Goal: Task Accomplishment & Management: Manage account settings

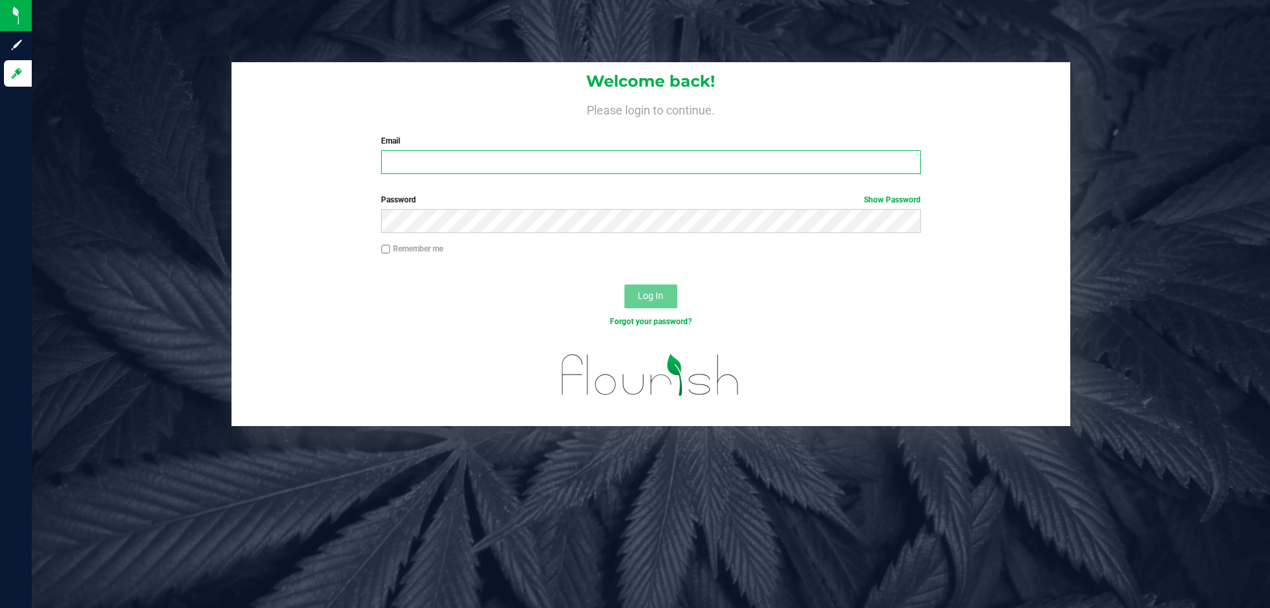
click at [481, 167] on input "Email" at bounding box center [650, 162] width 539 height 24
type input "bparker@liveparallel.com"
click at [624, 284] on button "Log In" at bounding box center [650, 296] width 53 height 24
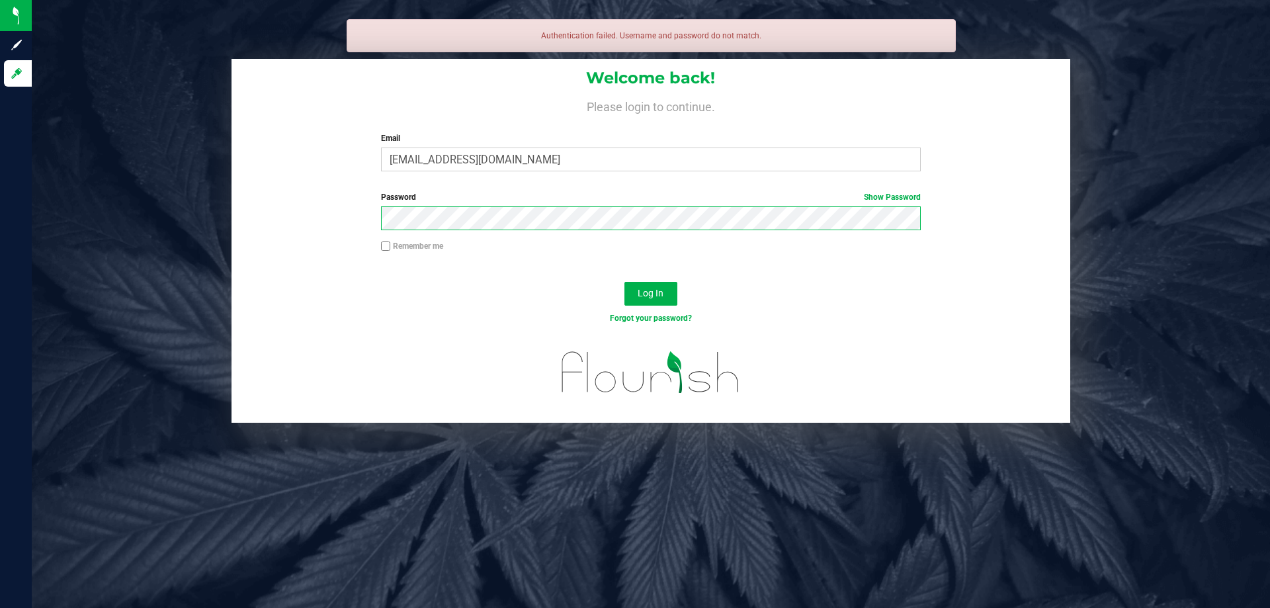
click at [624, 282] on button "Log In" at bounding box center [650, 294] width 53 height 24
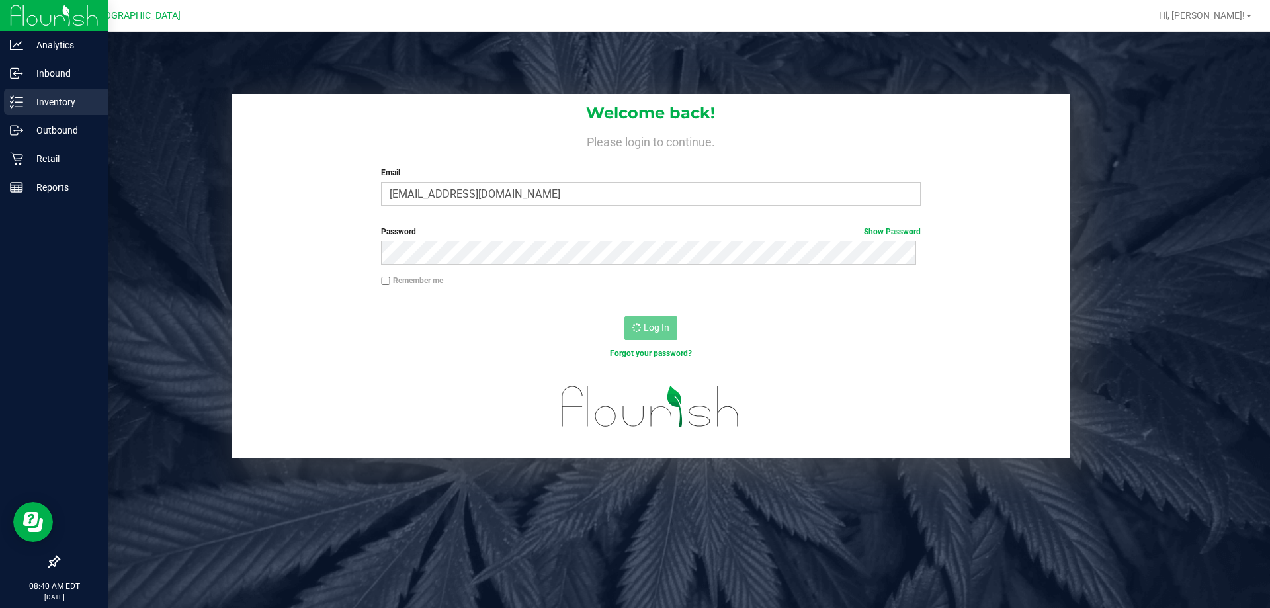
click at [48, 105] on p "Inventory" at bounding box center [62, 102] width 79 height 16
click at [58, 158] on p "Retail" at bounding box center [62, 159] width 79 height 16
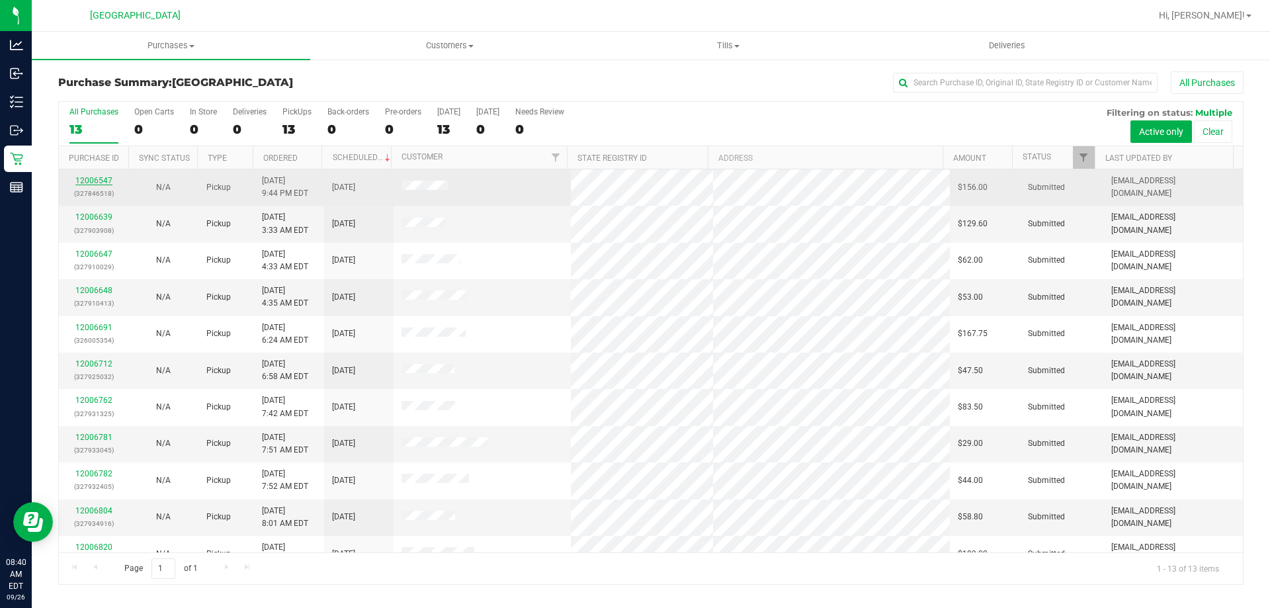
click at [97, 181] on link "12006547" at bounding box center [93, 180] width 37 height 9
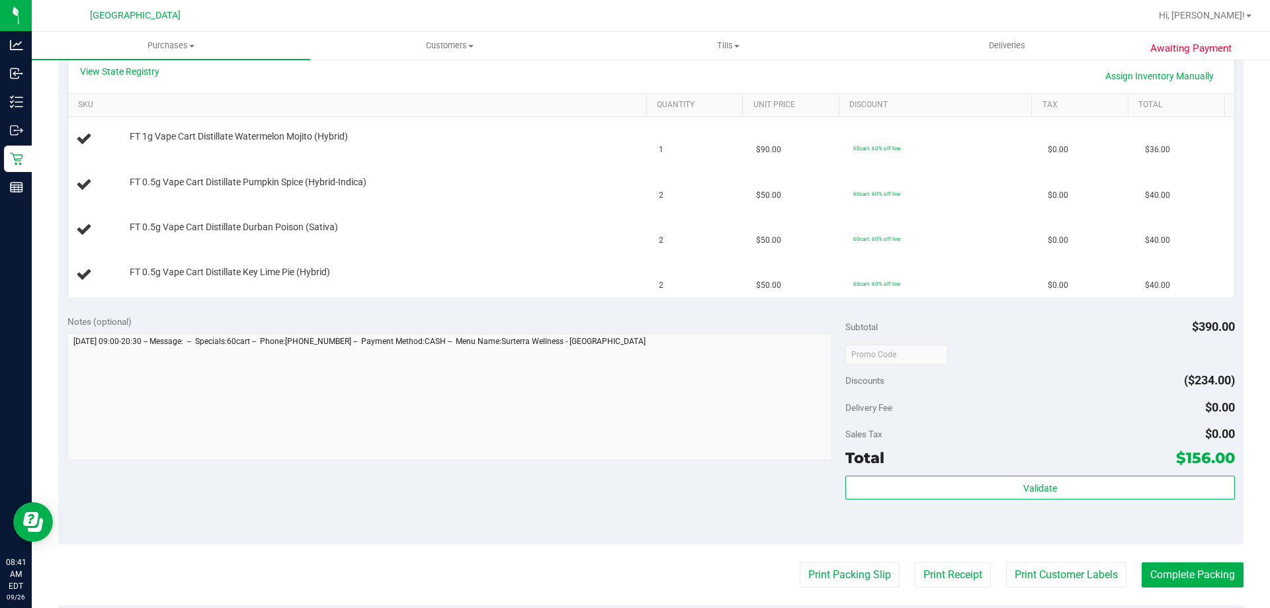
scroll to position [529, 0]
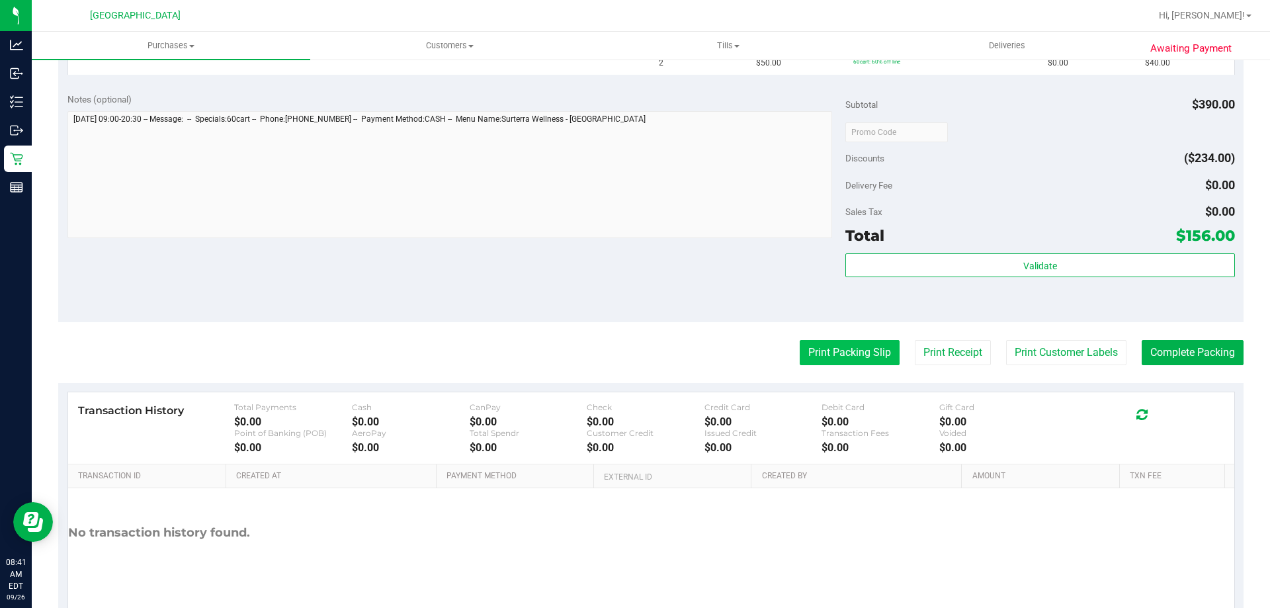
click at [849, 350] on button "Print Packing Slip" at bounding box center [850, 352] width 100 height 25
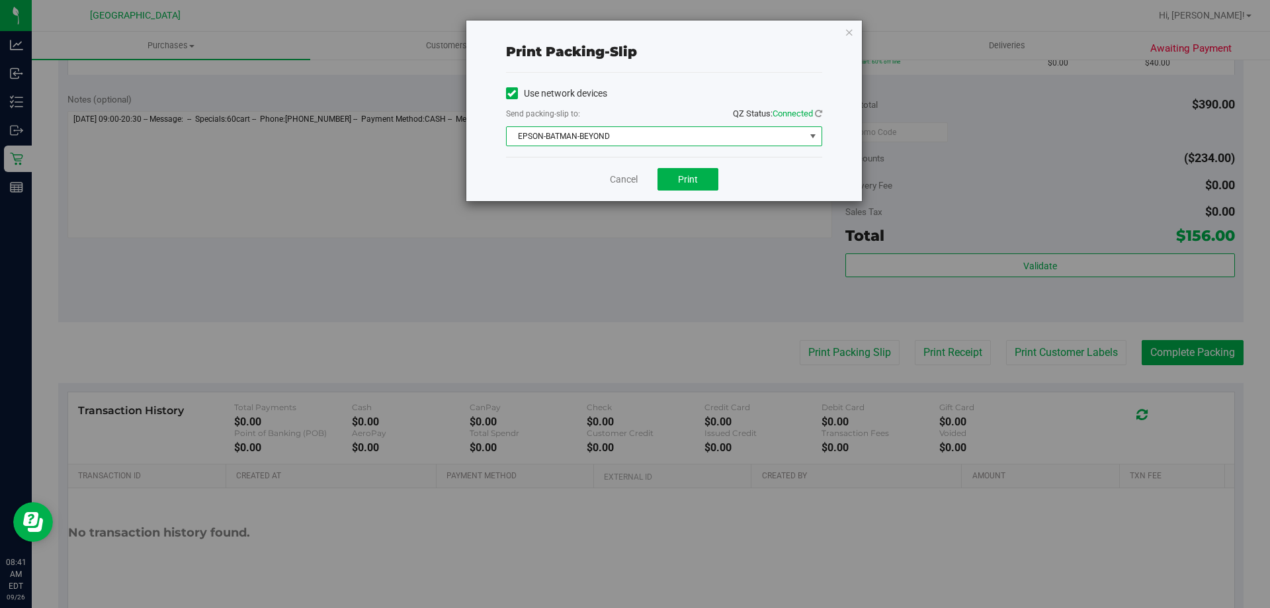
click at [615, 132] on span "EPSON-BATMAN-BEYOND" at bounding box center [656, 136] width 298 height 19
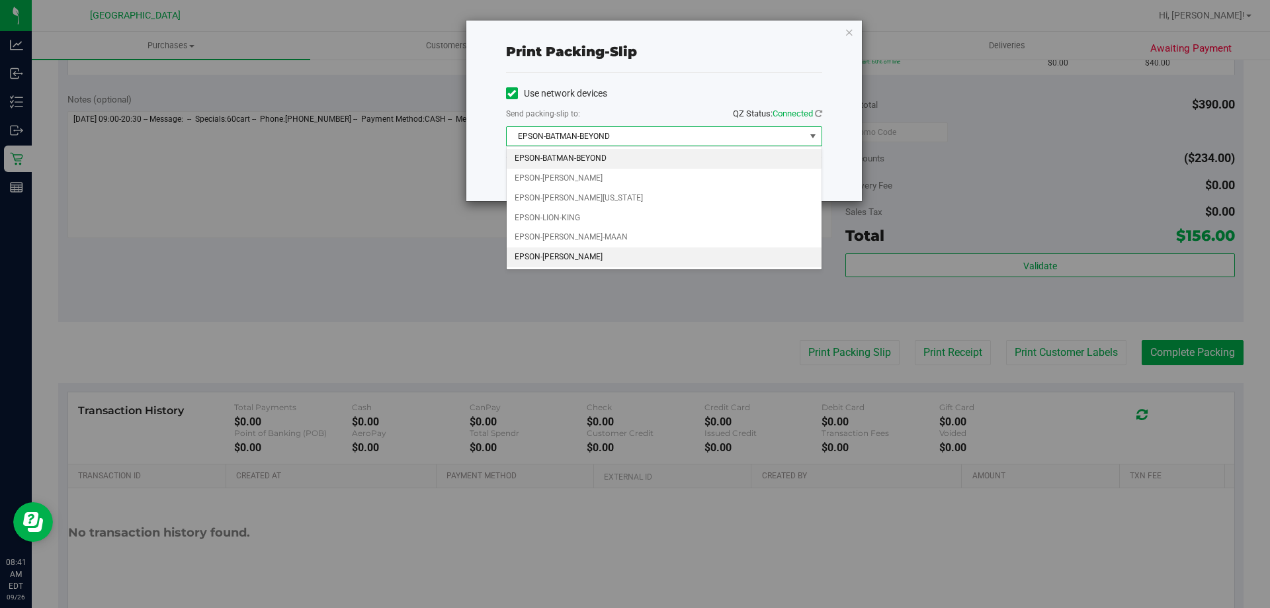
click at [581, 253] on li "EPSON-[PERSON_NAME]" at bounding box center [664, 257] width 315 height 20
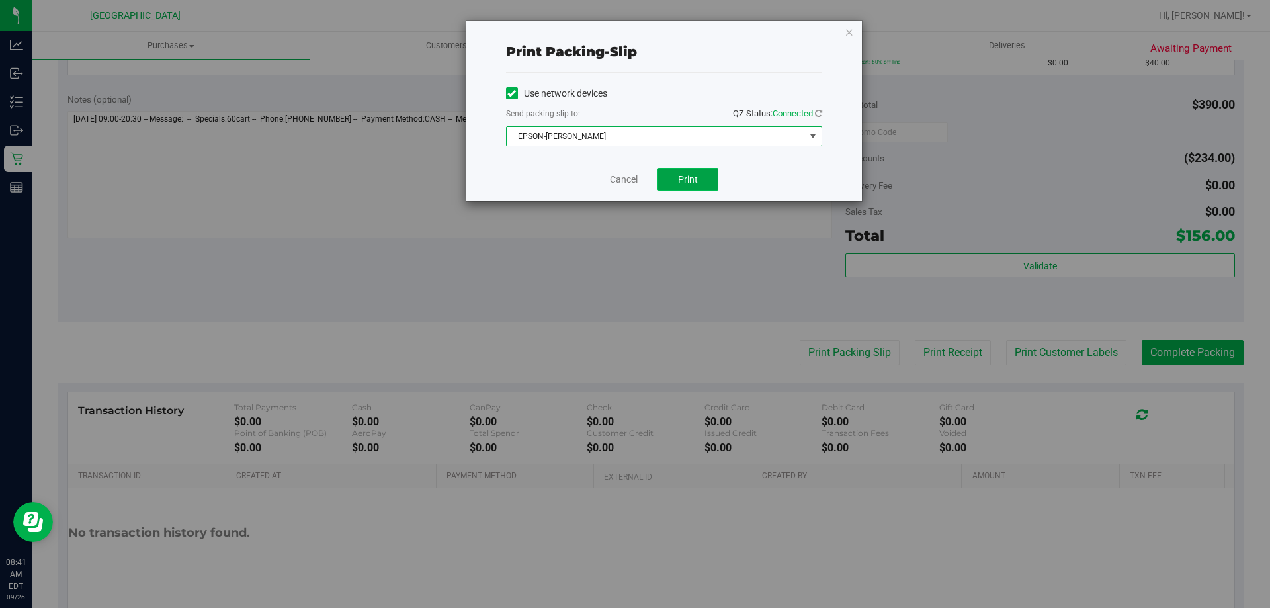
click at [696, 183] on span "Print" at bounding box center [688, 179] width 20 height 11
click at [616, 181] on link "Cancel" at bounding box center [624, 180] width 28 height 14
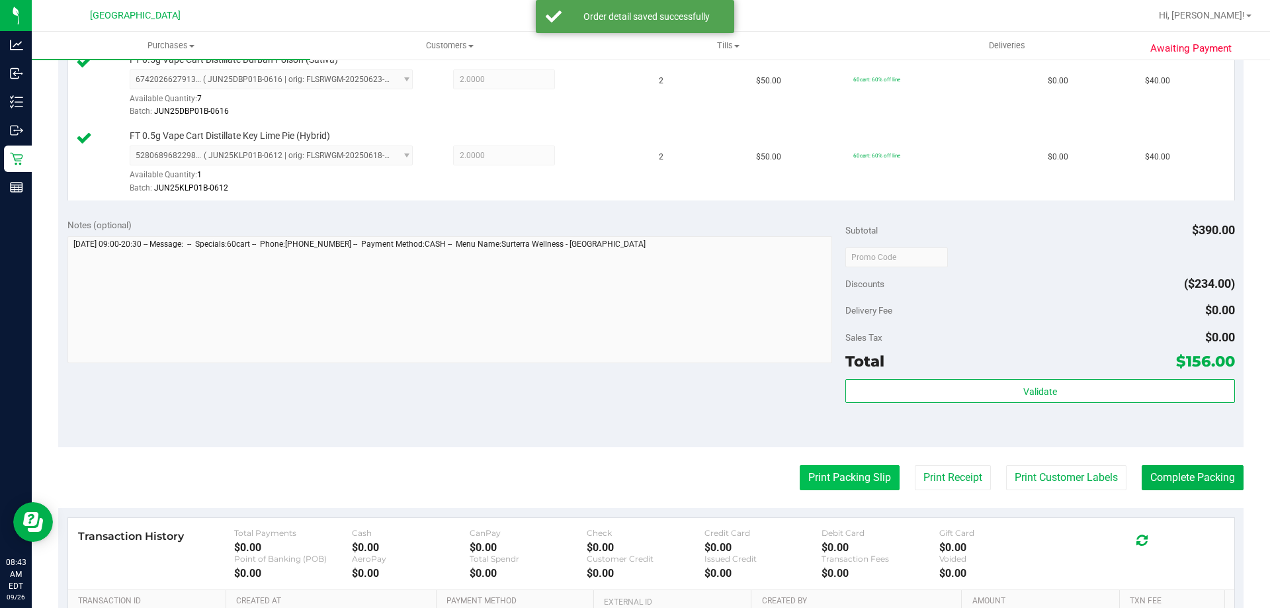
click at [864, 478] on button "Print Packing Slip" at bounding box center [850, 477] width 100 height 25
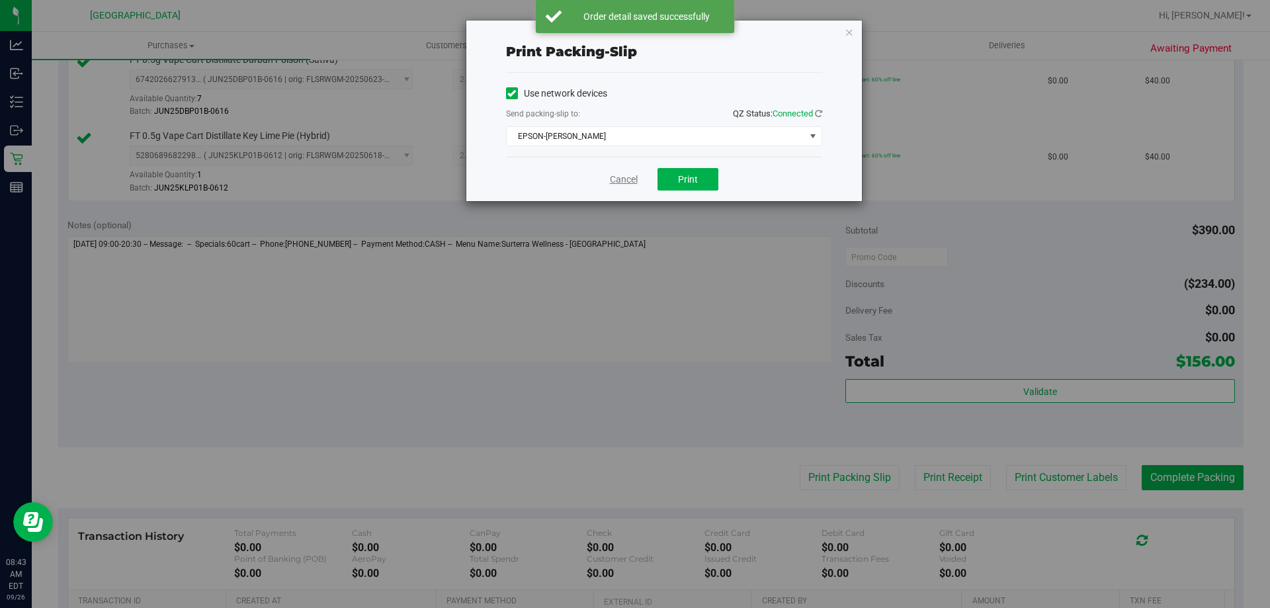
click at [620, 174] on link "Cancel" at bounding box center [624, 180] width 28 height 14
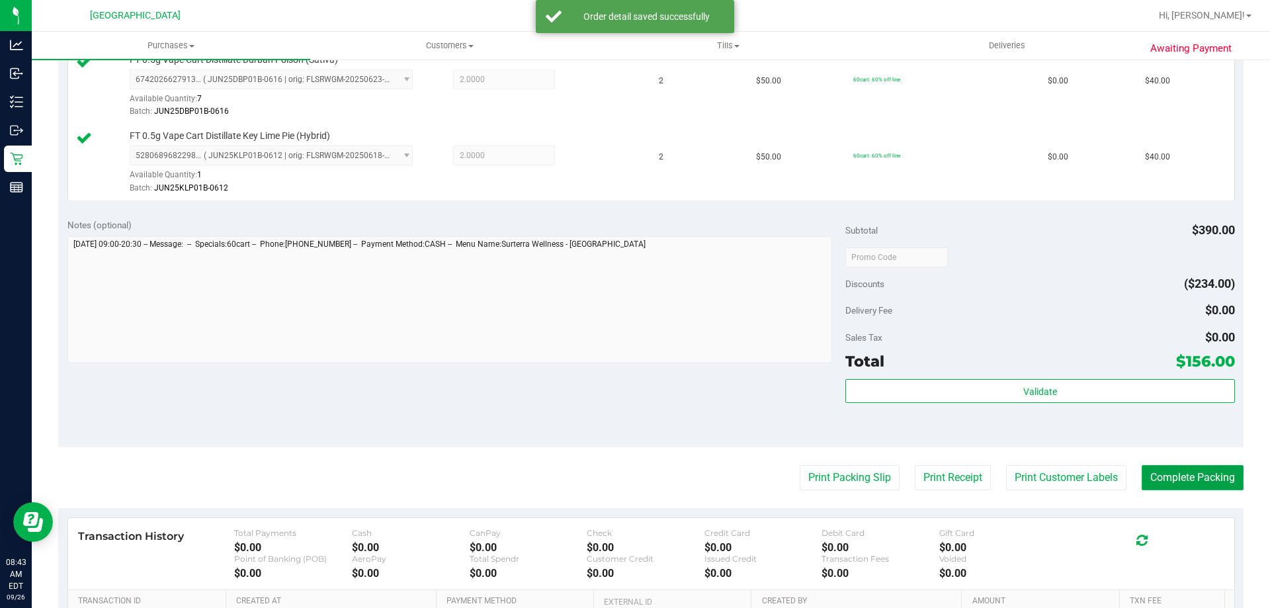
click at [1182, 481] on button "Complete Packing" at bounding box center [1193, 477] width 102 height 25
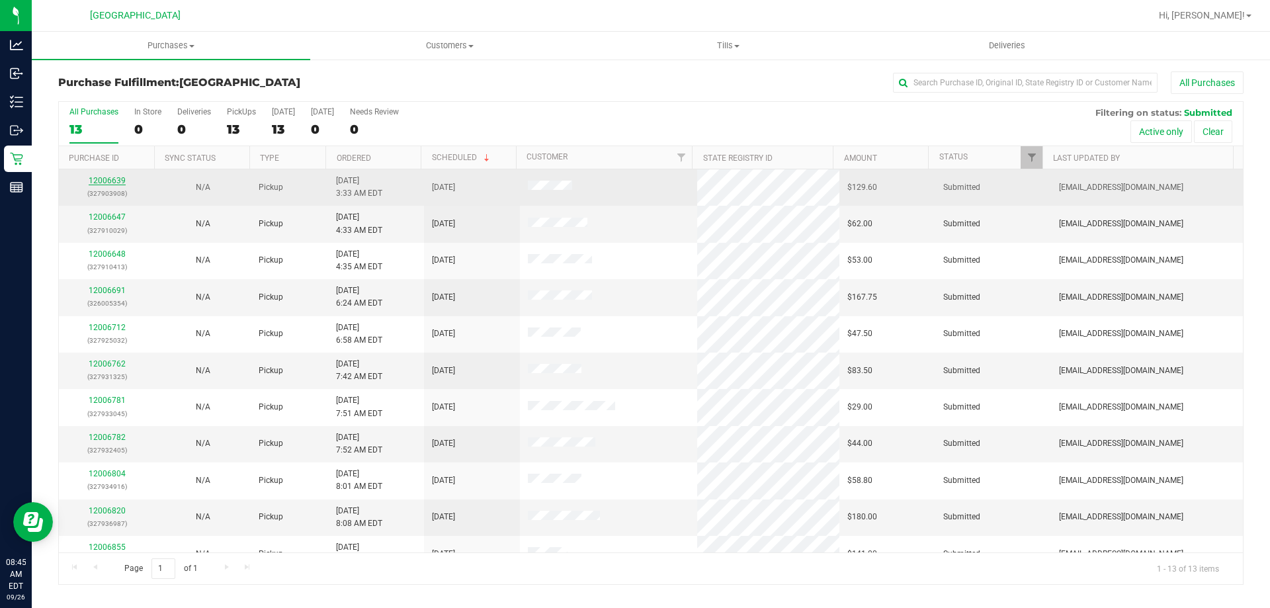
click at [111, 177] on link "12006639" at bounding box center [107, 180] width 37 height 9
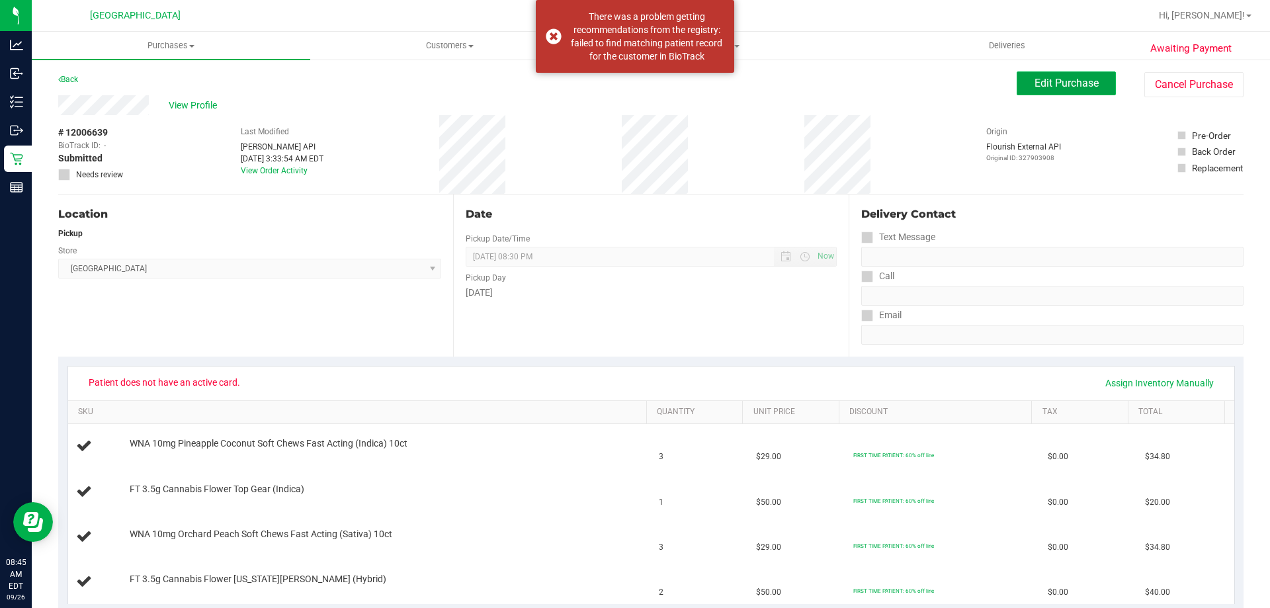
click at [1071, 83] on span "Edit Purchase" at bounding box center [1066, 83] width 64 height 13
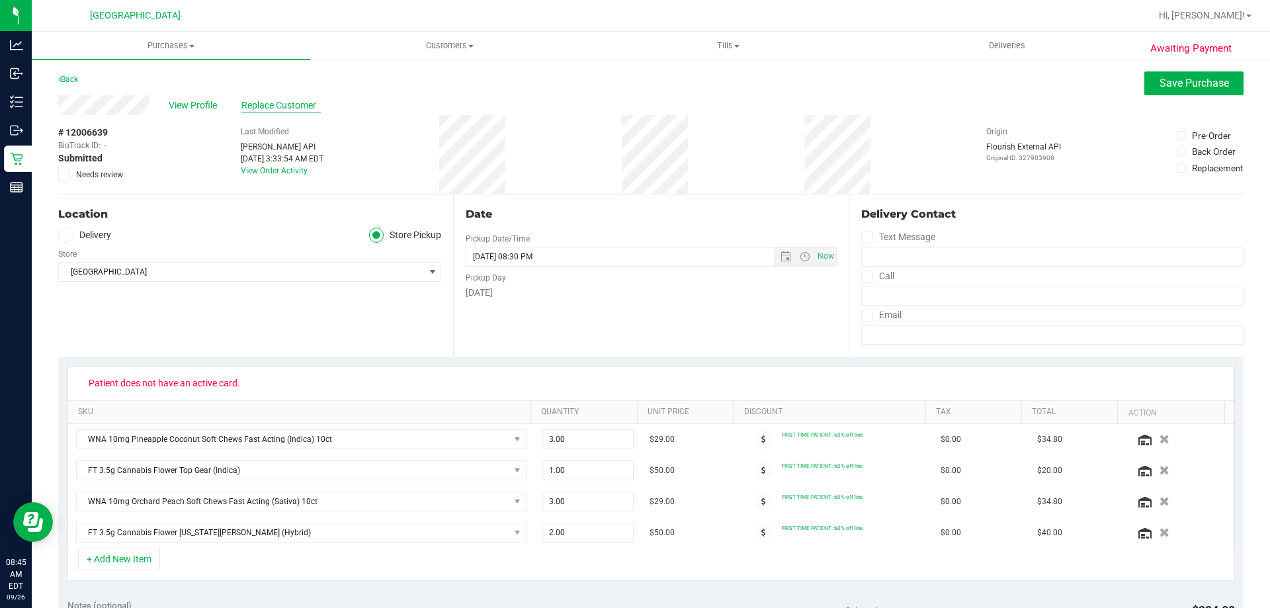
click at [301, 108] on span "Replace Customer" at bounding box center [280, 106] width 79 height 14
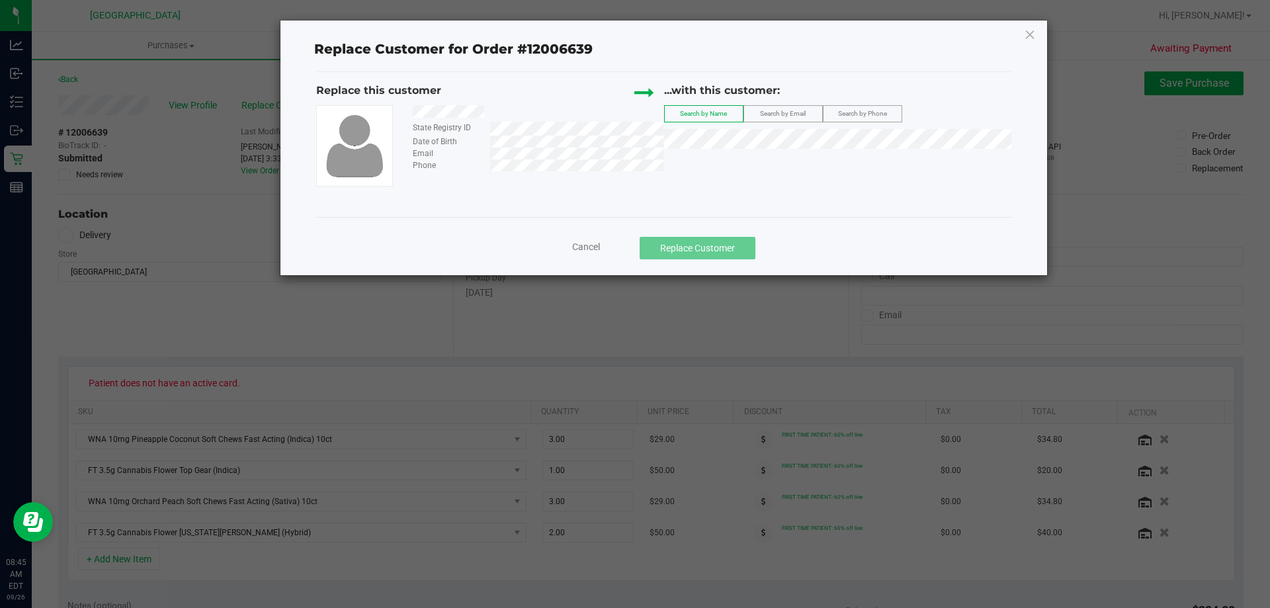
click at [796, 108] on label "Search by Email" at bounding box center [783, 114] width 78 height 16
click at [784, 163] on span "(kckevinconlon@gmail.com)" at bounding box center [823, 163] width 153 height 11
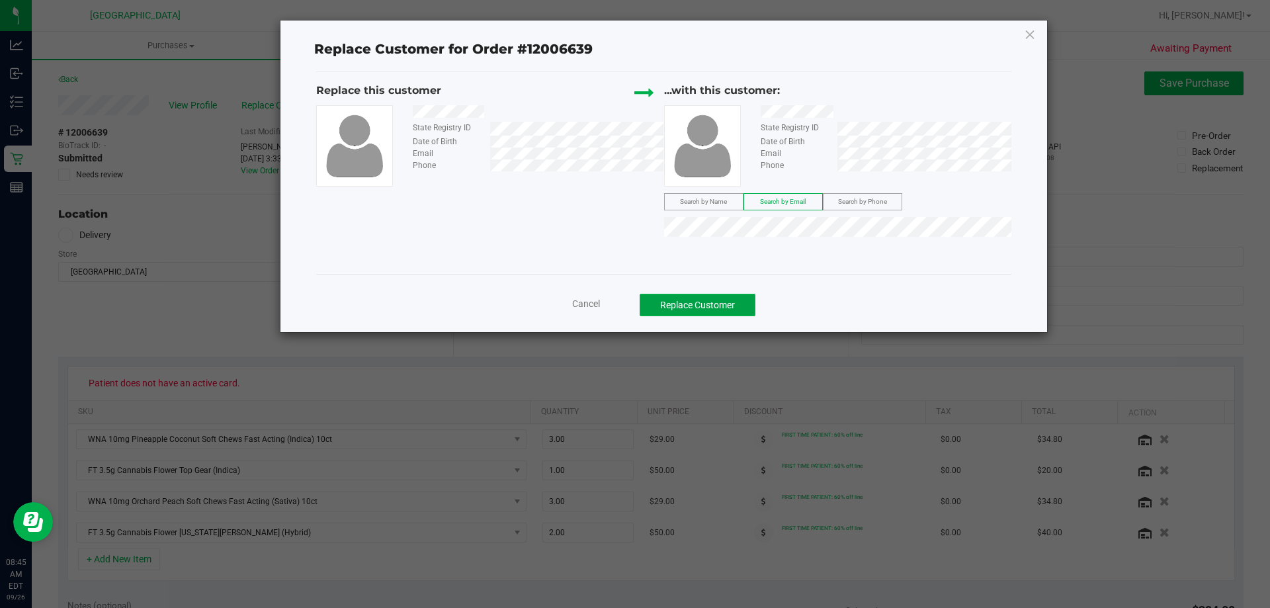
click at [698, 308] on button "Replace Customer" at bounding box center [698, 305] width 116 height 22
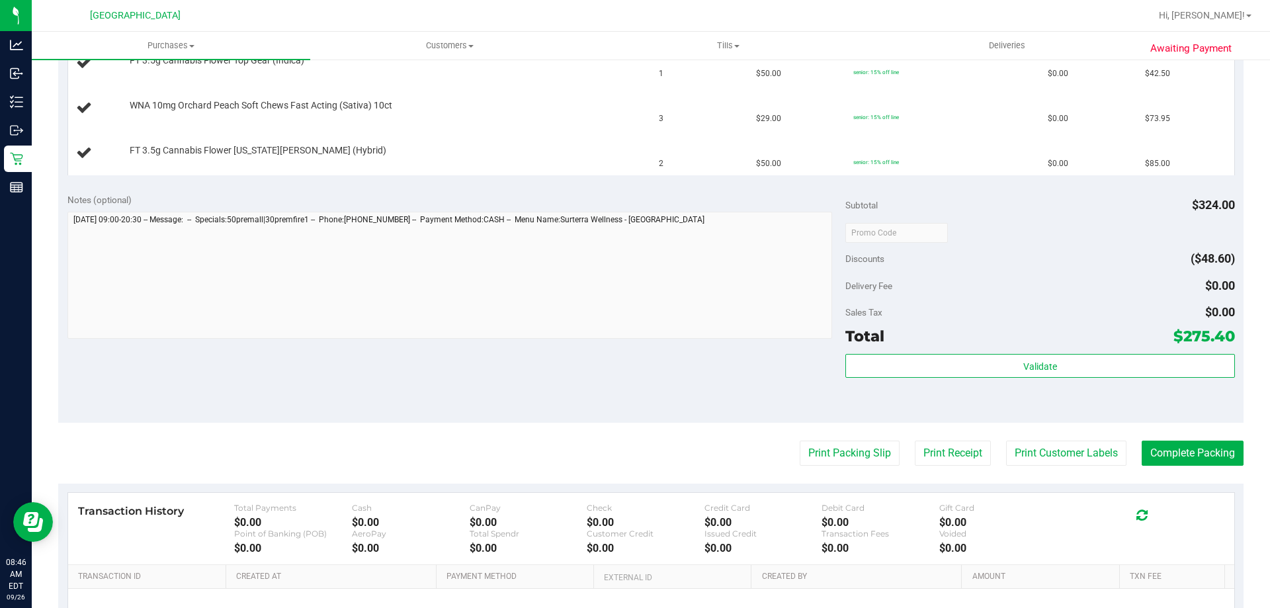
scroll to position [529, 0]
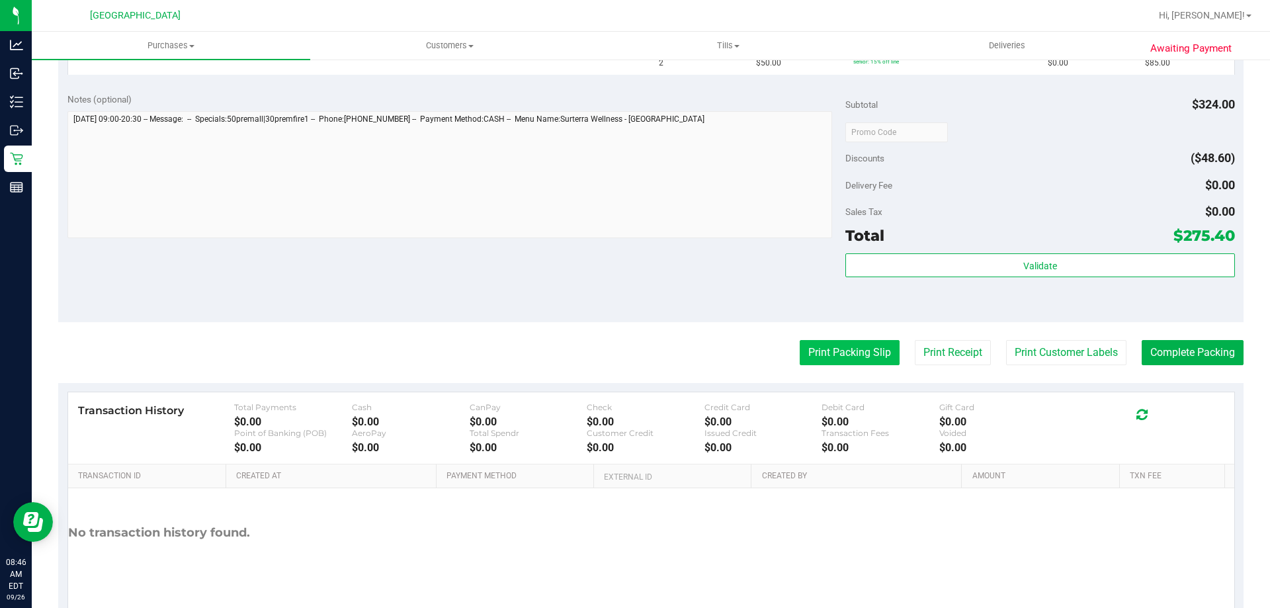
click at [862, 357] on button "Print Packing Slip" at bounding box center [850, 352] width 100 height 25
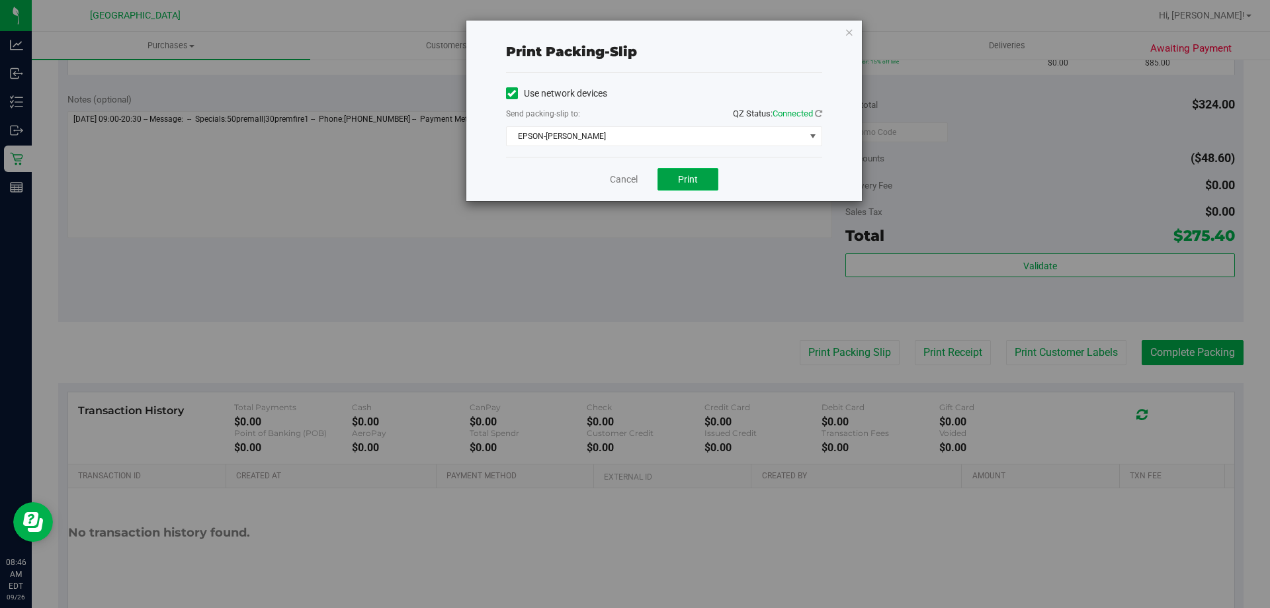
click at [677, 180] on button "Print" at bounding box center [687, 179] width 61 height 22
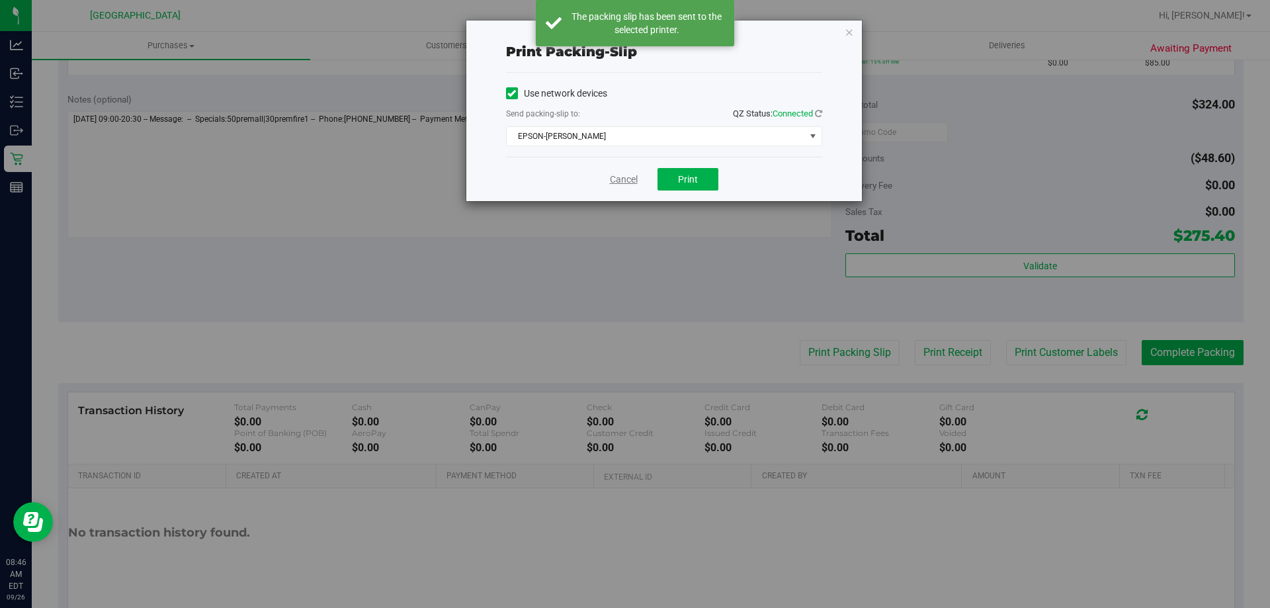
click at [620, 180] on link "Cancel" at bounding box center [624, 180] width 28 height 14
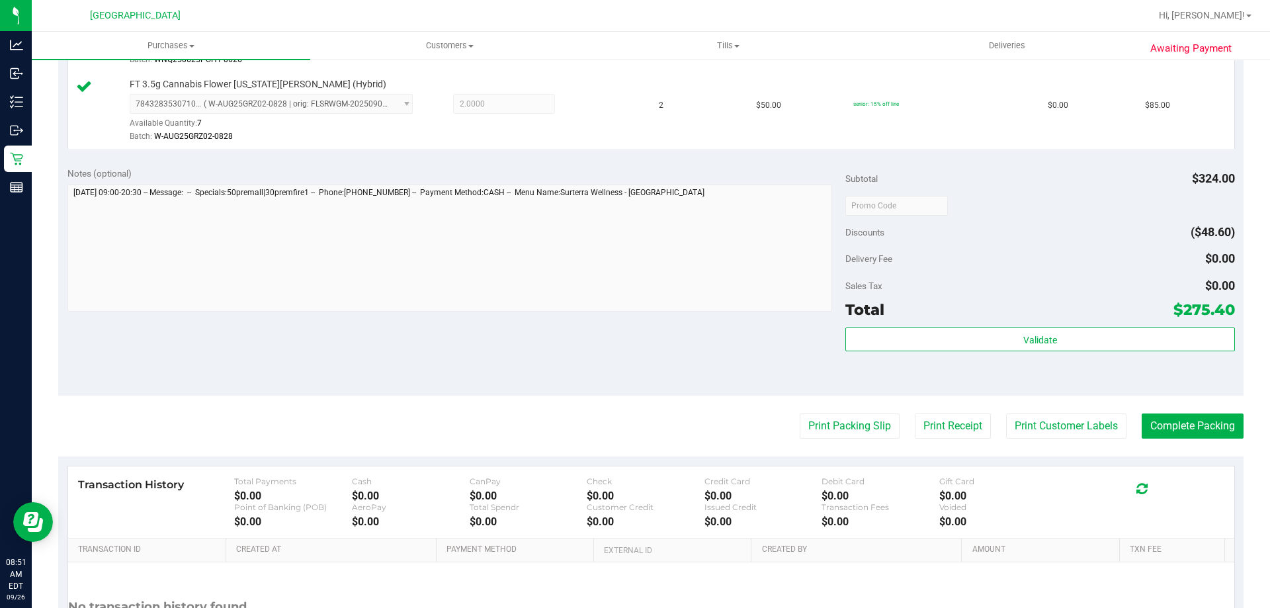
scroll to position [595, 0]
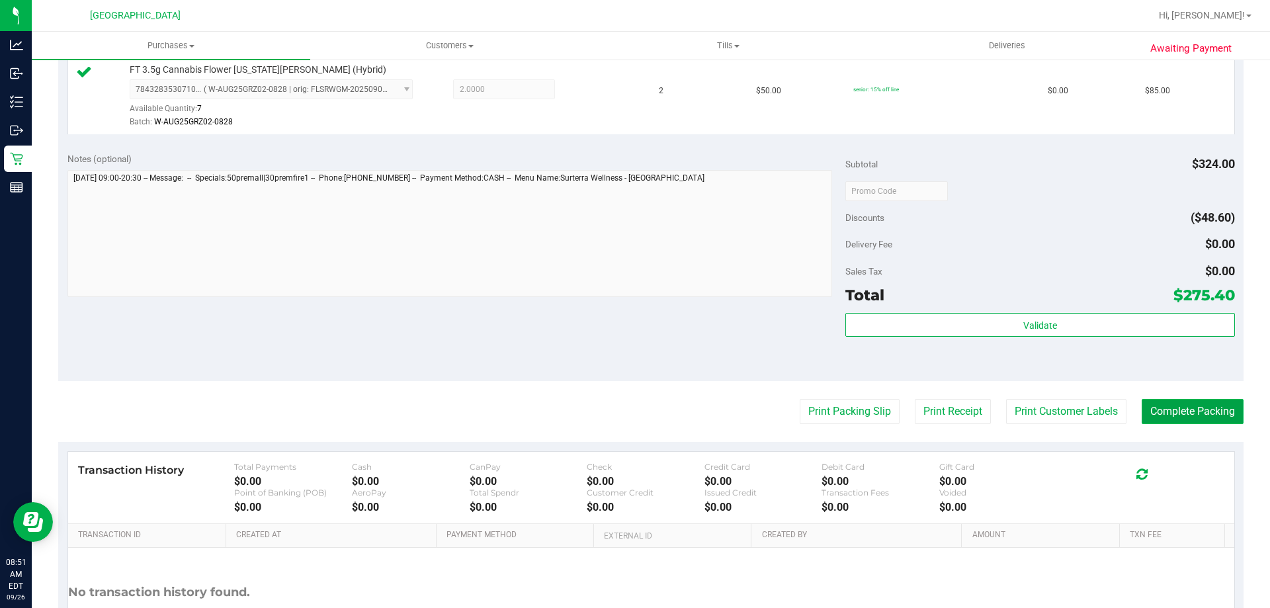
click at [1167, 410] on button "Complete Packing" at bounding box center [1193, 411] width 102 height 25
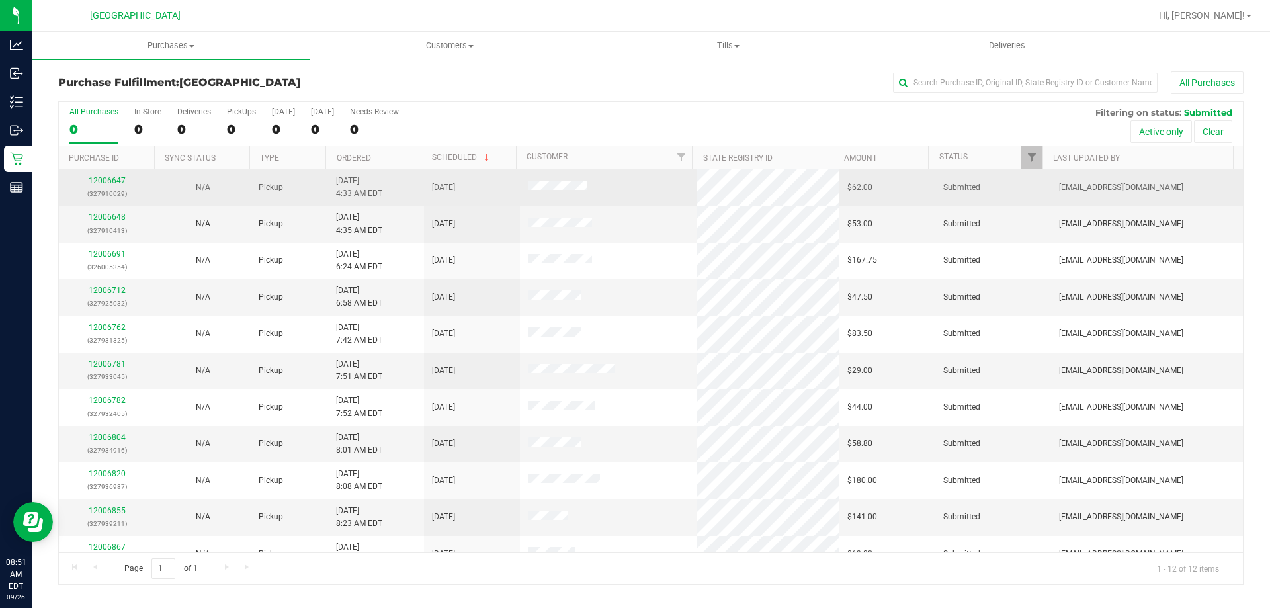
click at [111, 182] on link "12006647" at bounding box center [107, 180] width 37 height 9
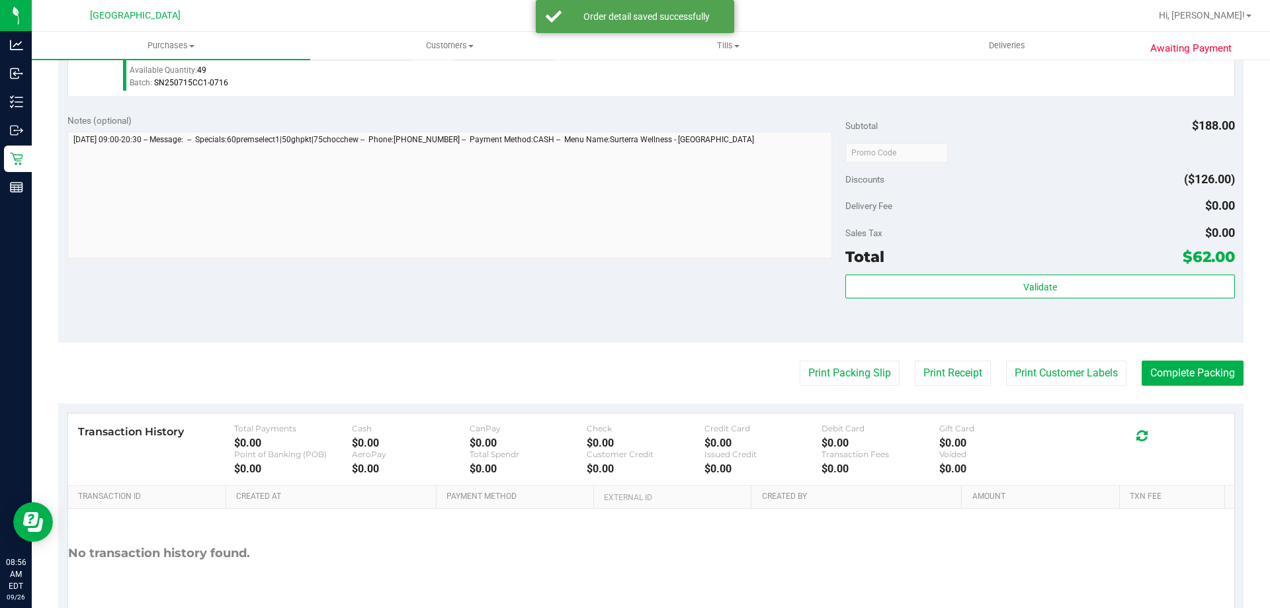
scroll to position [661, 0]
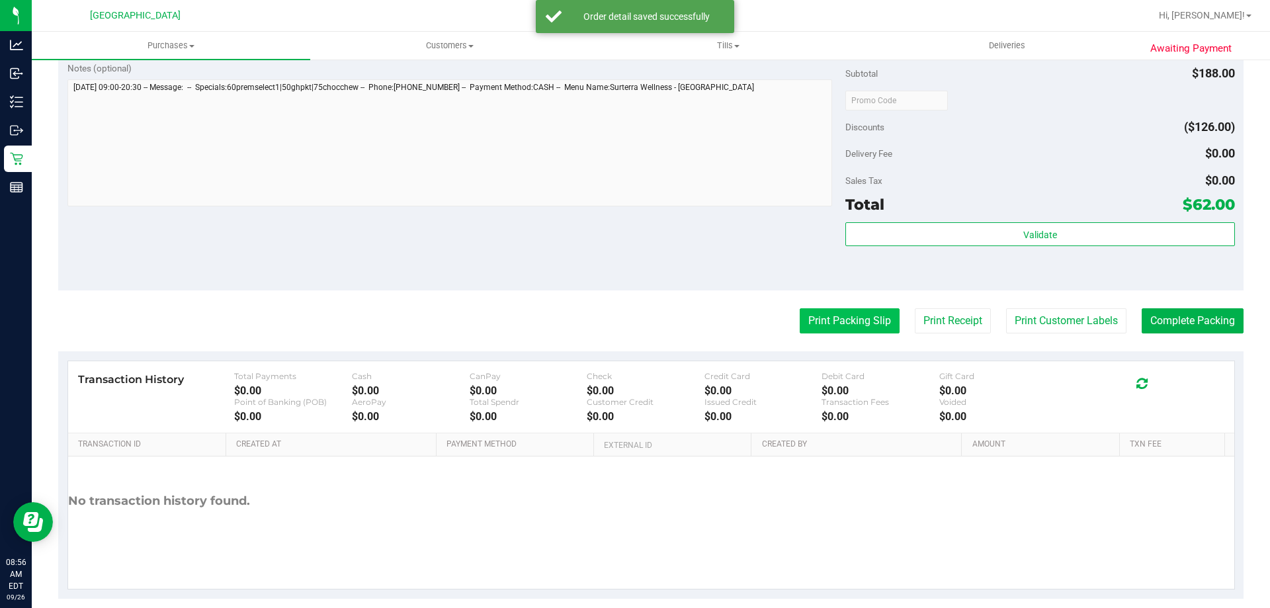
click at [845, 327] on button "Print Packing Slip" at bounding box center [850, 320] width 100 height 25
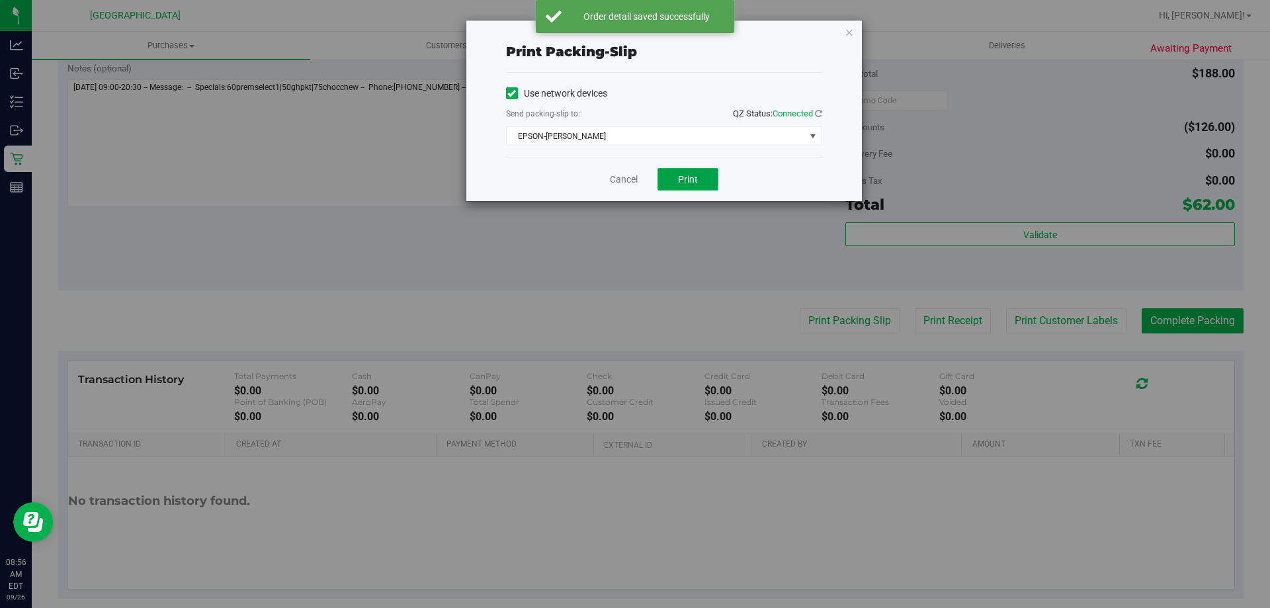
click at [687, 186] on button "Print" at bounding box center [687, 179] width 61 height 22
click at [620, 180] on link "Cancel" at bounding box center [624, 180] width 28 height 14
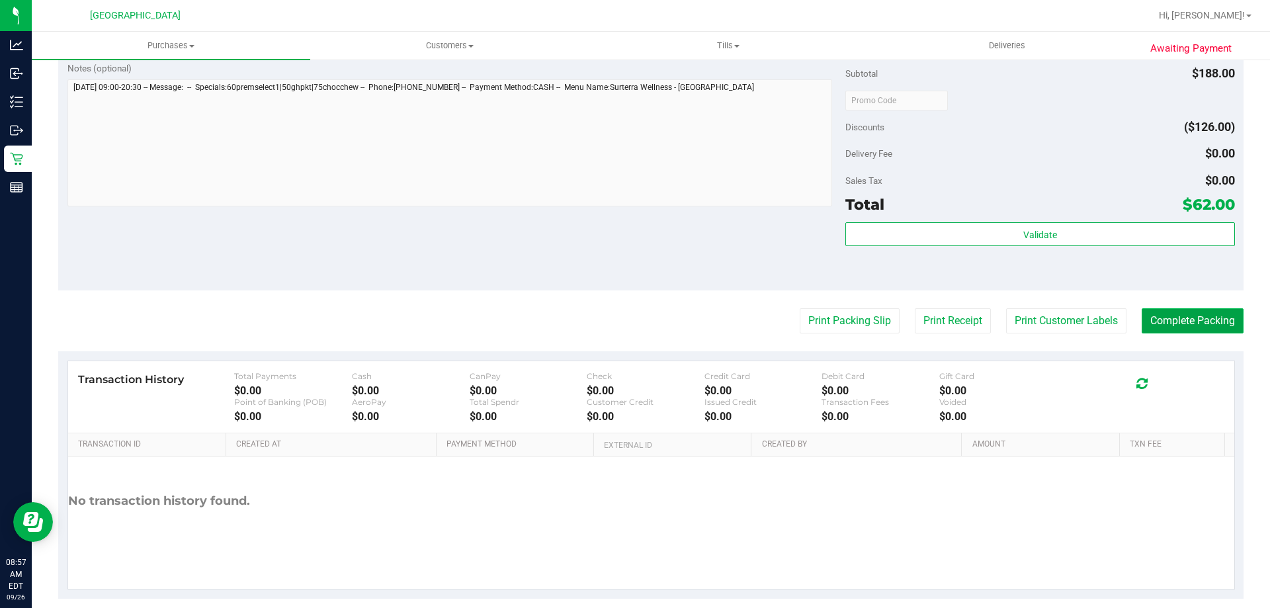
click at [1205, 315] on button "Complete Packing" at bounding box center [1193, 320] width 102 height 25
click at [1182, 314] on button "Complete Packing" at bounding box center [1187, 320] width 112 height 25
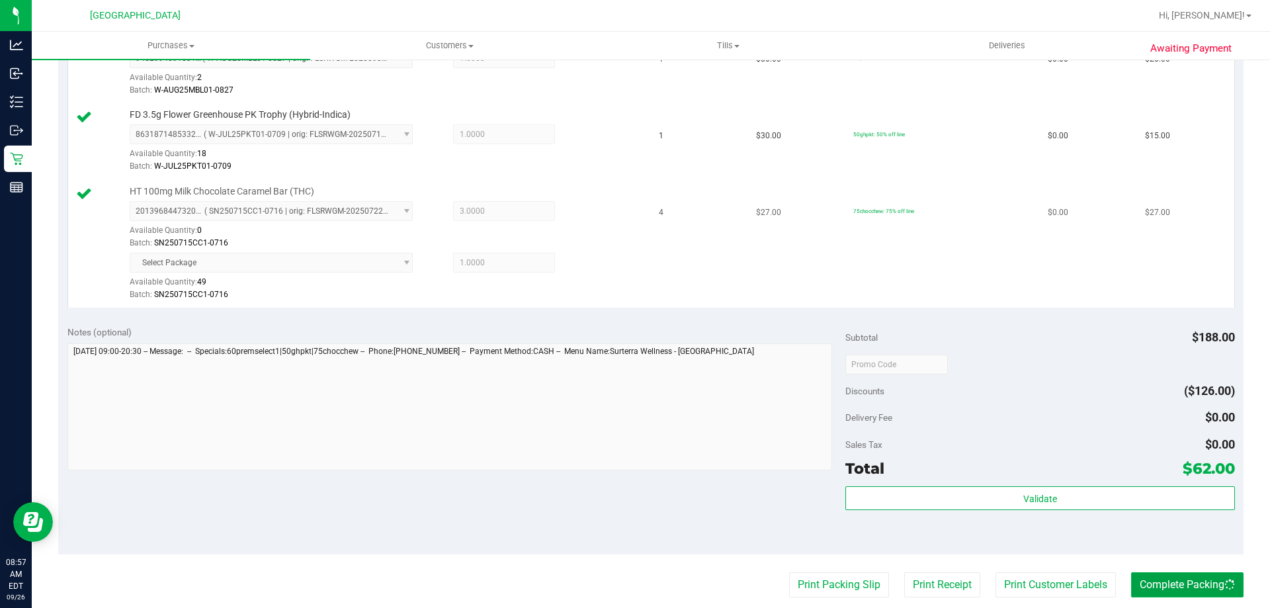
scroll to position [397, 0]
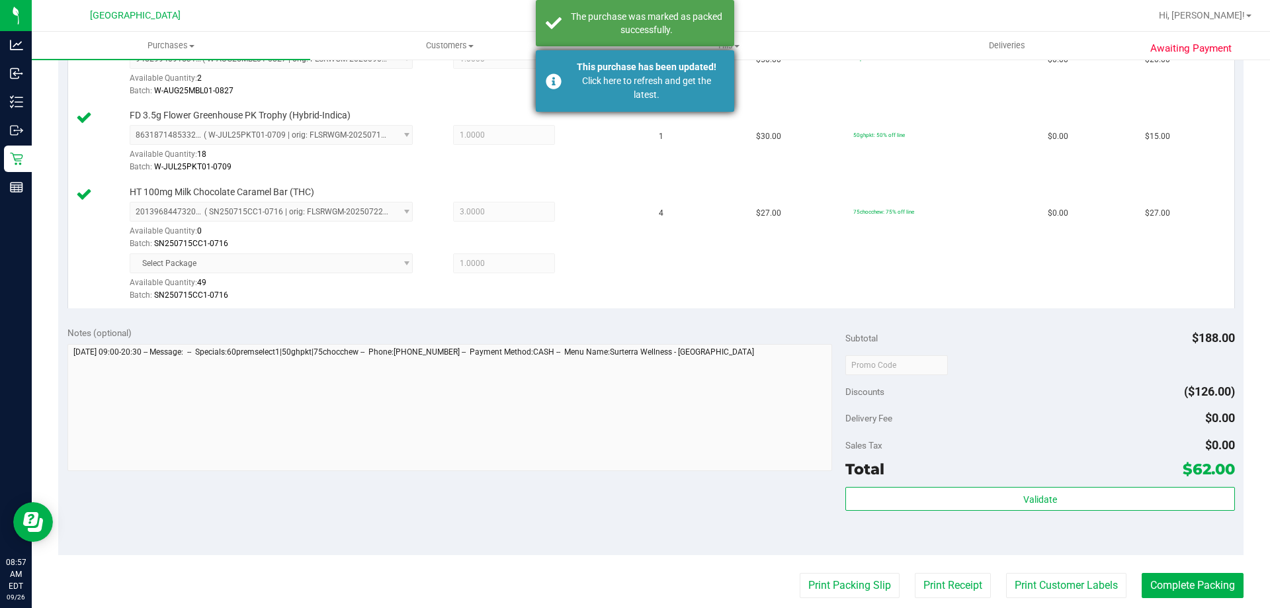
click at [679, 98] on div "Click here to refresh and get the latest." at bounding box center [646, 88] width 155 height 28
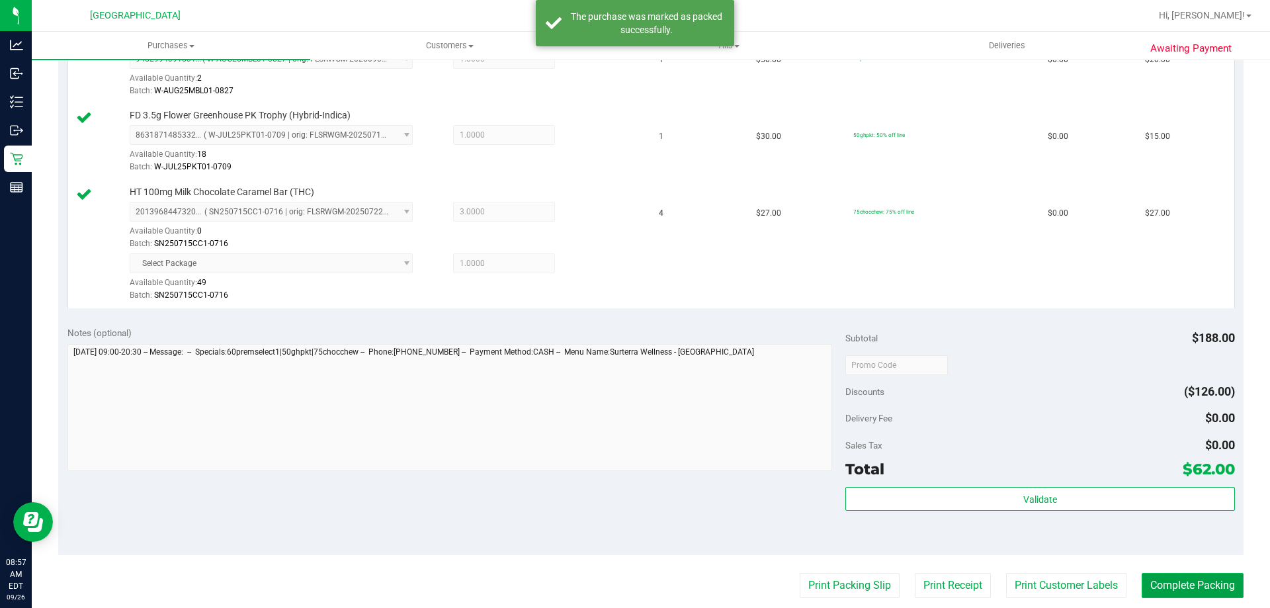
click at [1168, 594] on button "Complete Packing" at bounding box center [1193, 585] width 102 height 25
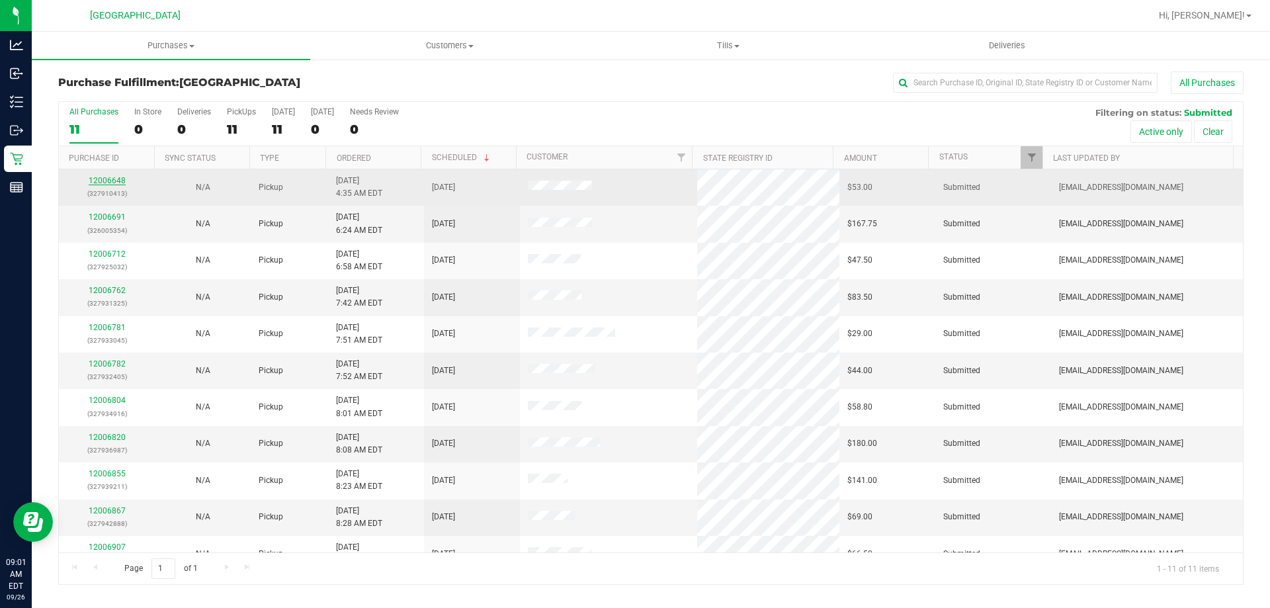
click at [107, 176] on link "12006648" at bounding box center [107, 180] width 37 height 9
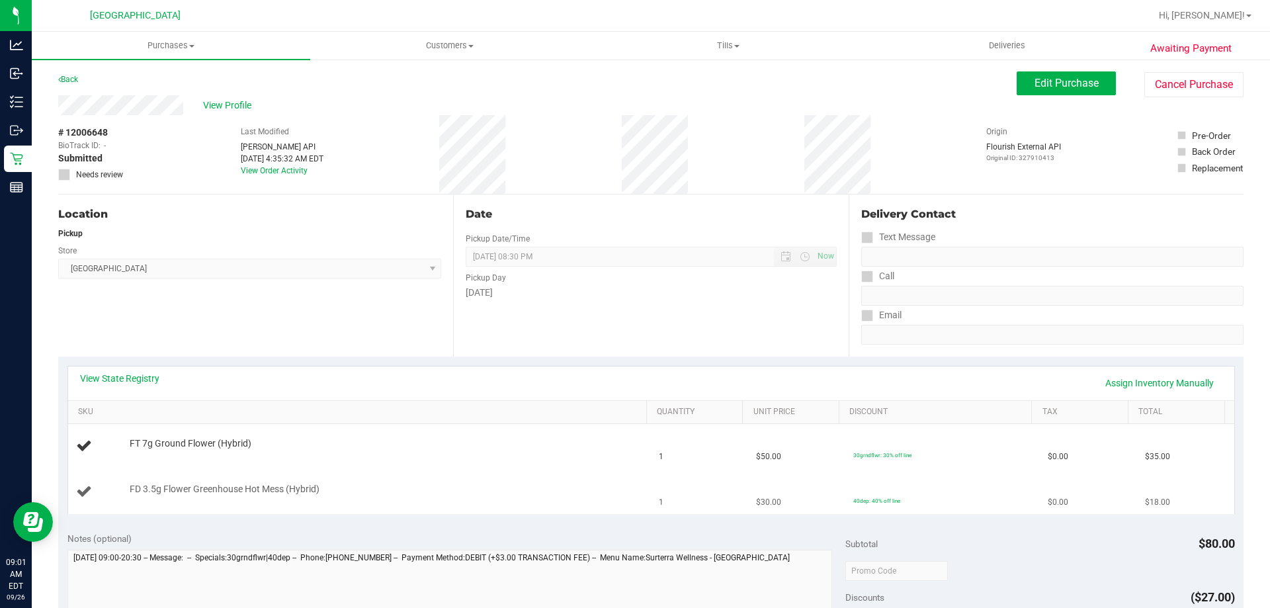
click at [384, 485] on div "FD 3.5g Flower Greenhouse Hot Mess (Hybrid)" at bounding box center [381, 489] width 517 height 13
click at [393, 456] on td "FT 7g Ground Flower (Hybrid)" at bounding box center [359, 446] width 583 height 45
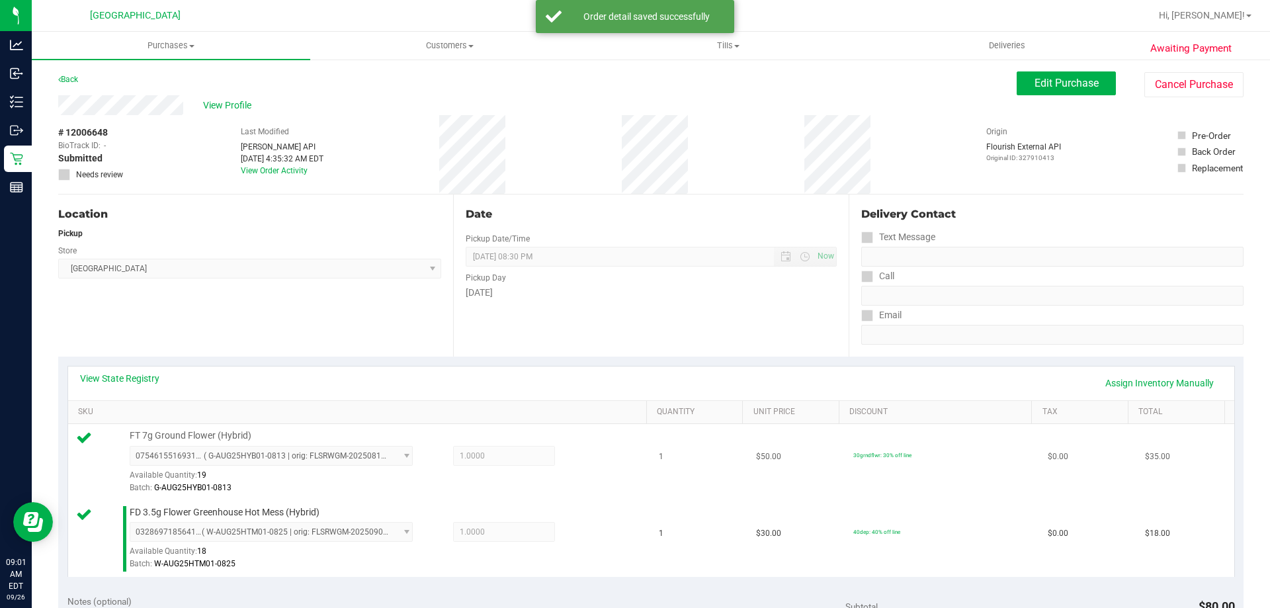
click at [485, 476] on div "0754615516931307 ( G-AUG25HYB01-0813 | orig: FLSRWGM-20250819-488 ) 07546155169…" at bounding box center [385, 470] width 511 height 48
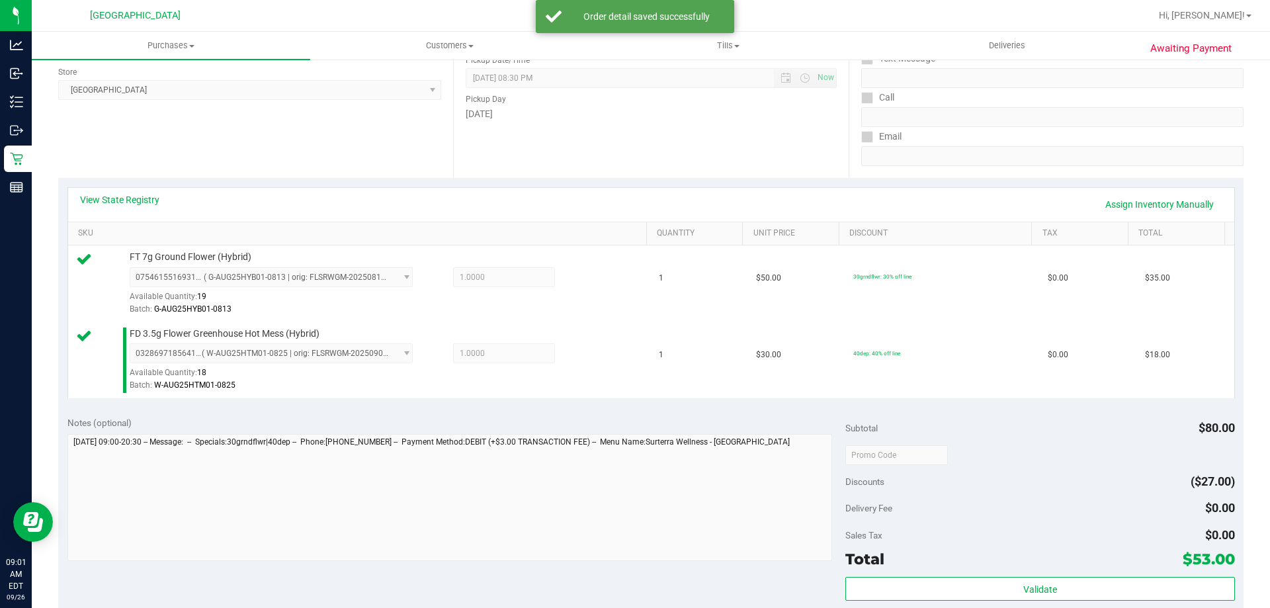
scroll to position [331, 0]
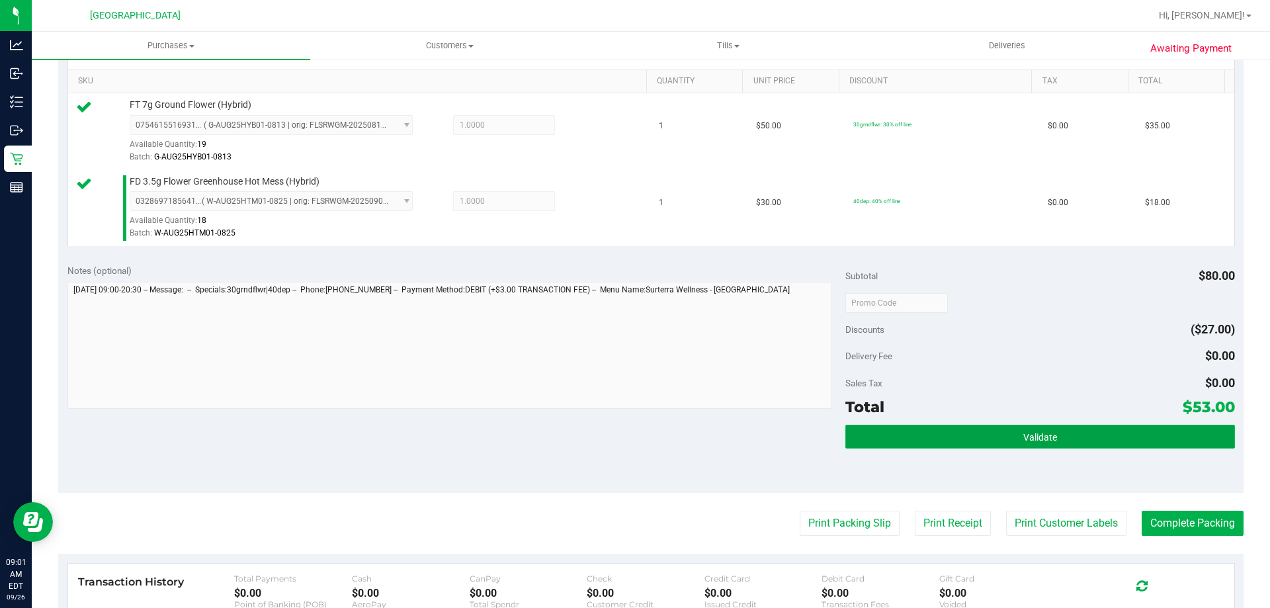
click at [868, 427] on button "Validate" at bounding box center [1039, 437] width 389 height 24
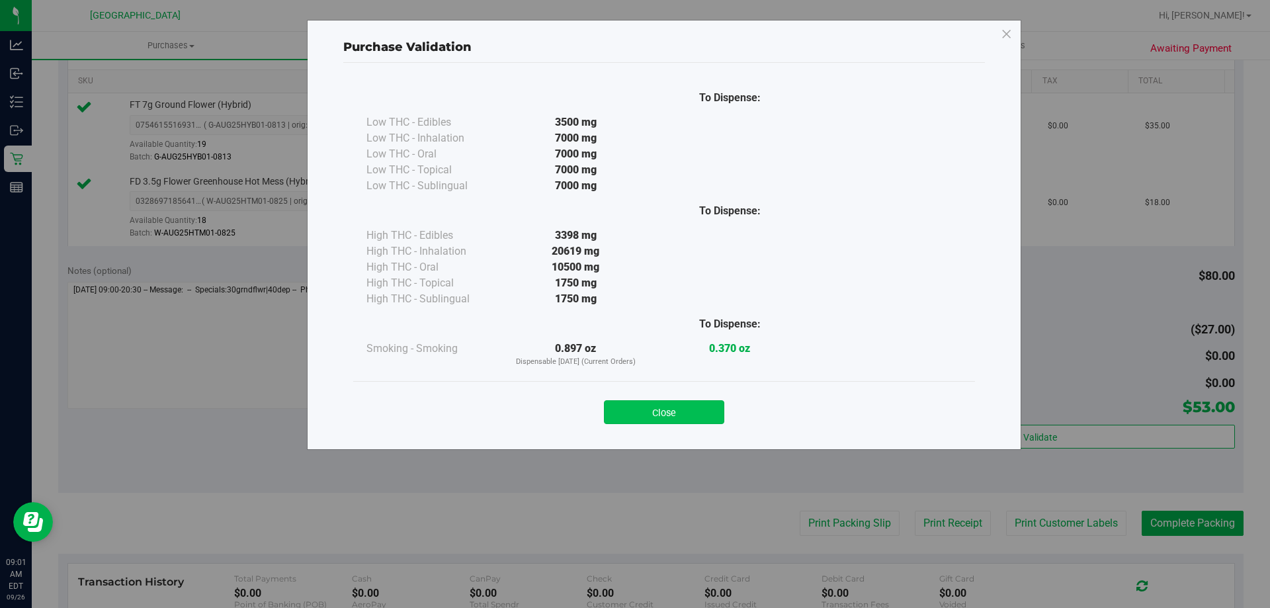
click at [691, 415] on button "Close" at bounding box center [664, 412] width 120 height 24
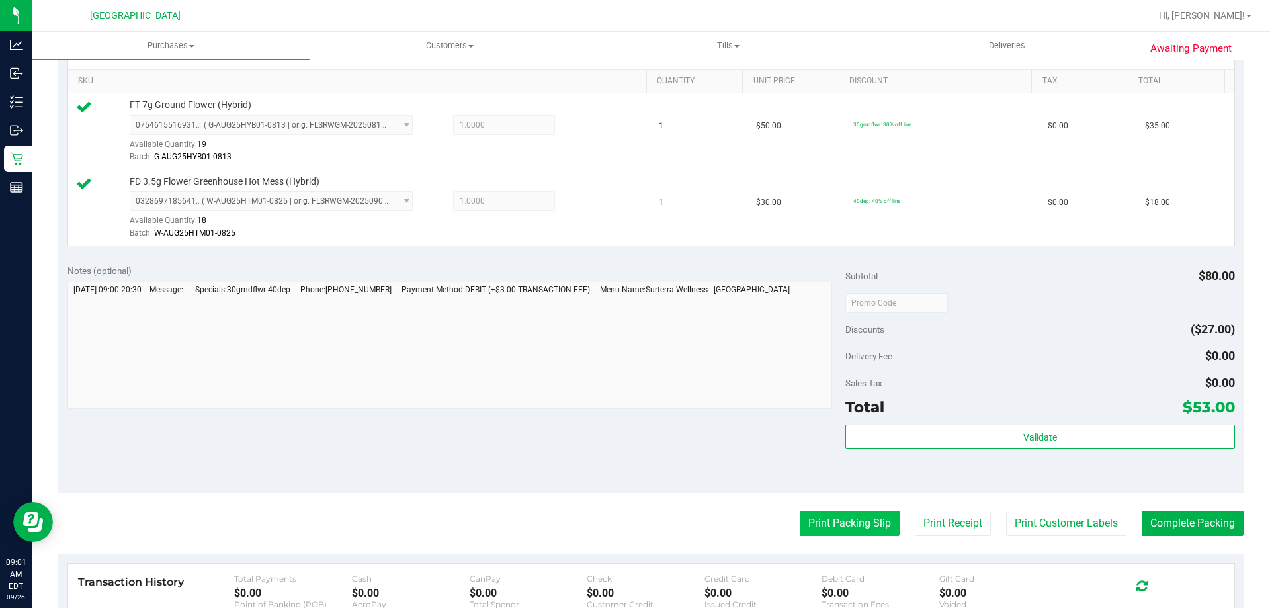
click at [854, 525] on button "Print Packing Slip" at bounding box center [850, 523] width 100 height 25
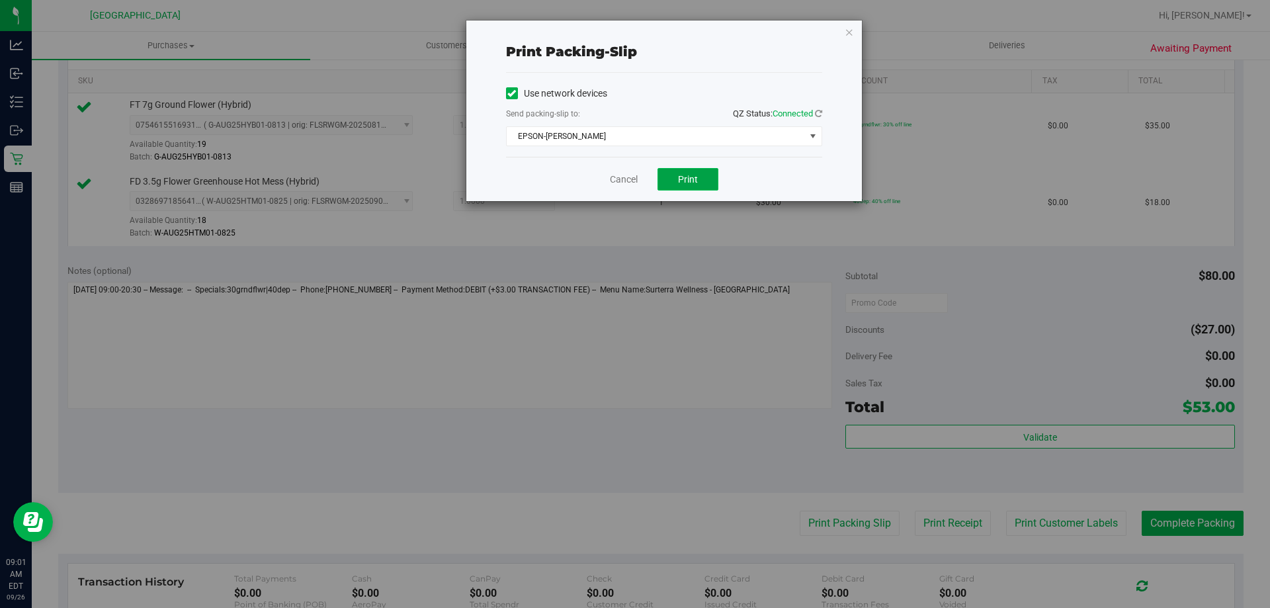
click at [688, 184] on span "Print" at bounding box center [688, 179] width 20 height 11
click at [614, 183] on link "Cancel" at bounding box center [624, 180] width 28 height 14
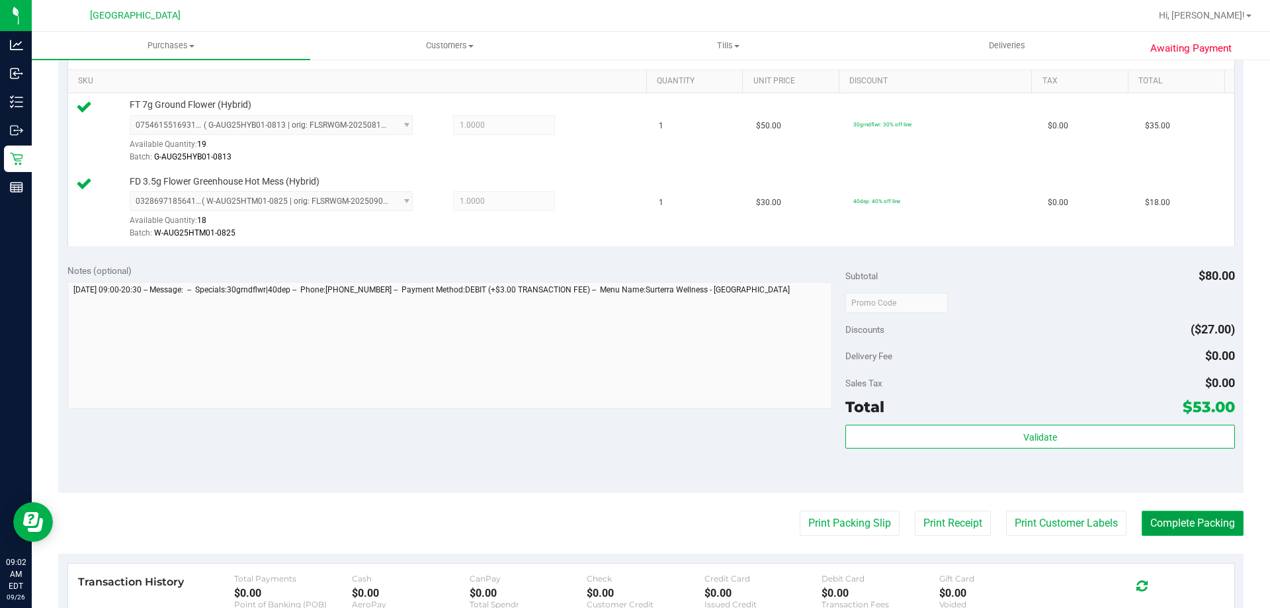
click at [1207, 521] on button "Complete Packing" at bounding box center [1193, 523] width 102 height 25
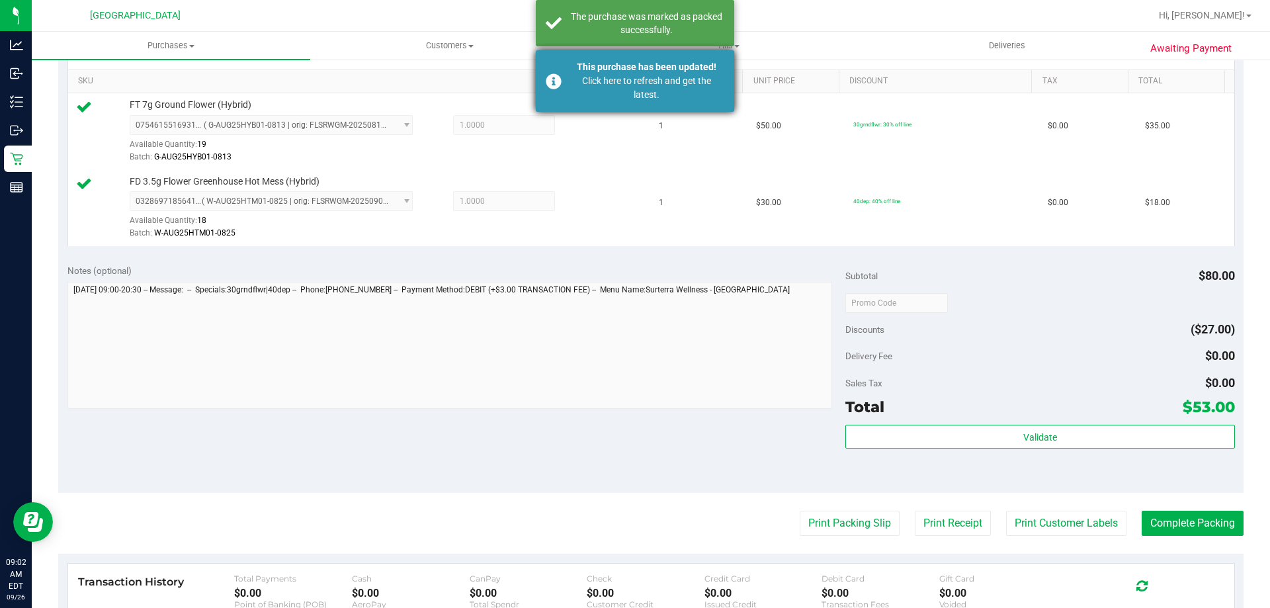
click at [645, 83] on div "Click here to refresh and get the latest." at bounding box center [646, 88] width 155 height 28
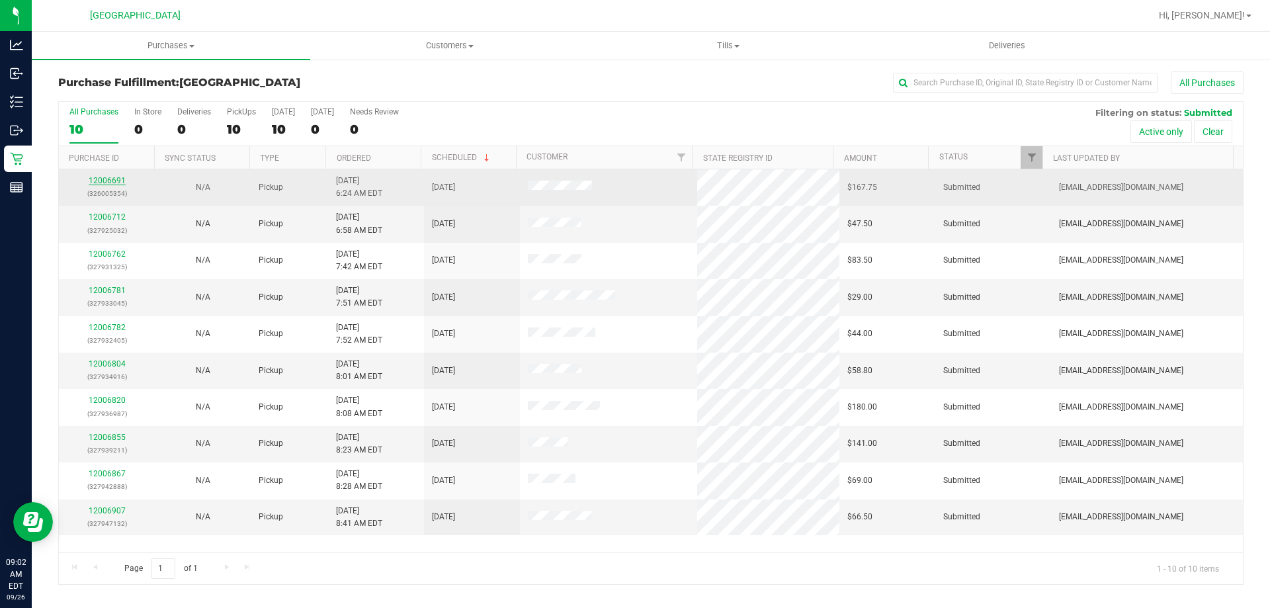
click at [99, 176] on link "12006691" at bounding box center [107, 180] width 37 height 9
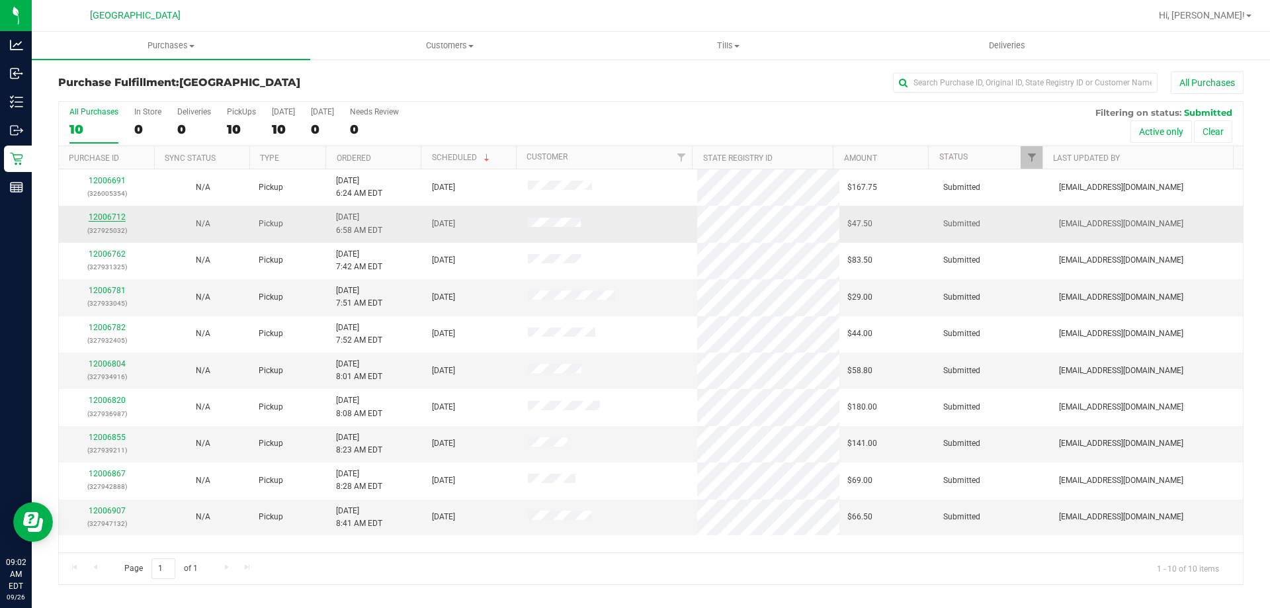
click at [106, 216] on link "12006712" at bounding box center [107, 216] width 37 height 9
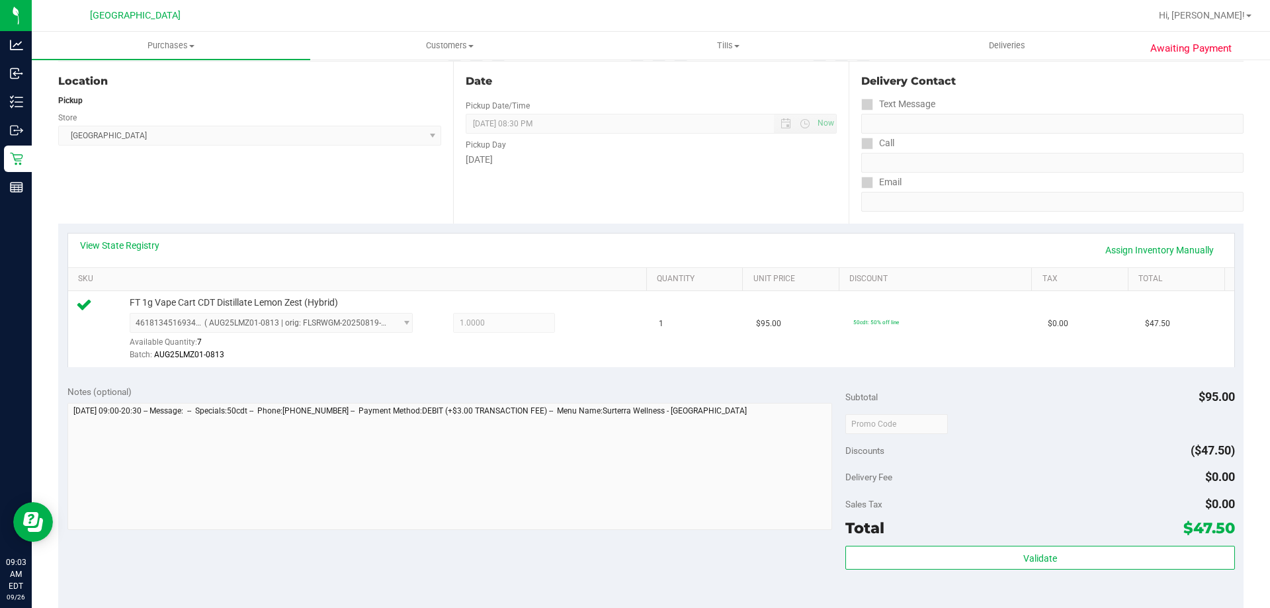
scroll to position [474, 0]
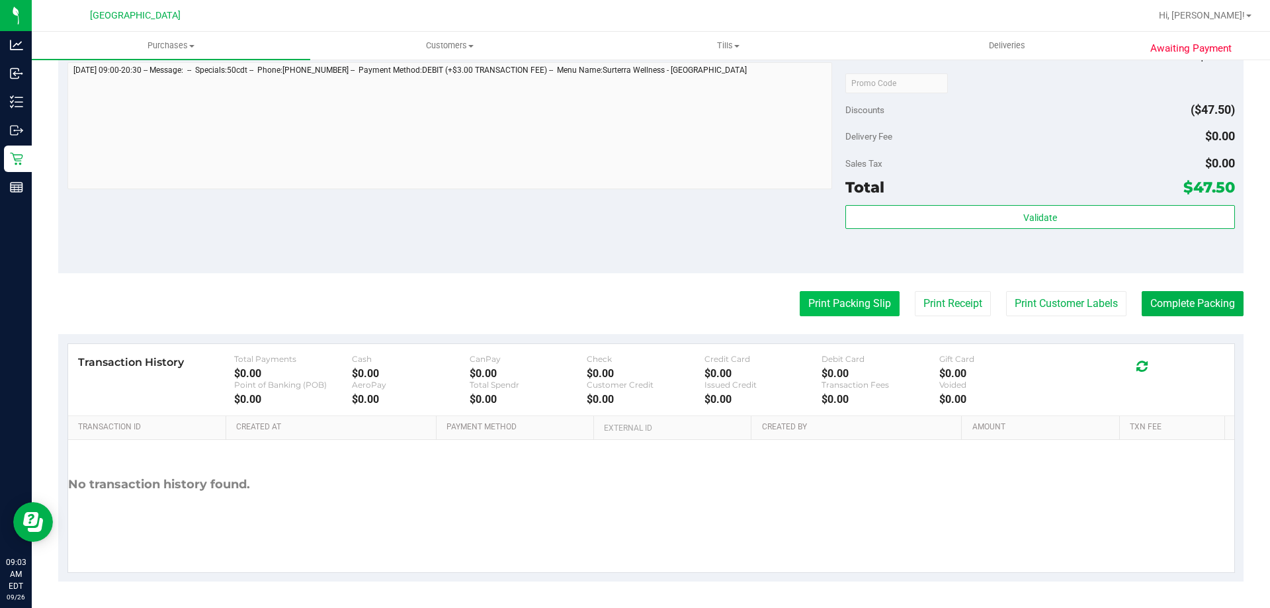
click at [841, 310] on button "Print Packing Slip" at bounding box center [850, 303] width 100 height 25
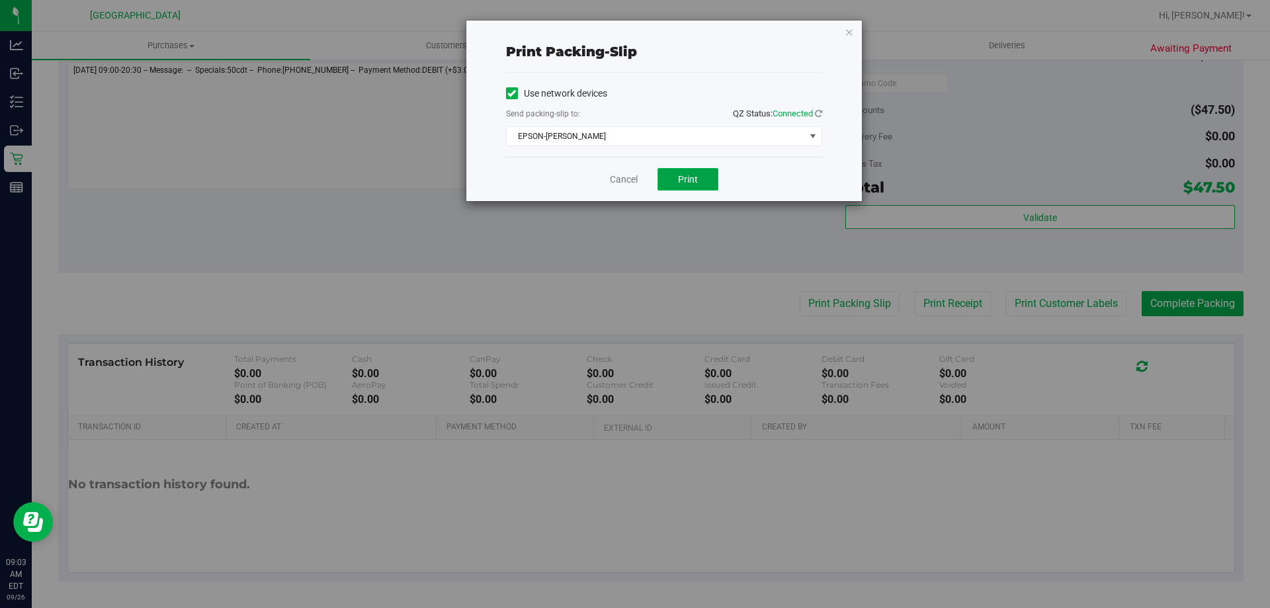
click at [702, 183] on button "Print" at bounding box center [687, 179] width 61 height 22
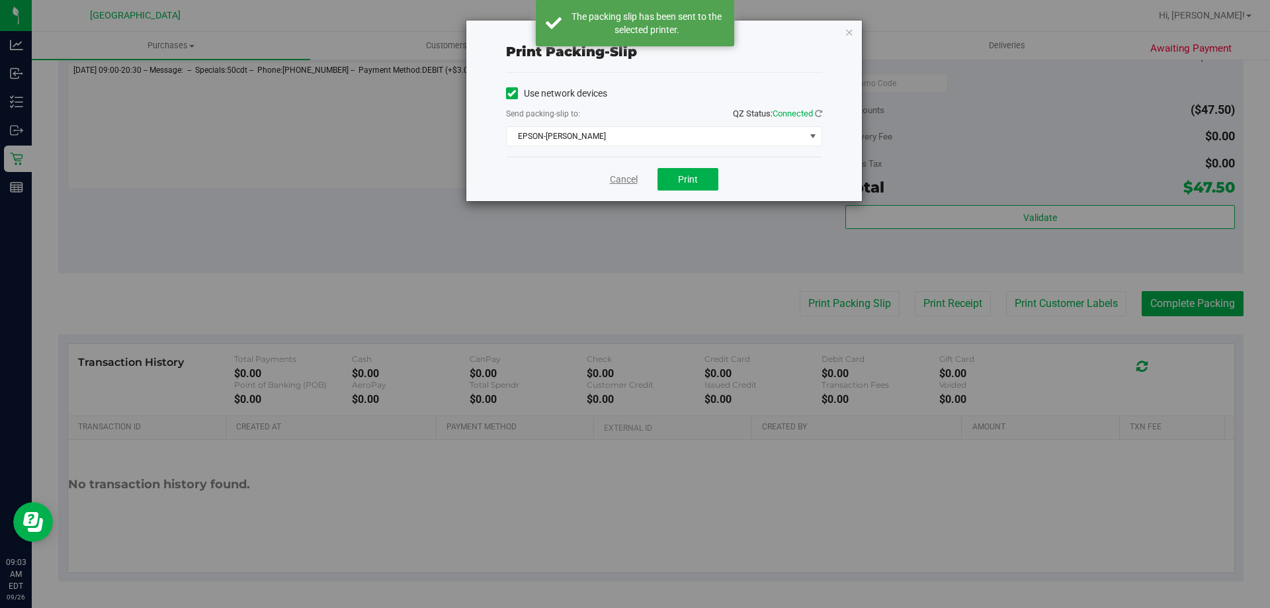
click at [620, 178] on link "Cancel" at bounding box center [624, 180] width 28 height 14
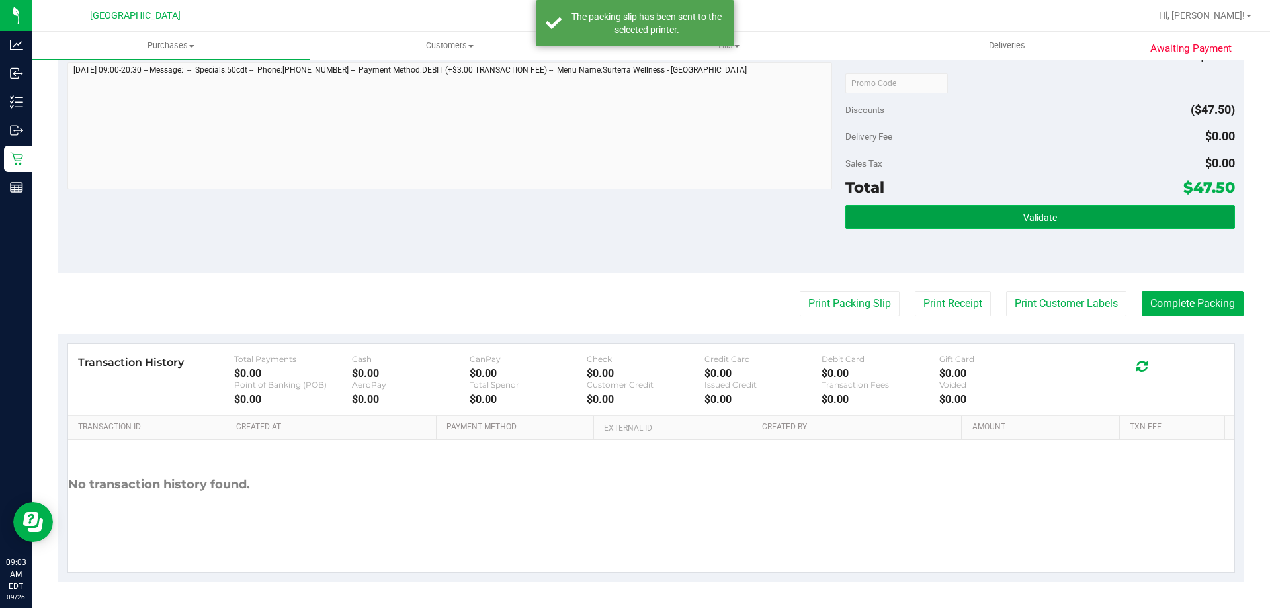
click at [877, 211] on button "Validate" at bounding box center [1039, 217] width 389 height 24
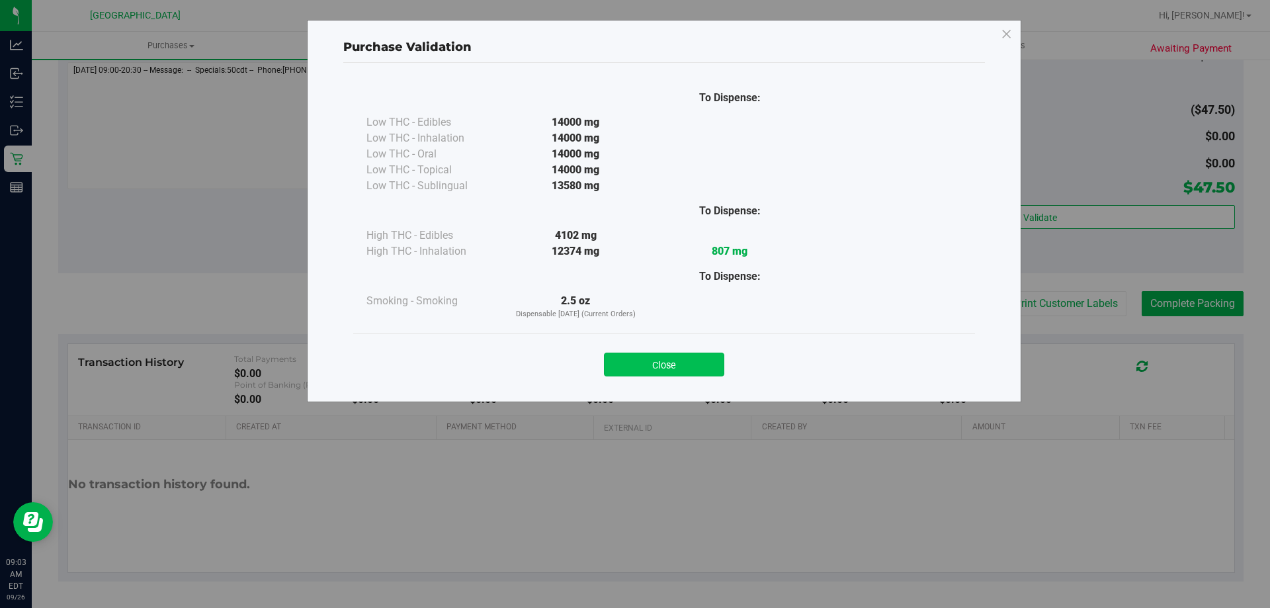
click at [677, 367] on button "Close" at bounding box center [664, 365] width 120 height 24
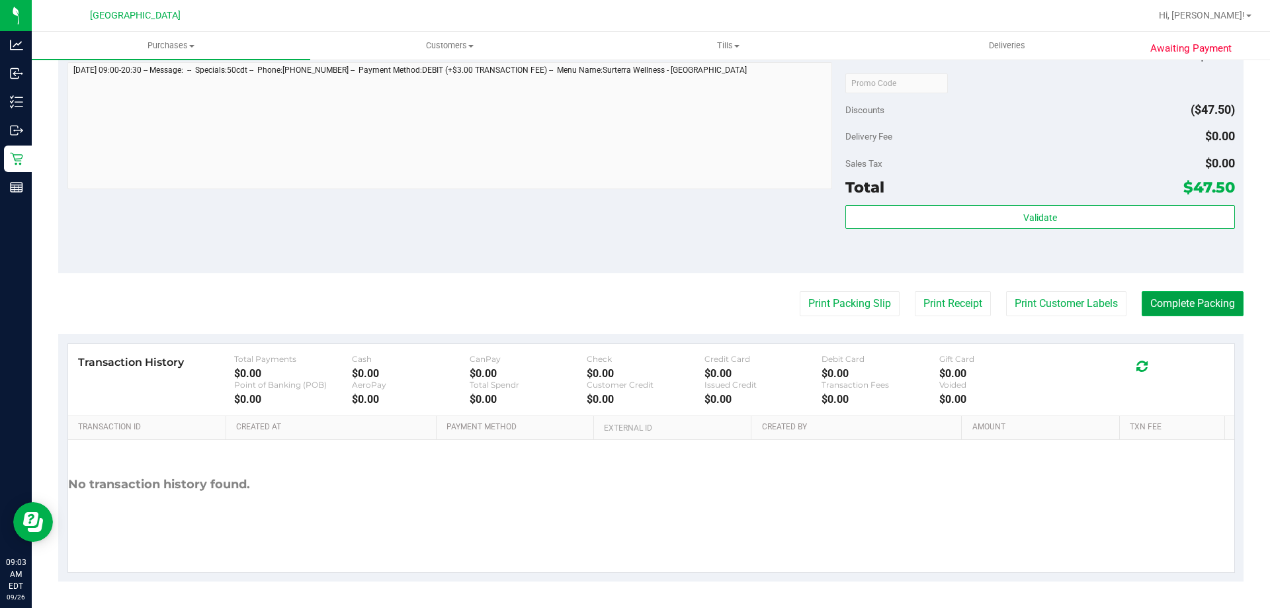
click at [1164, 300] on button "Complete Packing" at bounding box center [1193, 303] width 102 height 25
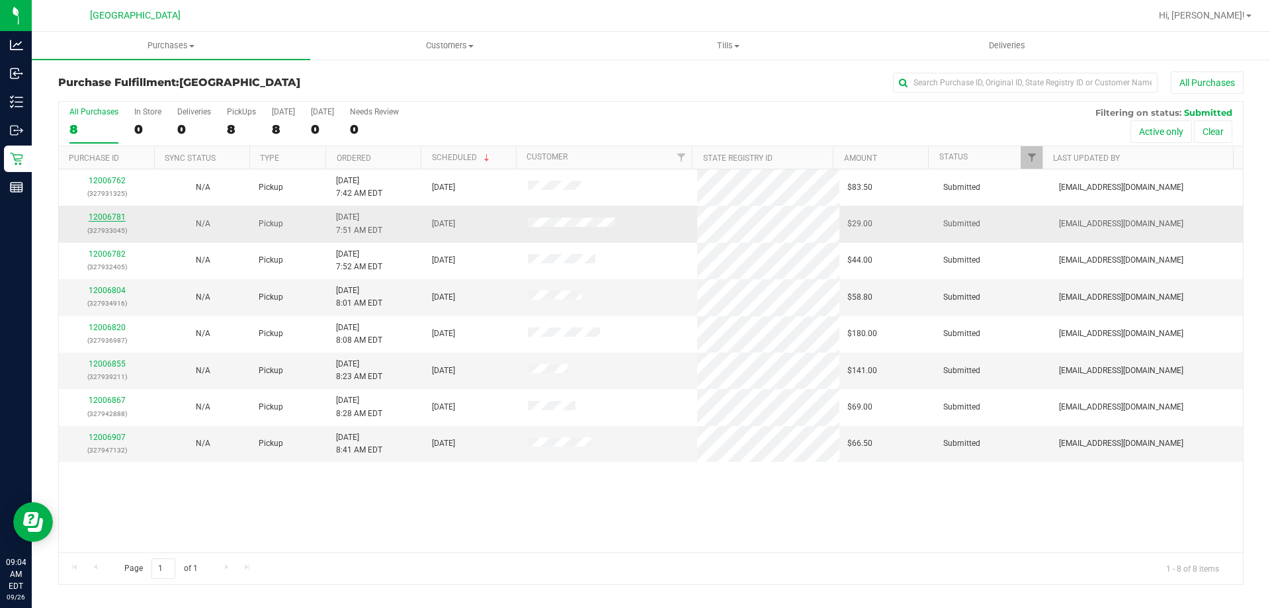
click at [123, 218] on link "12006781" at bounding box center [107, 216] width 37 height 9
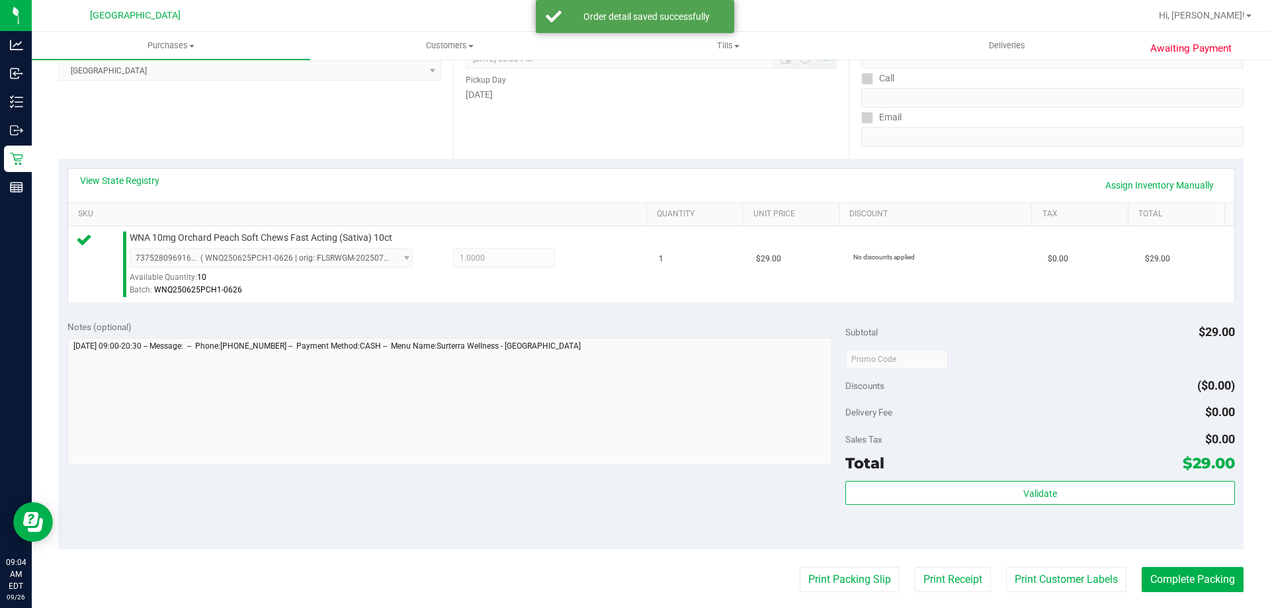
scroll to position [198, 0]
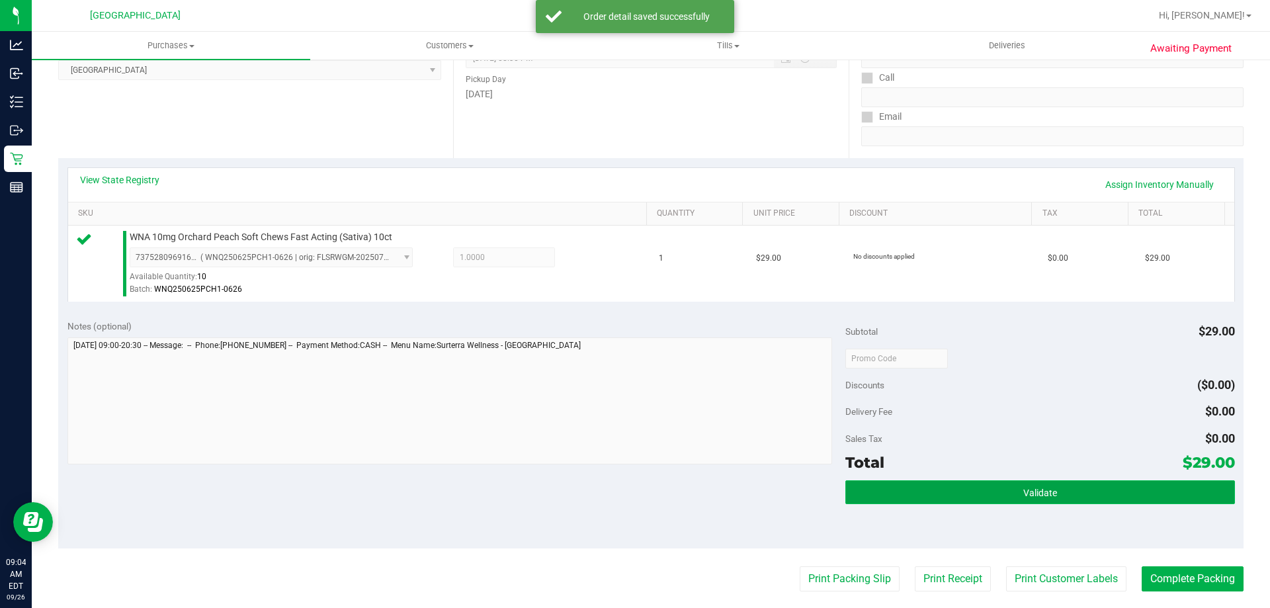
click at [895, 497] on button "Validate" at bounding box center [1039, 492] width 389 height 24
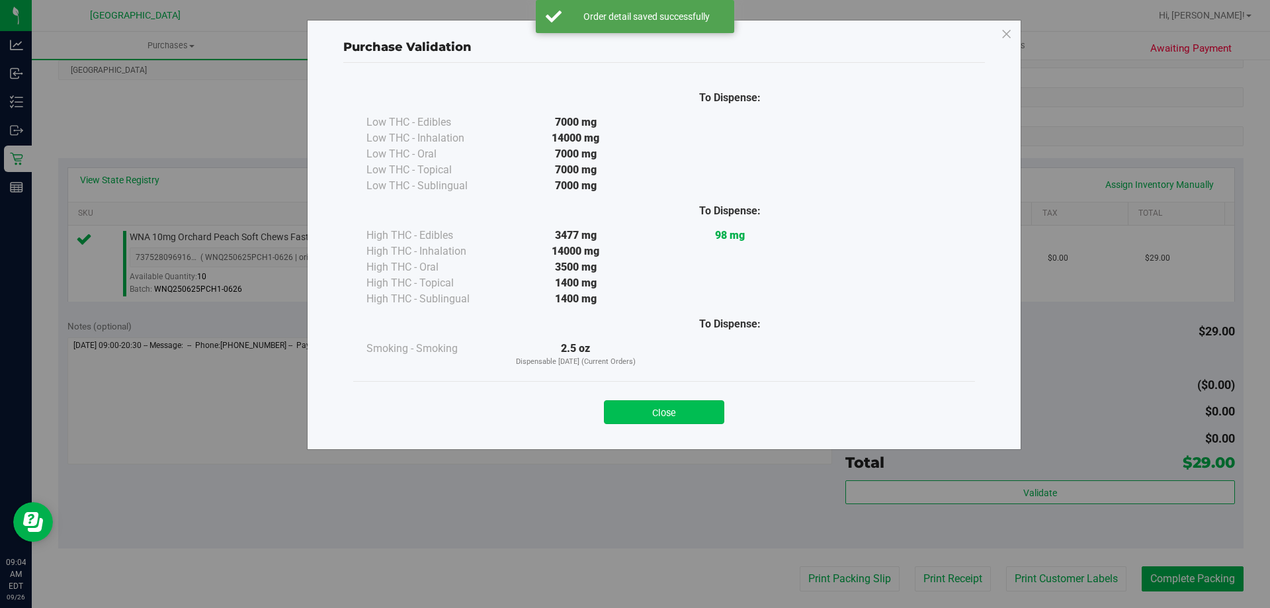
click at [676, 405] on button "Close" at bounding box center [664, 412] width 120 height 24
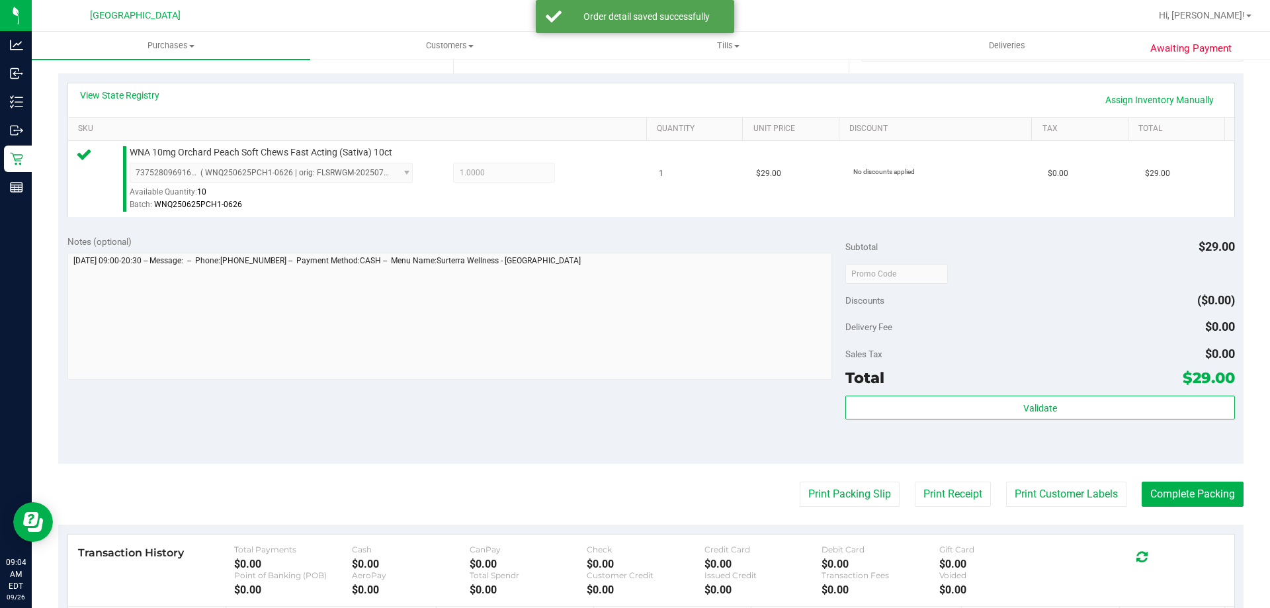
scroll to position [397, 0]
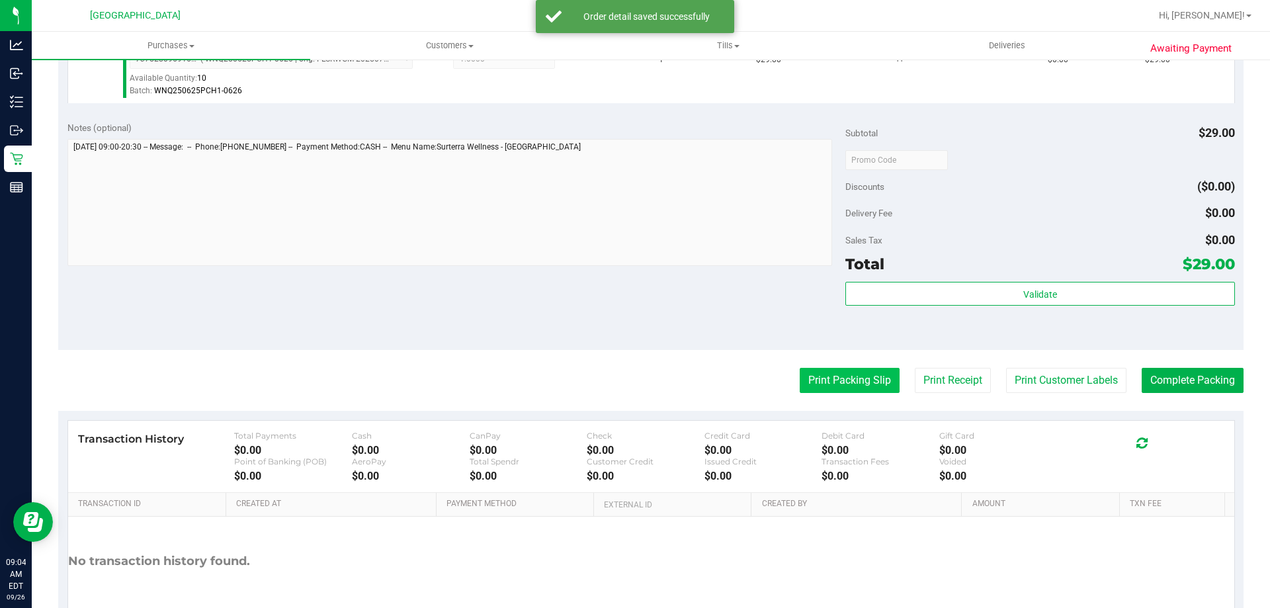
click at [826, 375] on button "Print Packing Slip" at bounding box center [850, 380] width 100 height 25
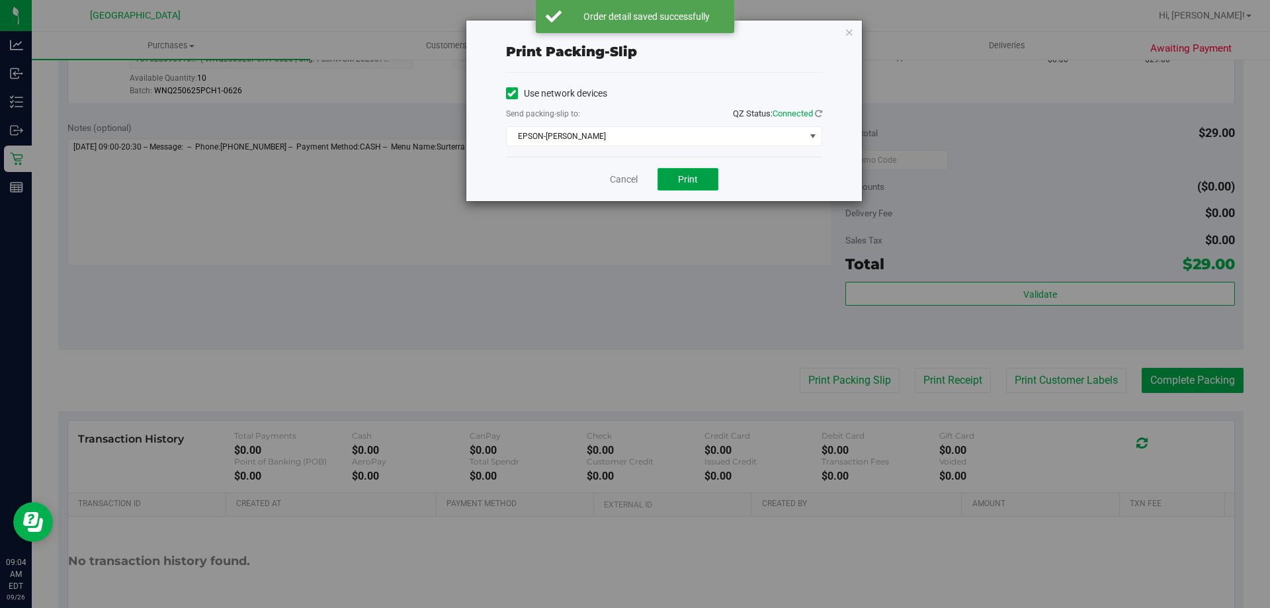
click at [699, 177] on button "Print" at bounding box center [687, 179] width 61 height 22
click at [630, 177] on link "Cancel" at bounding box center [624, 180] width 28 height 14
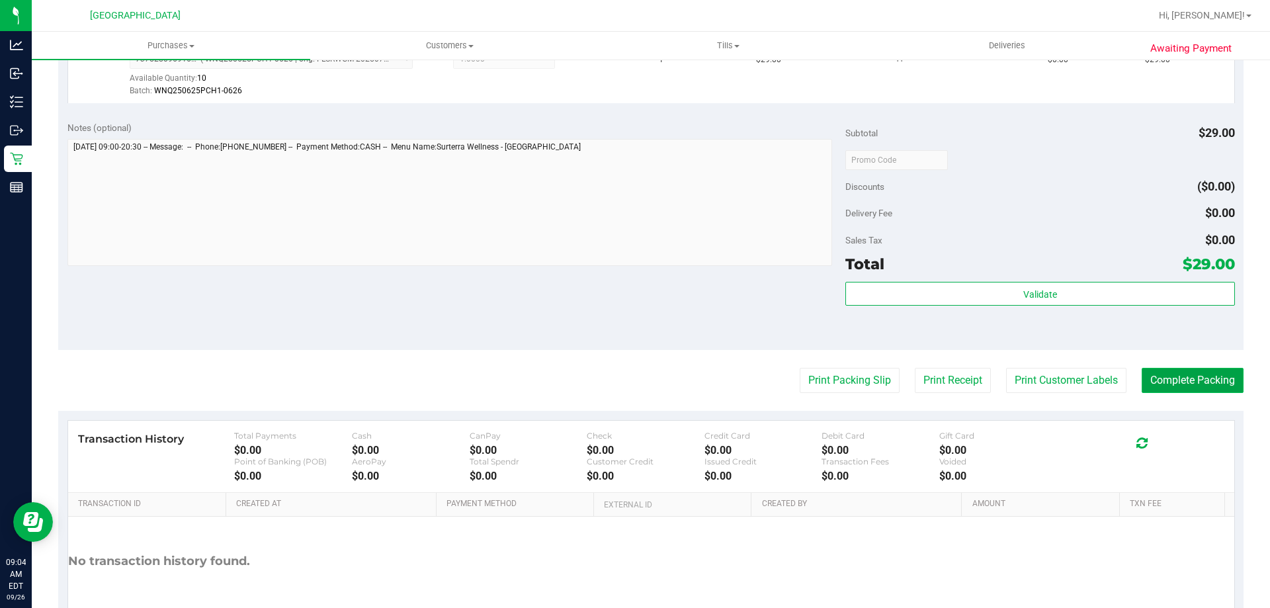
click at [1199, 380] on button "Complete Packing" at bounding box center [1193, 380] width 102 height 25
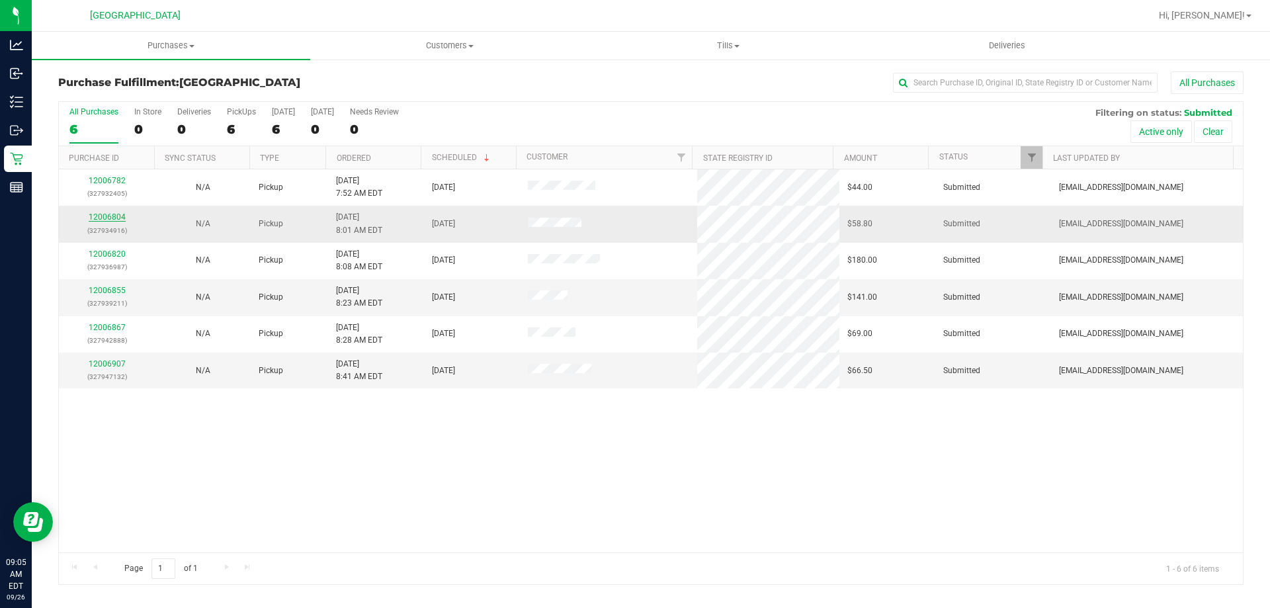
click at [115, 216] on link "12006804" at bounding box center [107, 216] width 37 height 9
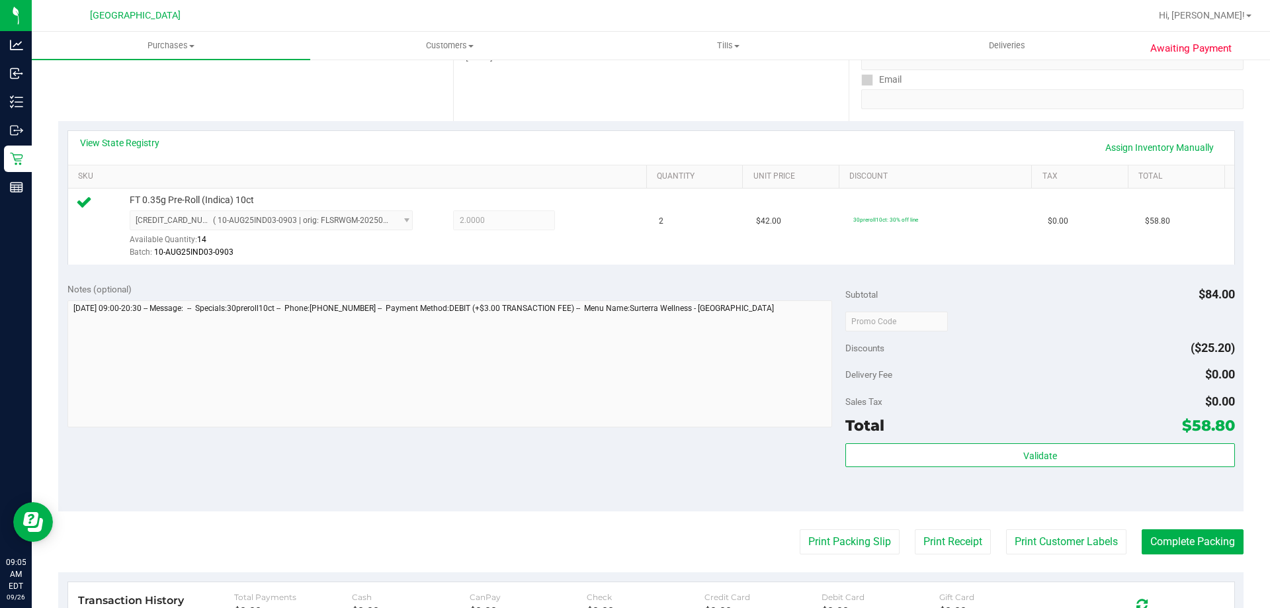
scroll to position [463, 0]
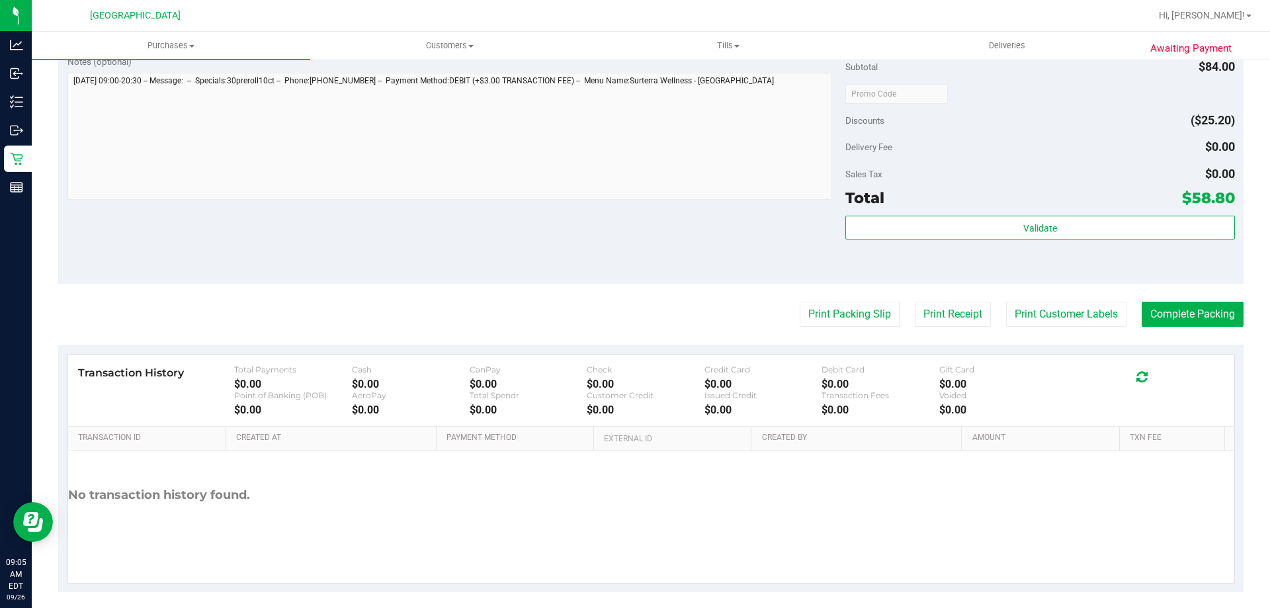
click at [931, 240] on div "Validate" at bounding box center [1039, 246] width 389 height 60
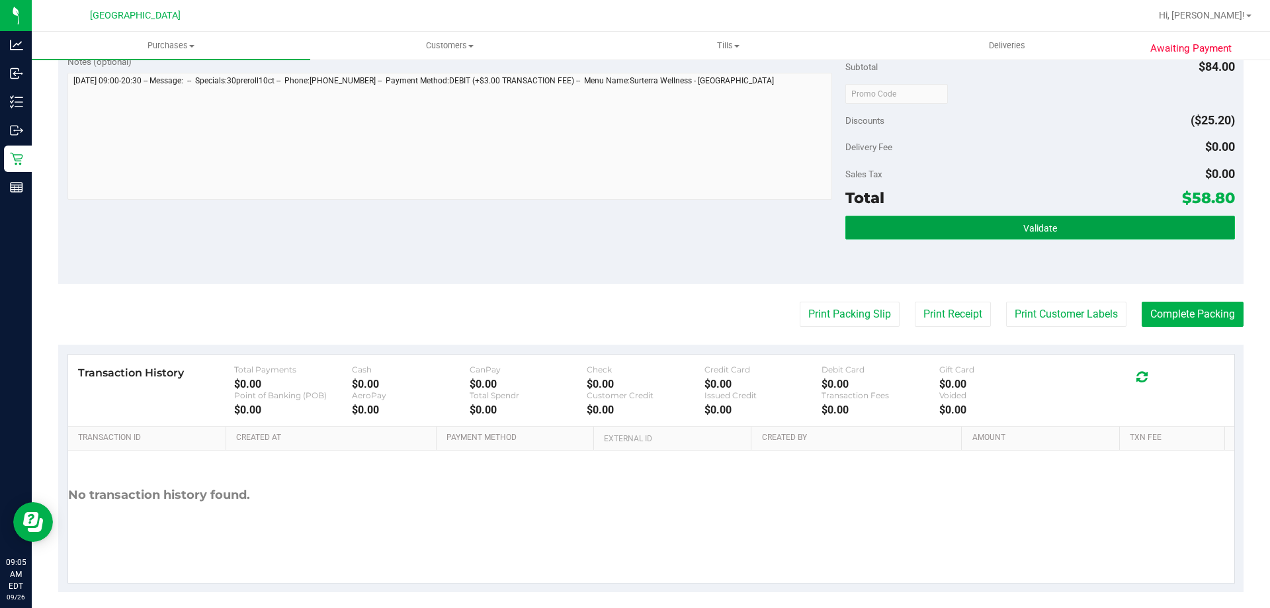
click at [931, 237] on button "Validate" at bounding box center [1039, 228] width 389 height 24
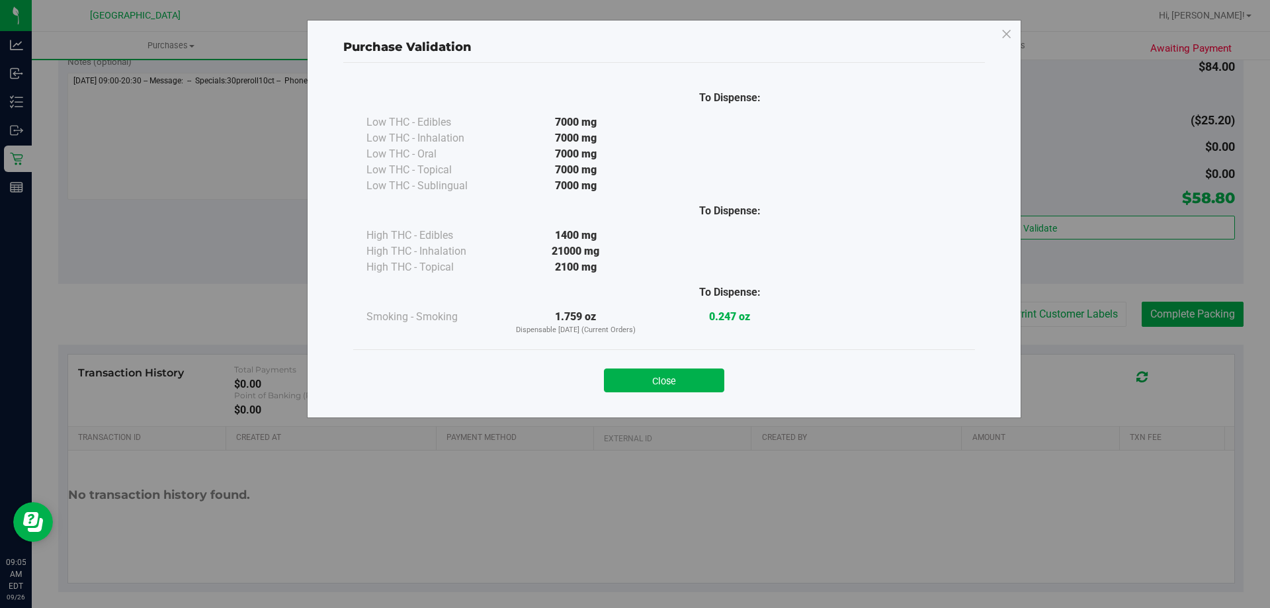
drag, startPoint x: 659, startPoint y: 378, endPoint x: 679, endPoint y: 371, distance: 20.5
click at [662, 378] on button "Close" at bounding box center [664, 380] width 120 height 24
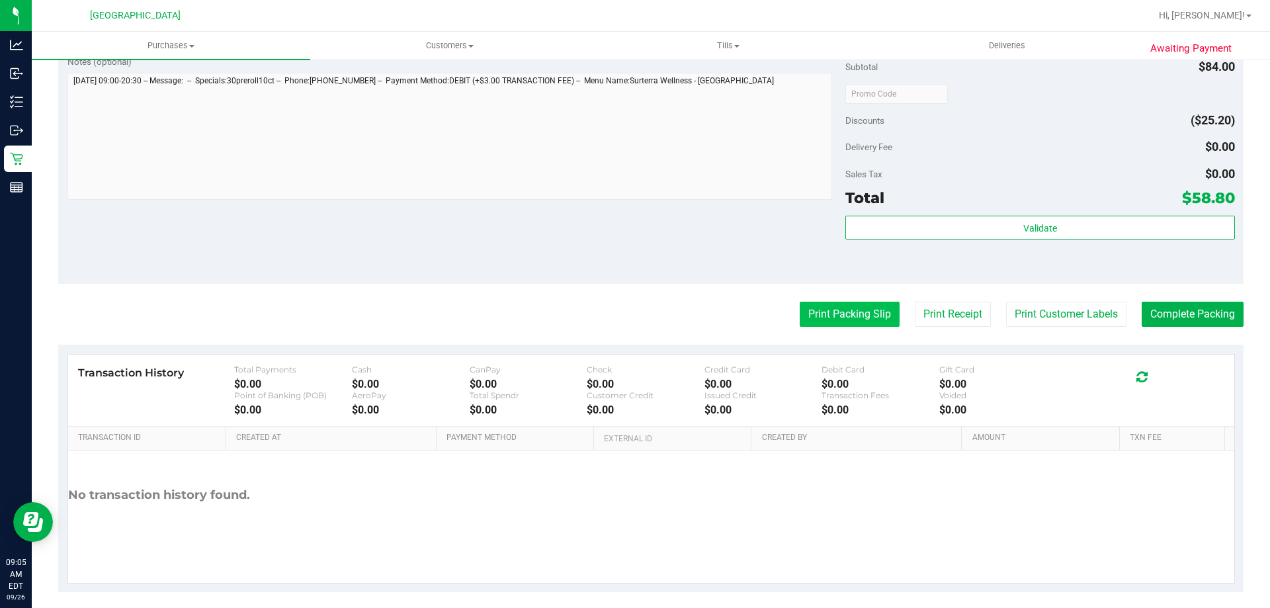
click at [817, 308] on button "Print Packing Slip" at bounding box center [850, 314] width 100 height 25
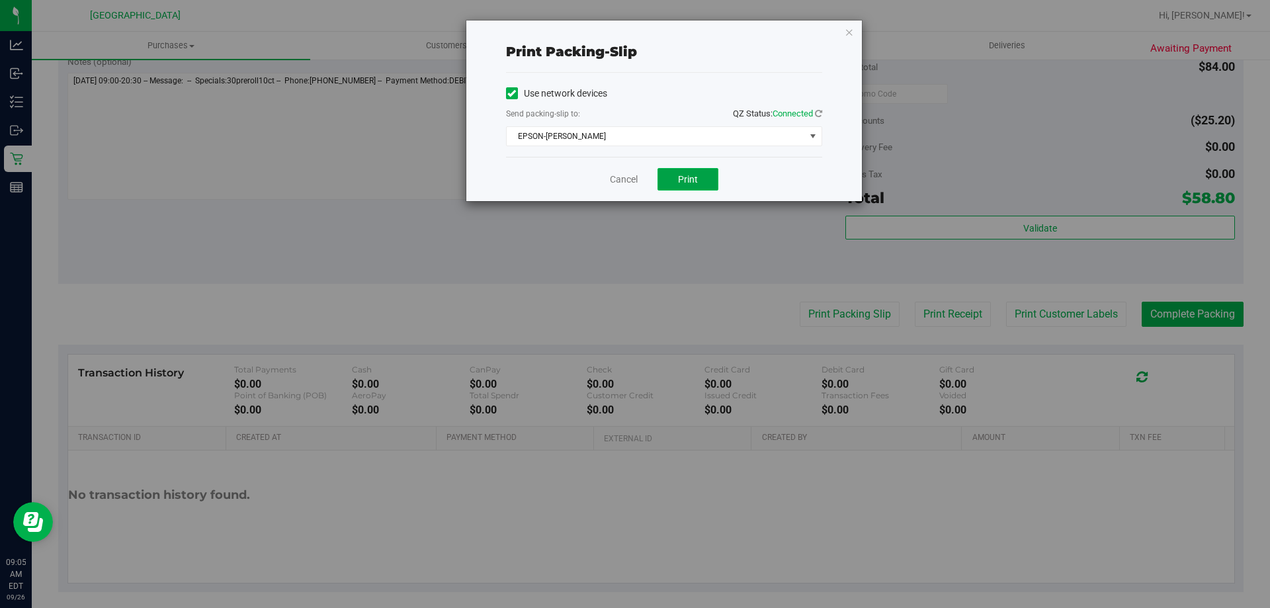
click at [695, 174] on span "Print" at bounding box center [688, 179] width 20 height 11
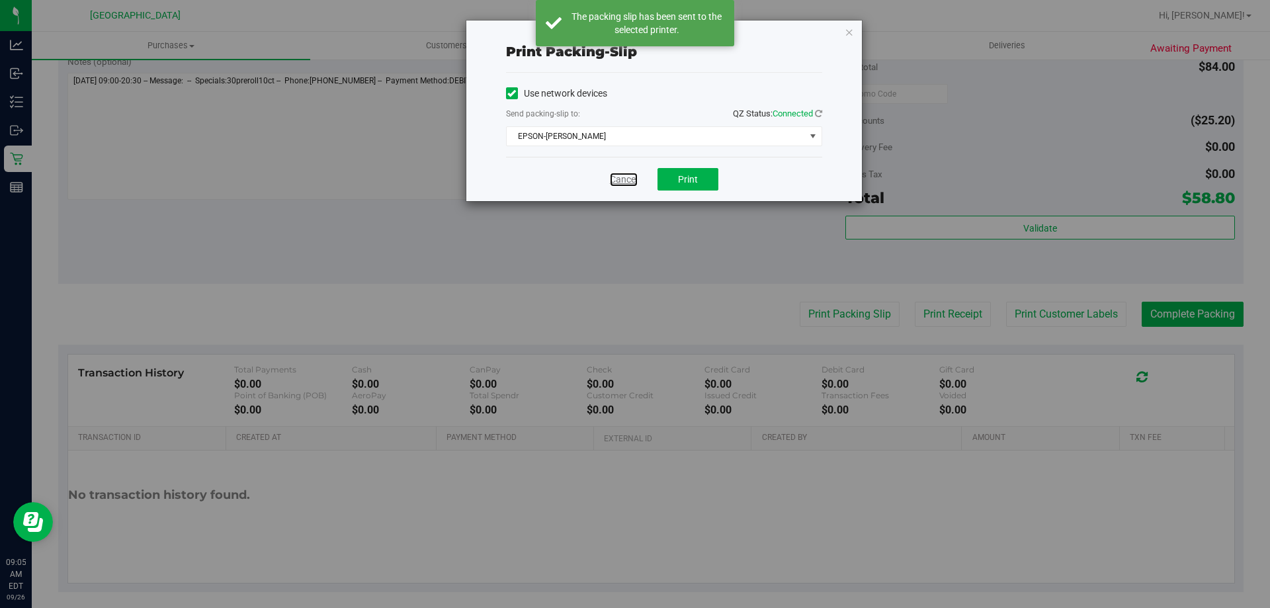
drag, startPoint x: 624, startPoint y: 178, endPoint x: 661, endPoint y: 183, distance: 37.3
click at [625, 178] on link "Cancel" at bounding box center [624, 180] width 28 height 14
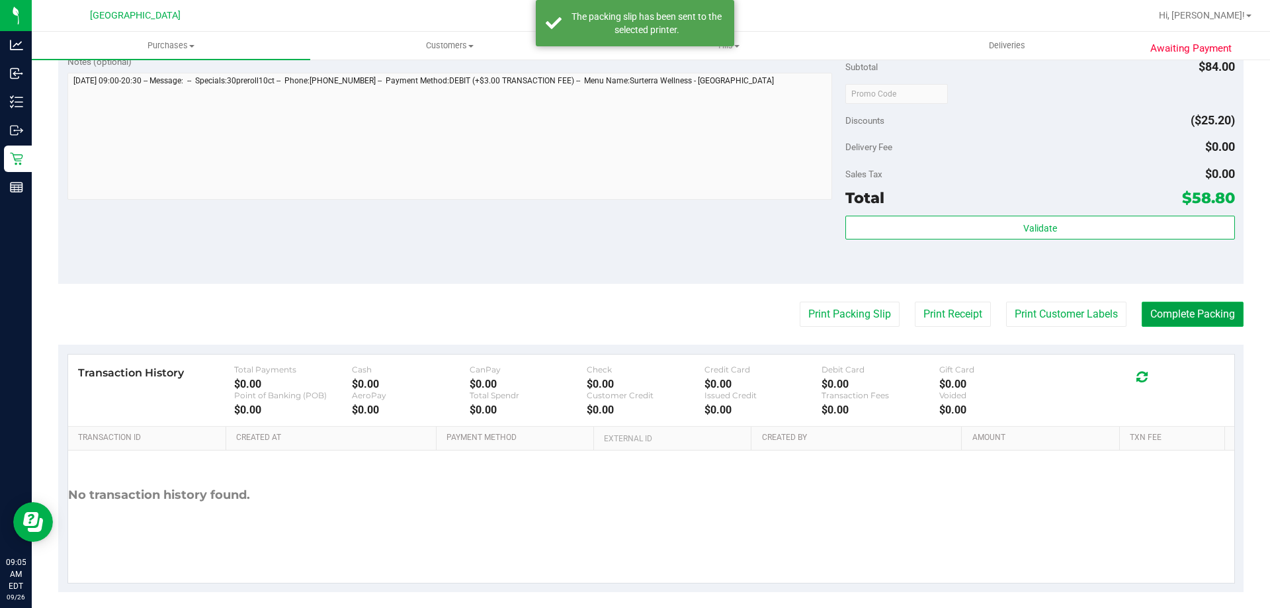
click at [1175, 312] on button "Complete Packing" at bounding box center [1193, 314] width 102 height 25
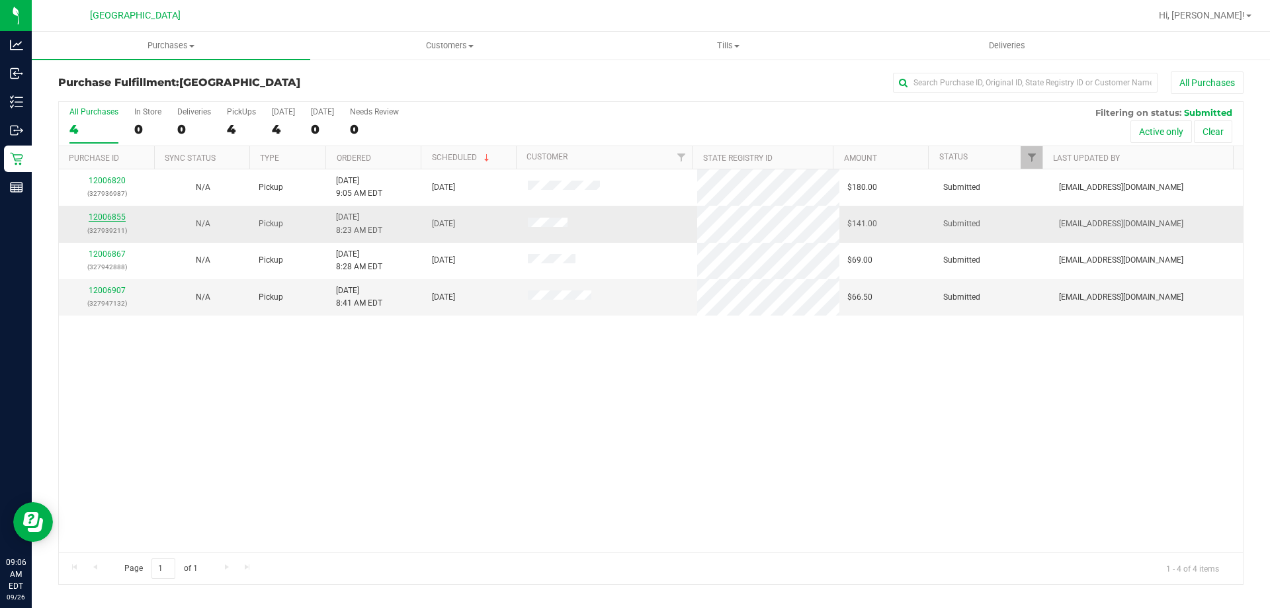
click at [110, 221] on link "12006855" at bounding box center [107, 216] width 37 height 9
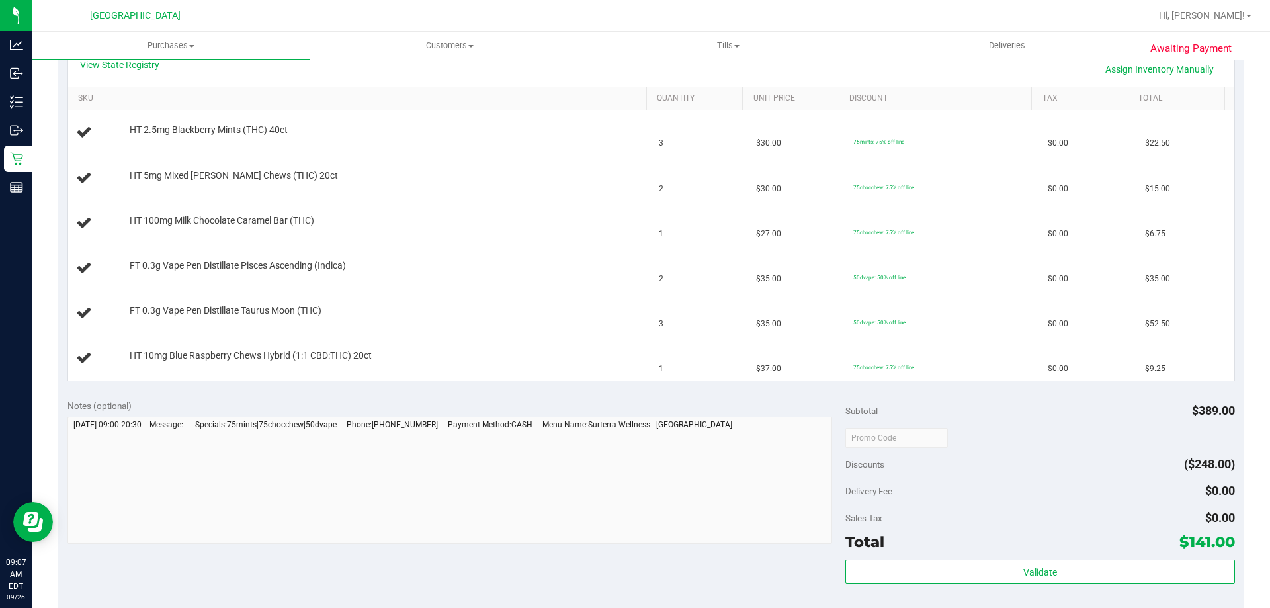
scroll to position [595, 0]
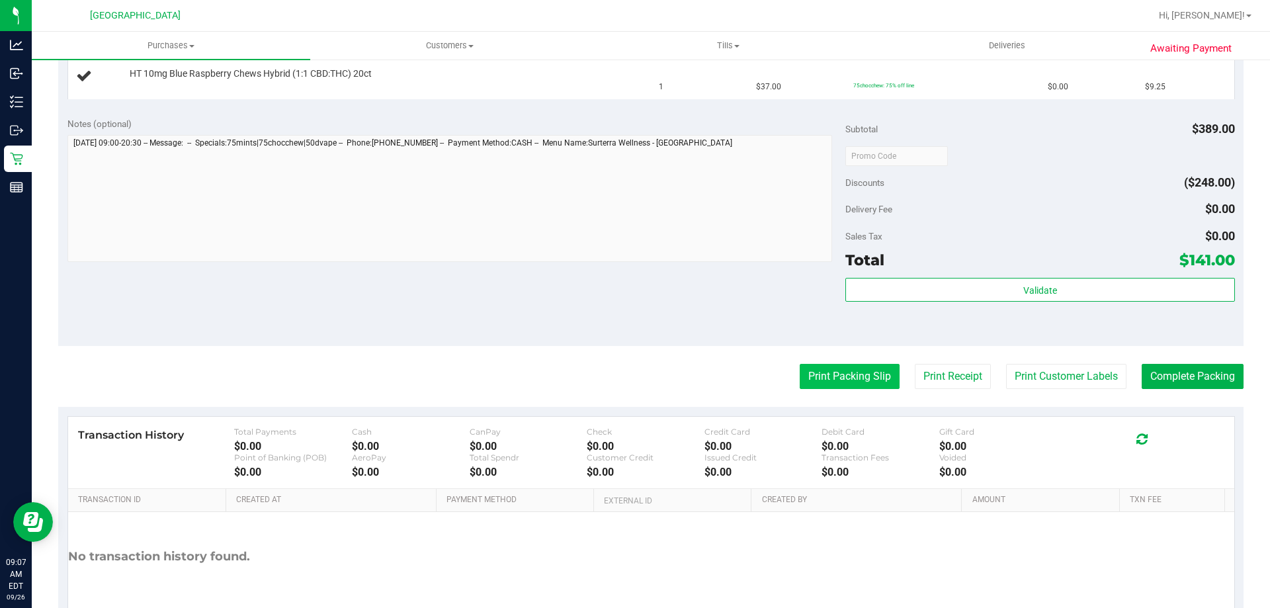
click at [832, 382] on button "Print Packing Slip" at bounding box center [850, 376] width 100 height 25
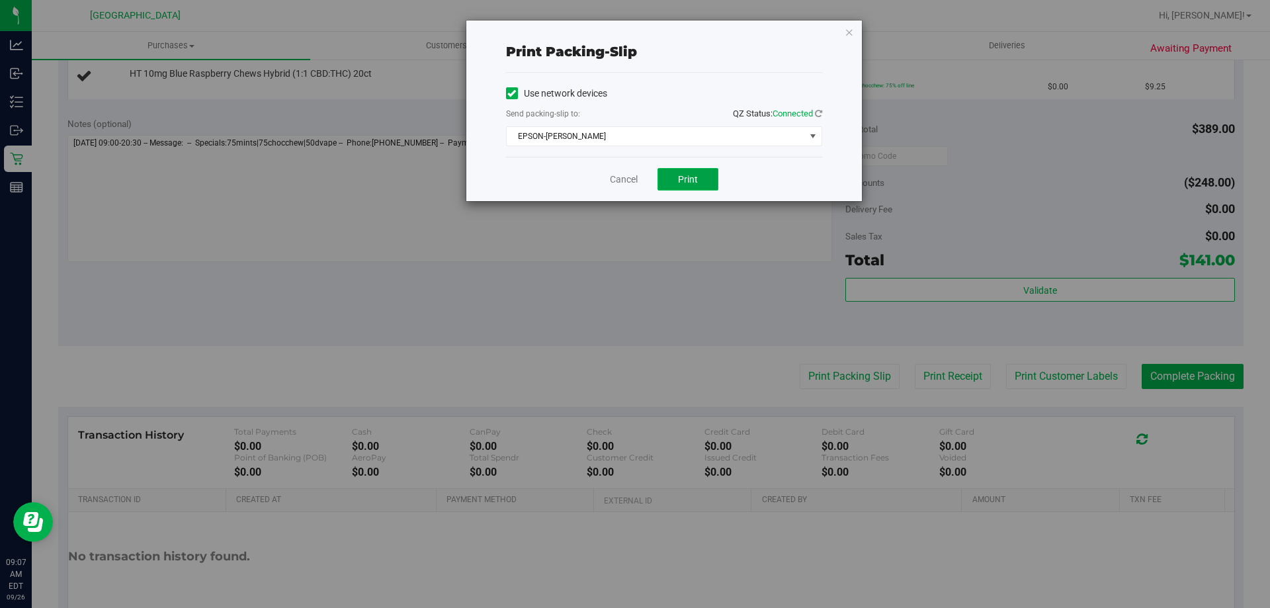
click at [696, 180] on span "Print" at bounding box center [688, 179] width 20 height 11
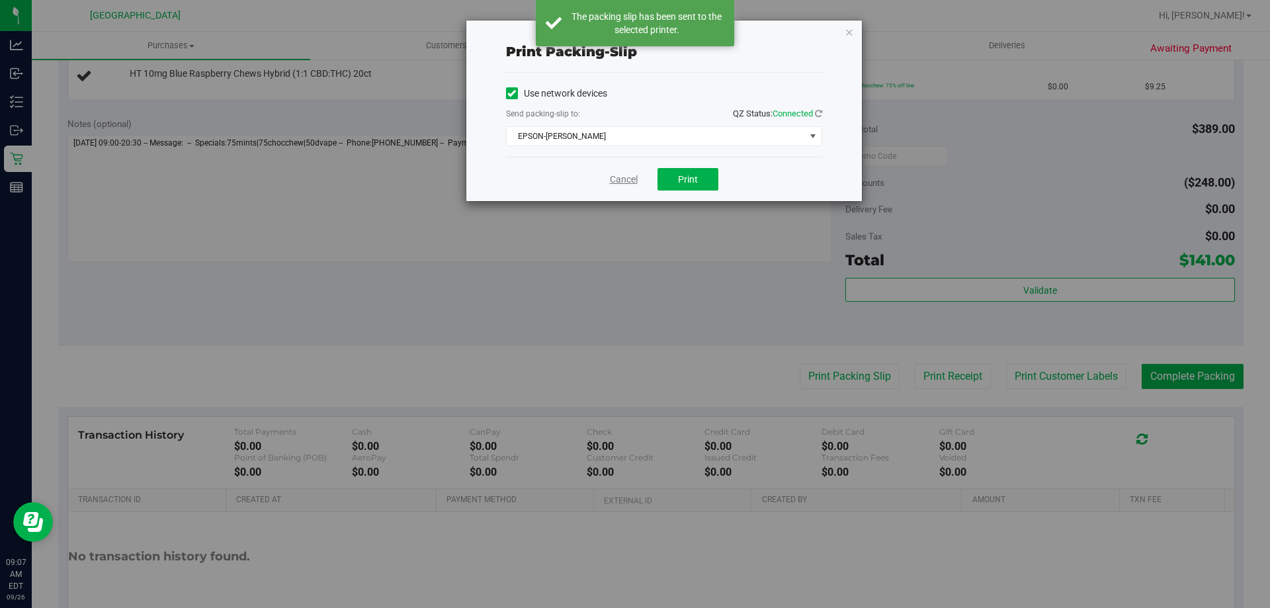
click at [628, 173] on link "Cancel" at bounding box center [624, 180] width 28 height 14
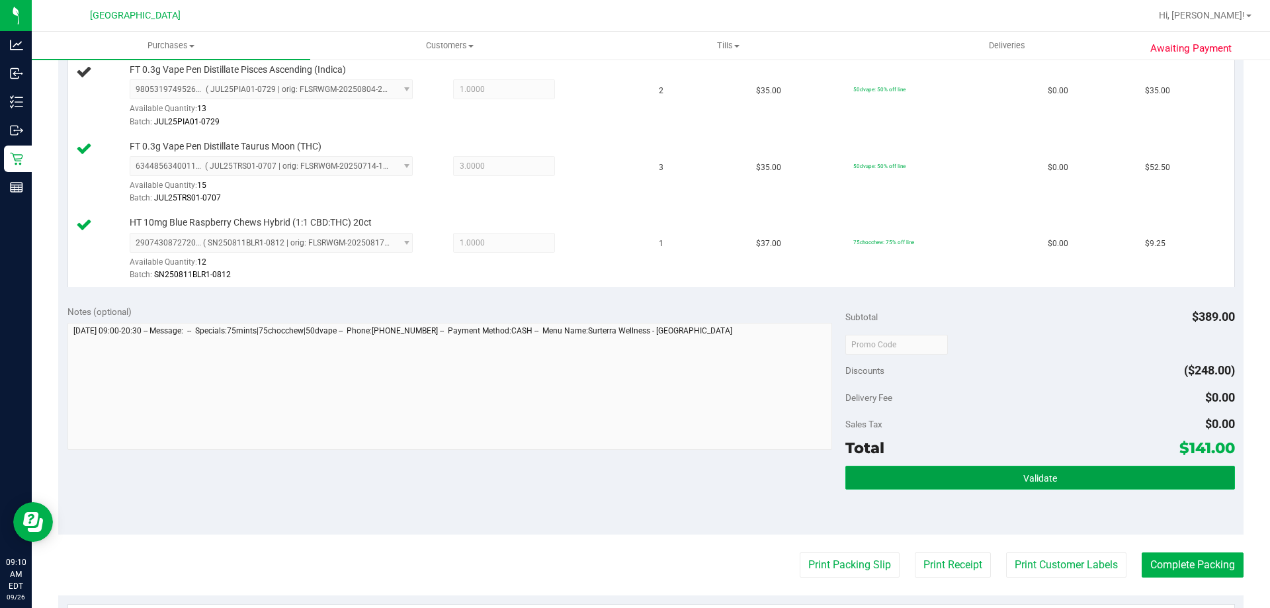
click at [915, 471] on button "Validate" at bounding box center [1039, 478] width 389 height 24
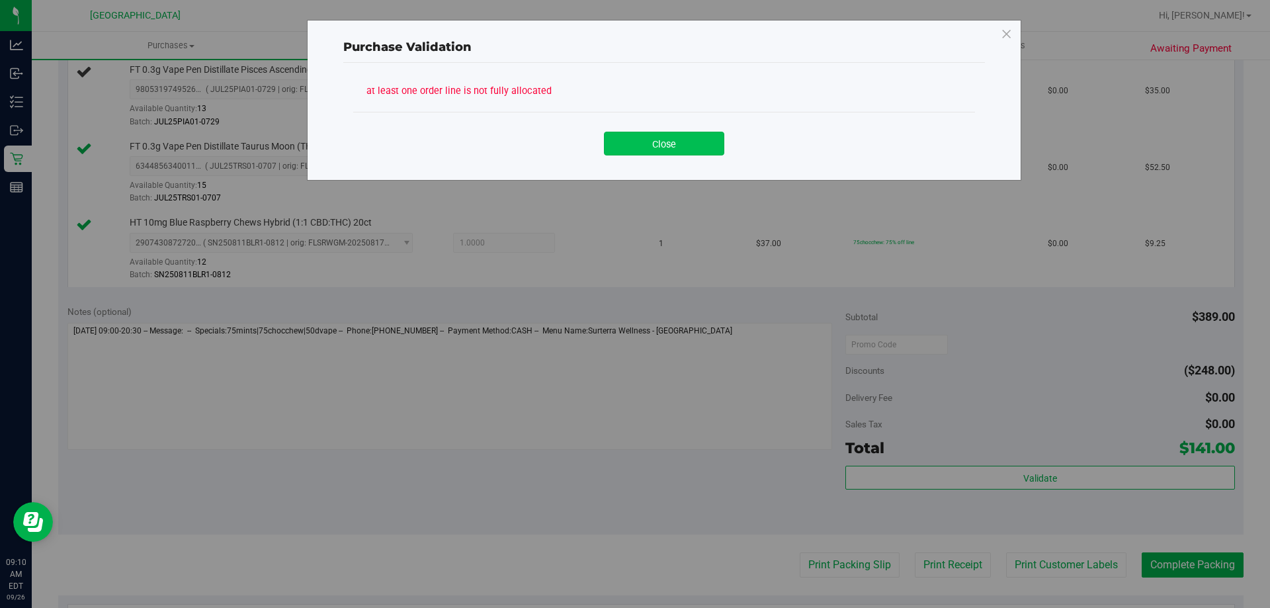
click at [681, 154] on button "Close" at bounding box center [664, 144] width 120 height 24
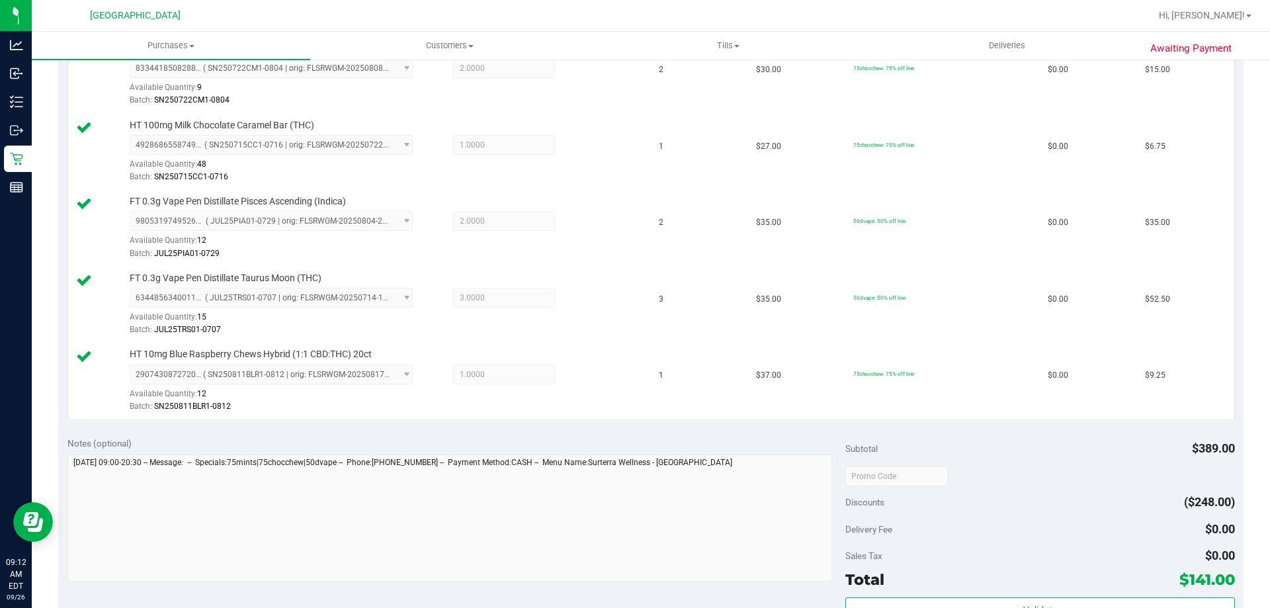
scroll to position [661, 0]
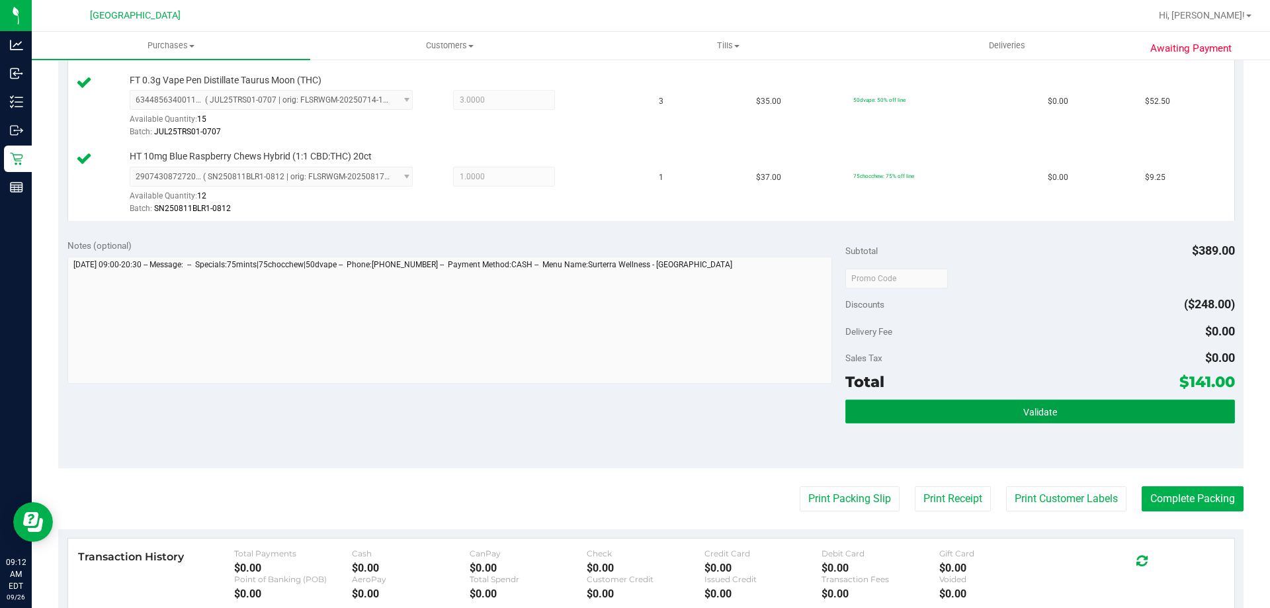
click at [872, 411] on button "Validate" at bounding box center [1039, 411] width 389 height 24
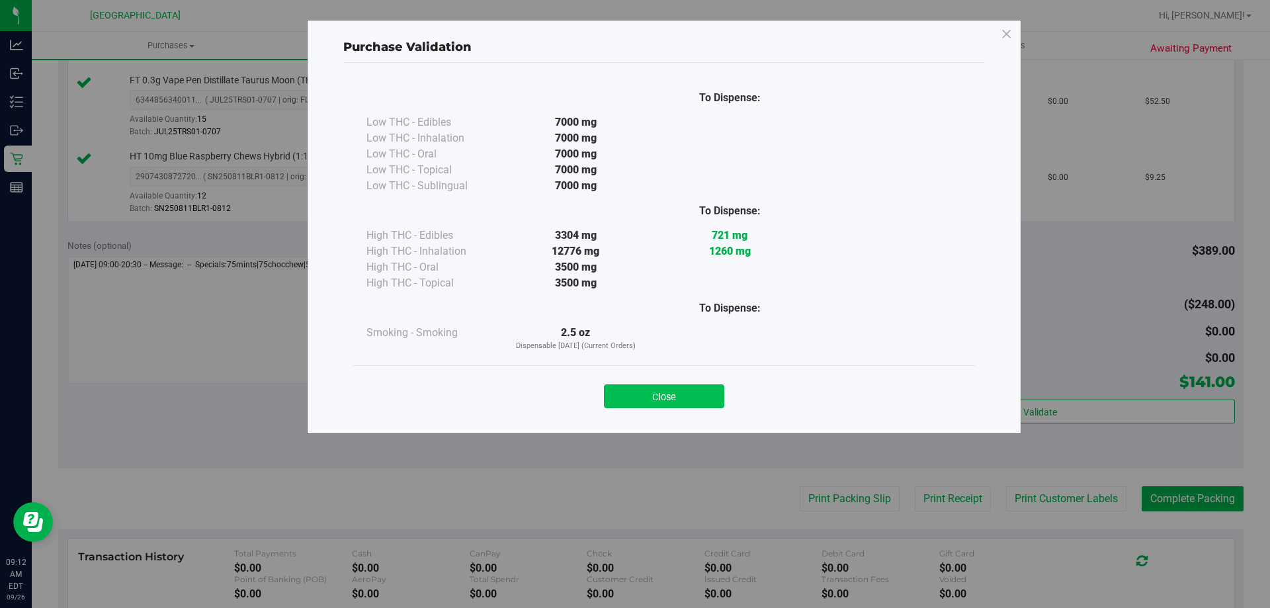
click at [692, 405] on button "Close" at bounding box center [664, 396] width 120 height 24
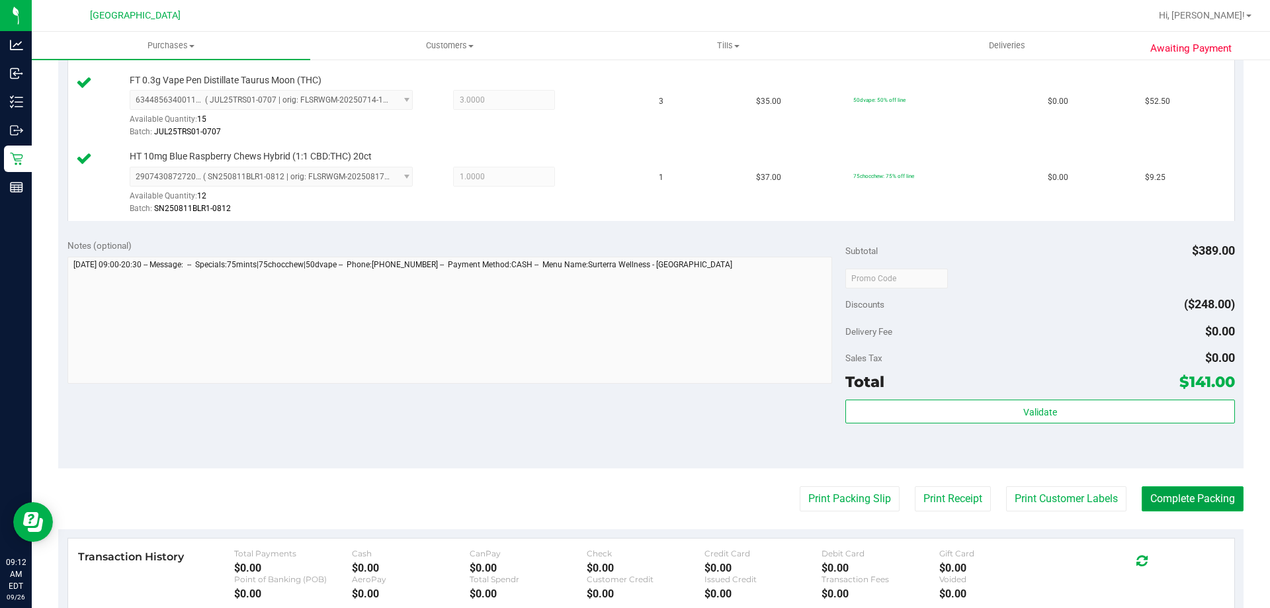
click at [1190, 505] on button "Complete Packing" at bounding box center [1193, 498] width 102 height 25
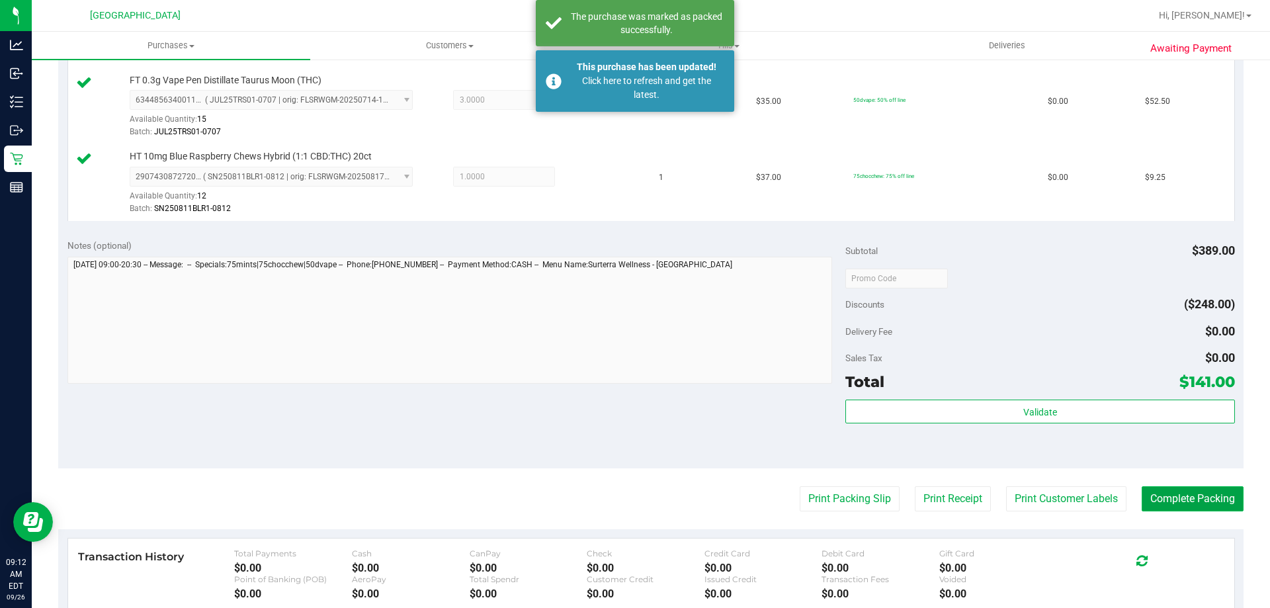
click at [1162, 489] on button "Complete Packing" at bounding box center [1193, 498] width 102 height 25
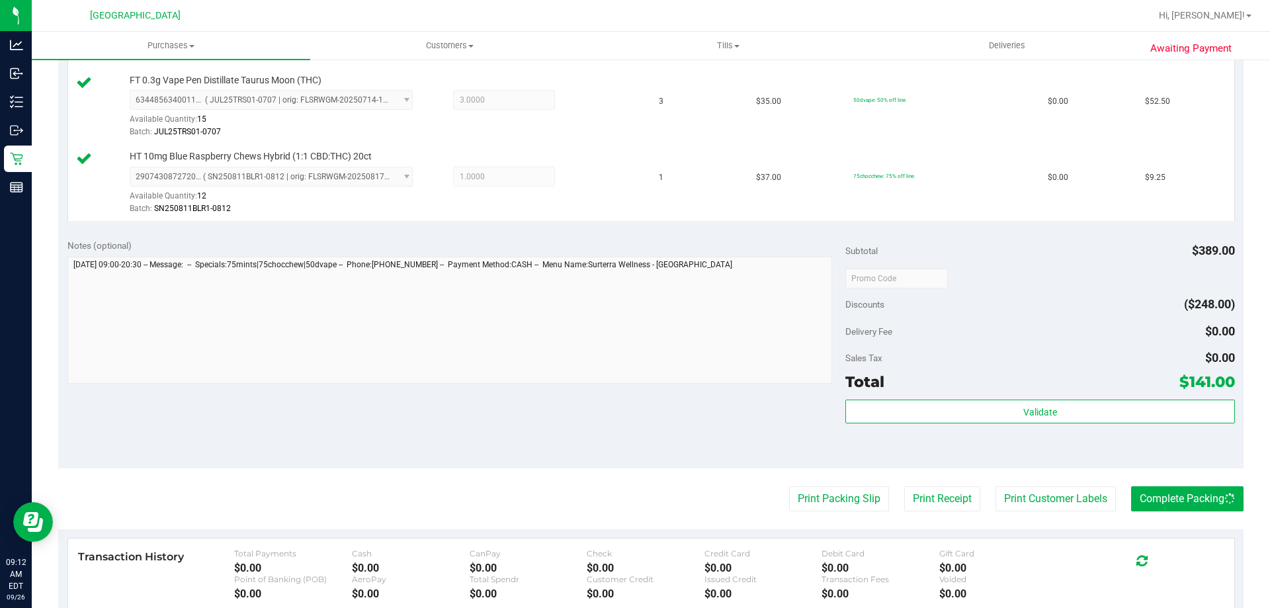
click at [680, 92] on div "Click here to refresh and get the latest." at bounding box center [646, 88] width 155 height 28
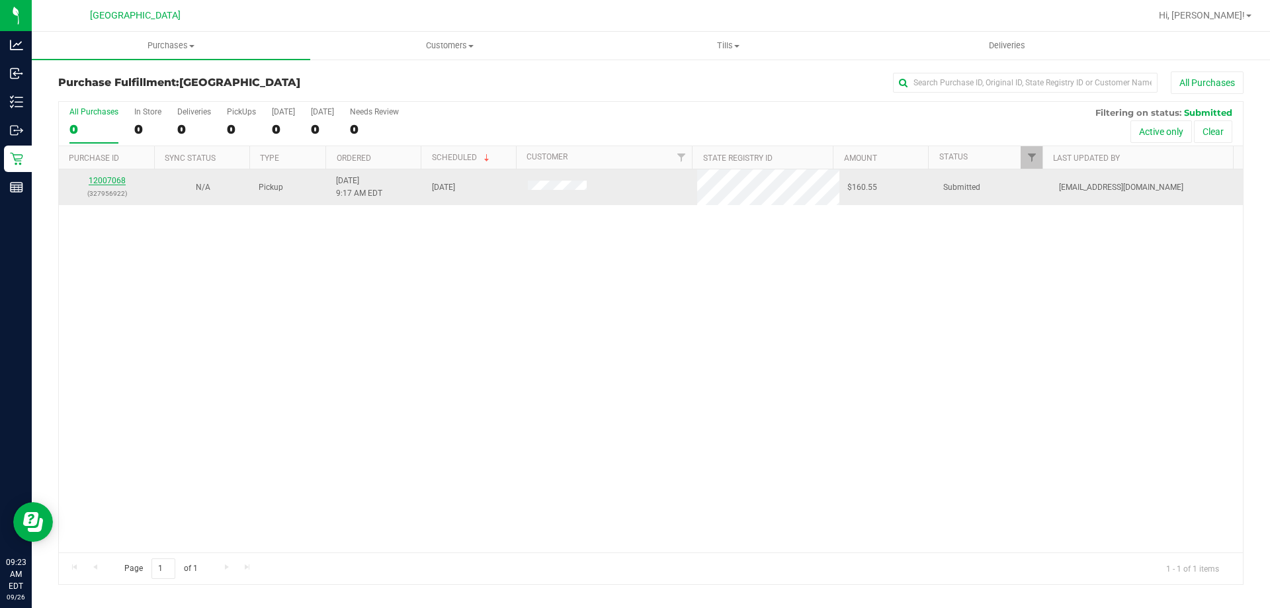
click at [119, 177] on link "12007068" at bounding box center [107, 180] width 37 height 9
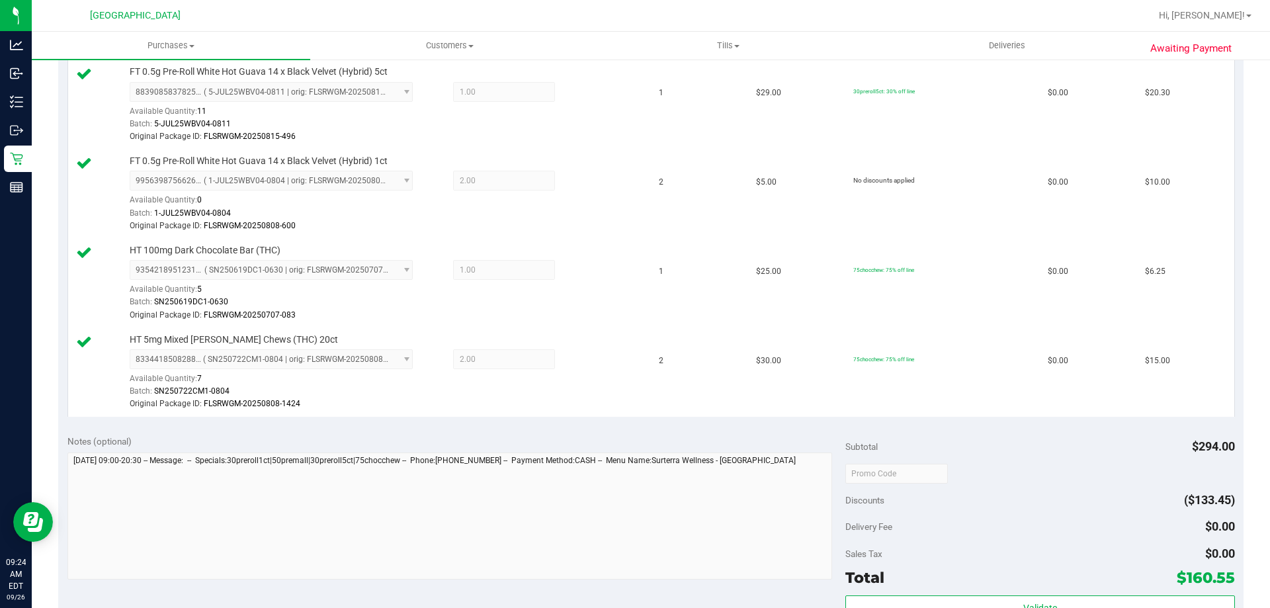
scroll to position [595, 0]
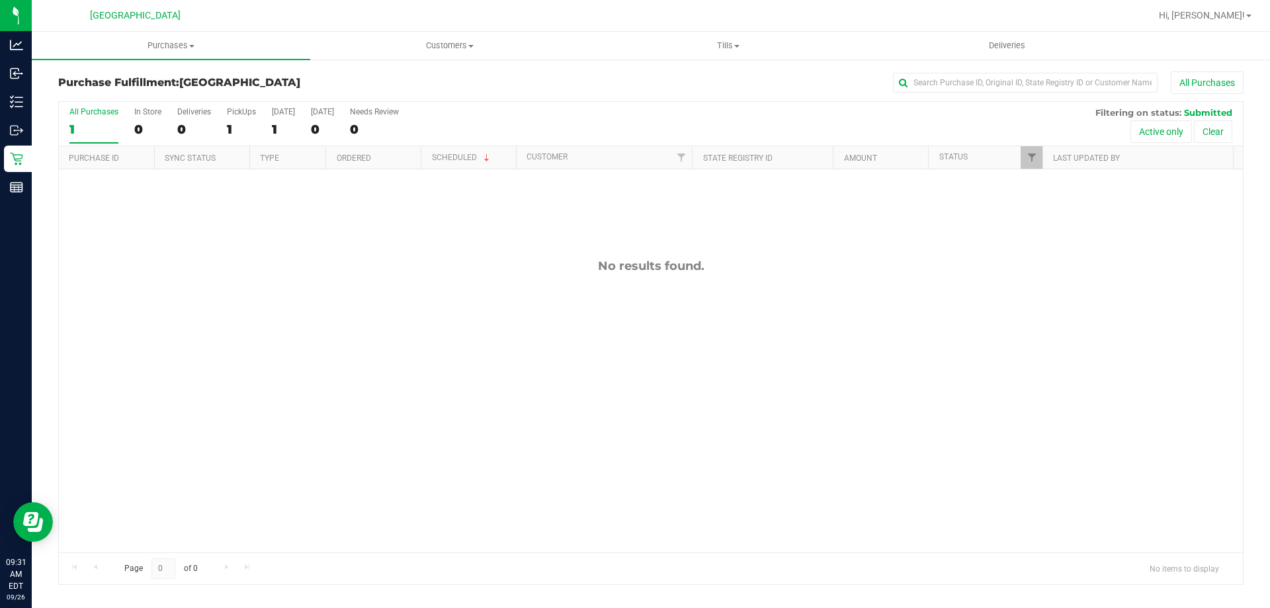
drag, startPoint x: 584, startPoint y: 275, endPoint x: 699, endPoint y: 265, distance: 115.5
click at [699, 265] on div "No results found." at bounding box center [651, 405] width 1184 height 472
click at [699, 265] on div "No results found." at bounding box center [651, 266] width 1184 height 15
drag, startPoint x: 704, startPoint y: 265, endPoint x: 509, endPoint y: 268, distance: 195.8
click at [509, 268] on div "No results found." at bounding box center [651, 266] width 1184 height 15
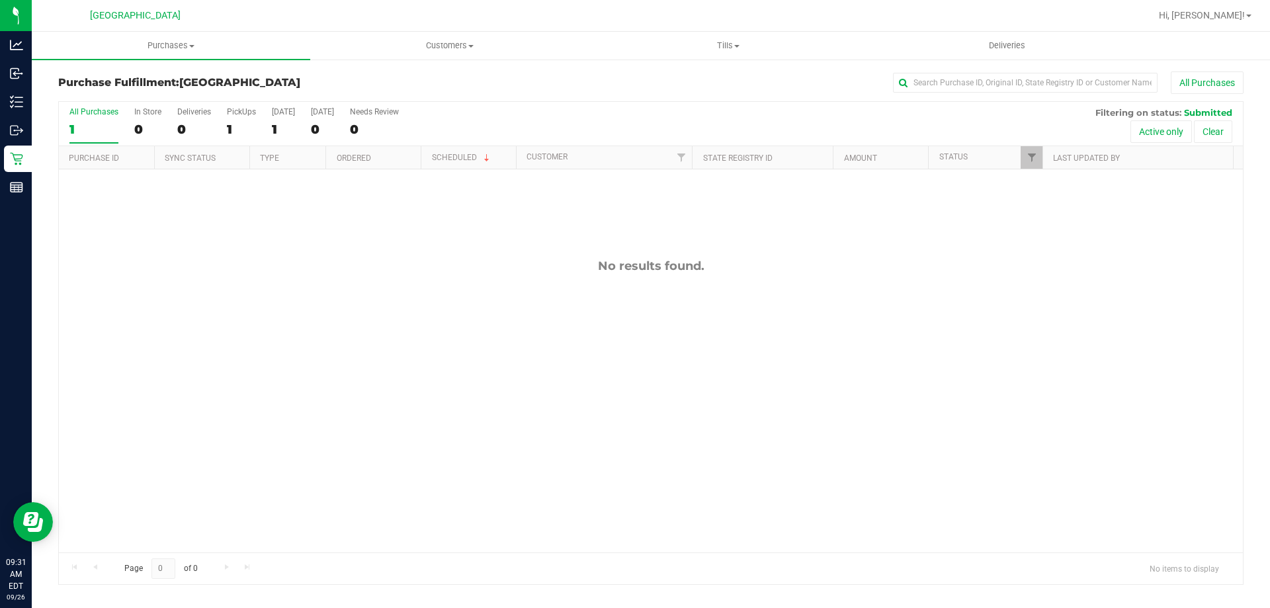
click at [509, 268] on div "No results found." at bounding box center [651, 266] width 1184 height 15
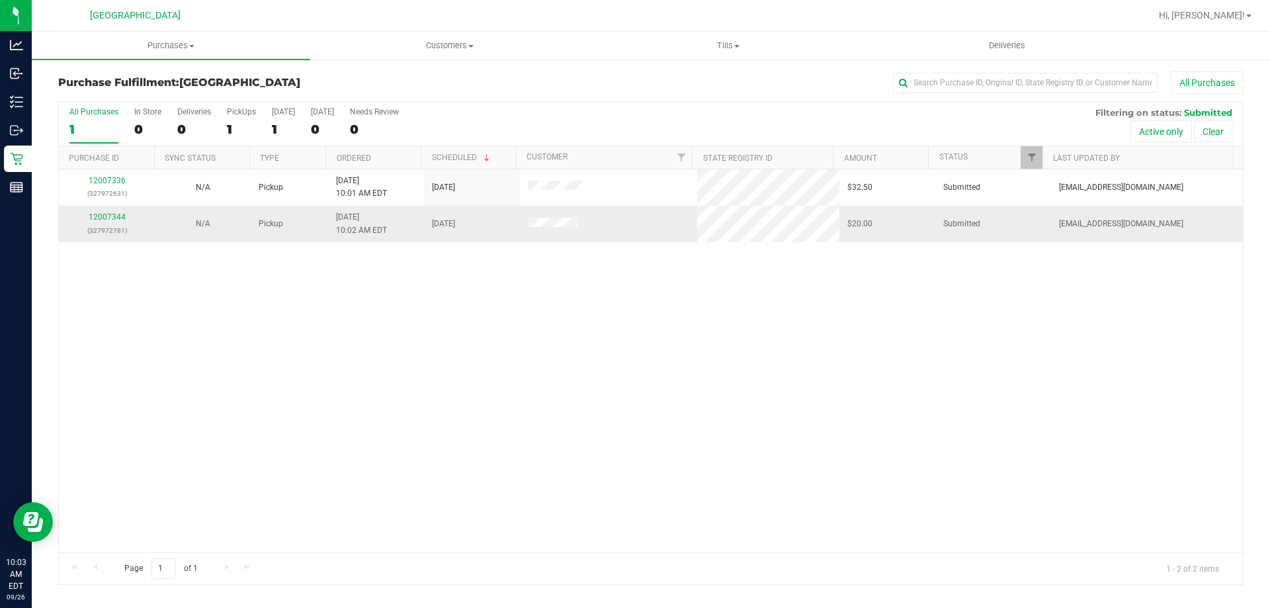
click at [613, 206] on td at bounding box center [609, 224] width 178 height 36
drag, startPoint x: 591, startPoint y: 288, endPoint x: 423, endPoint y: 247, distance: 172.8
click at [582, 288] on div "12007336 (327972631) N/A Pickup 9/26/2025 10:01 AM EDT 9/26/2025 $32.50 Submitt…" at bounding box center [651, 360] width 1184 height 383
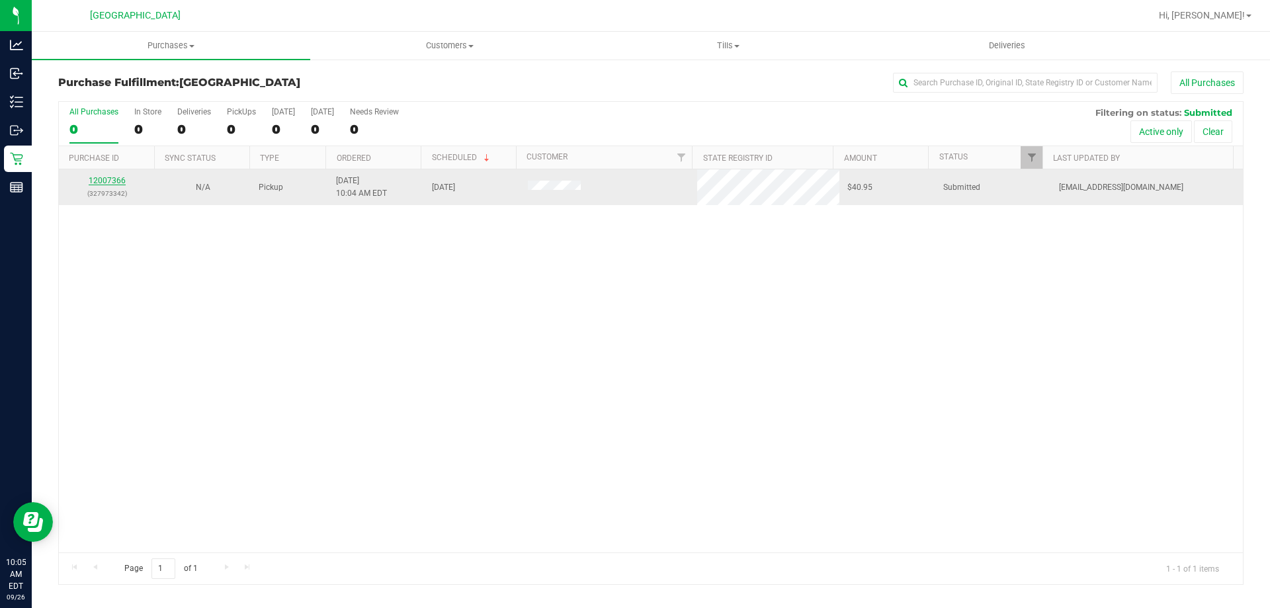
click at [110, 180] on link "12007366" at bounding box center [107, 180] width 37 height 9
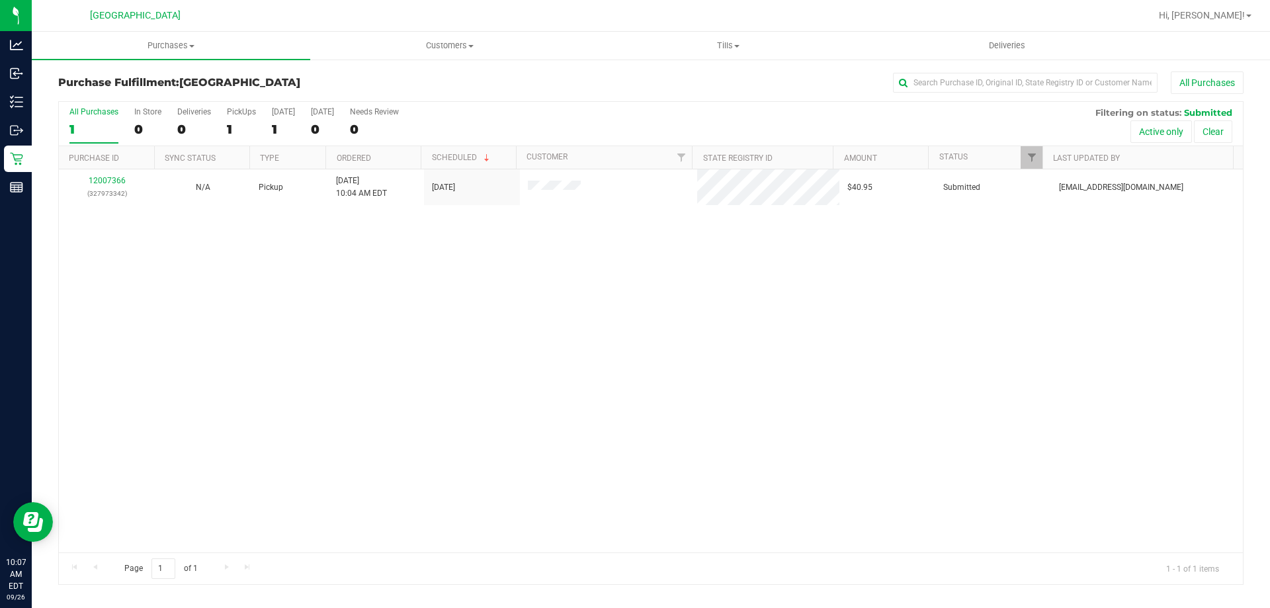
click at [208, 230] on div "12007366 (327973342) N/A Pickup 9/26/2025 10:04 AM EDT 9/26/2025 $40.95 Submitt…" at bounding box center [651, 360] width 1184 height 383
click at [334, 259] on div "12007366 (327973342) N/A Pickup 9/26/2025 10:04 AM EDT 9/26/2025 $40.95 Submitt…" at bounding box center [651, 360] width 1184 height 383
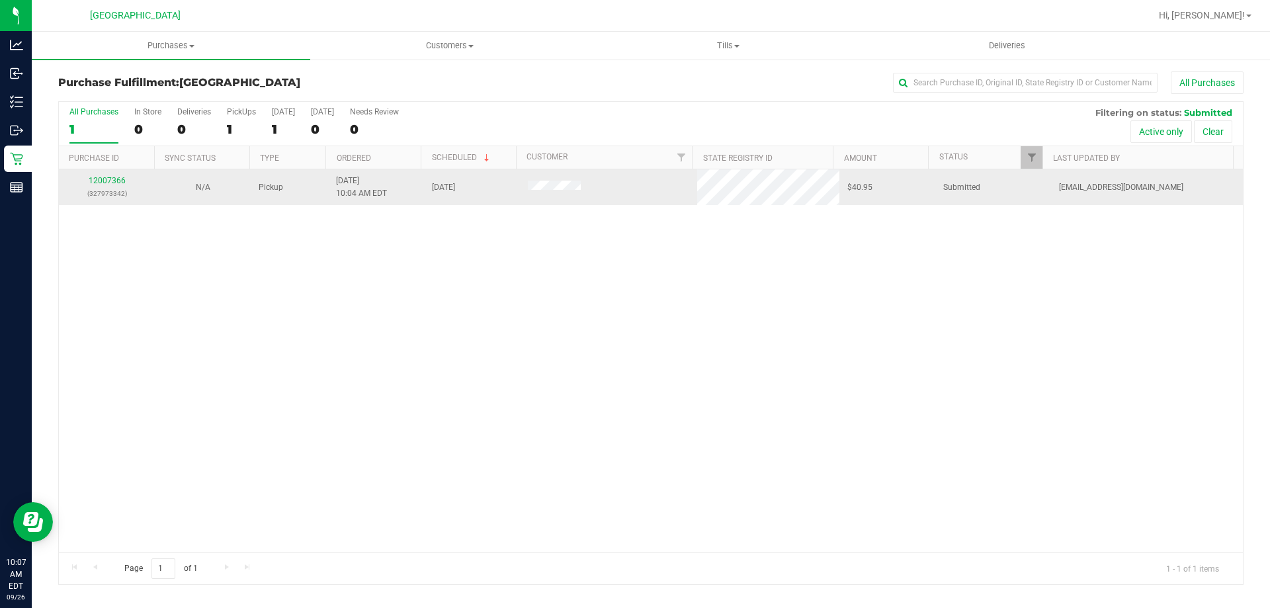
click at [112, 175] on div "12007366 (327973342)" at bounding box center [107, 187] width 80 height 25
click at [110, 177] on link "12007366" at bounding box center [107, 180] width 37 height 9
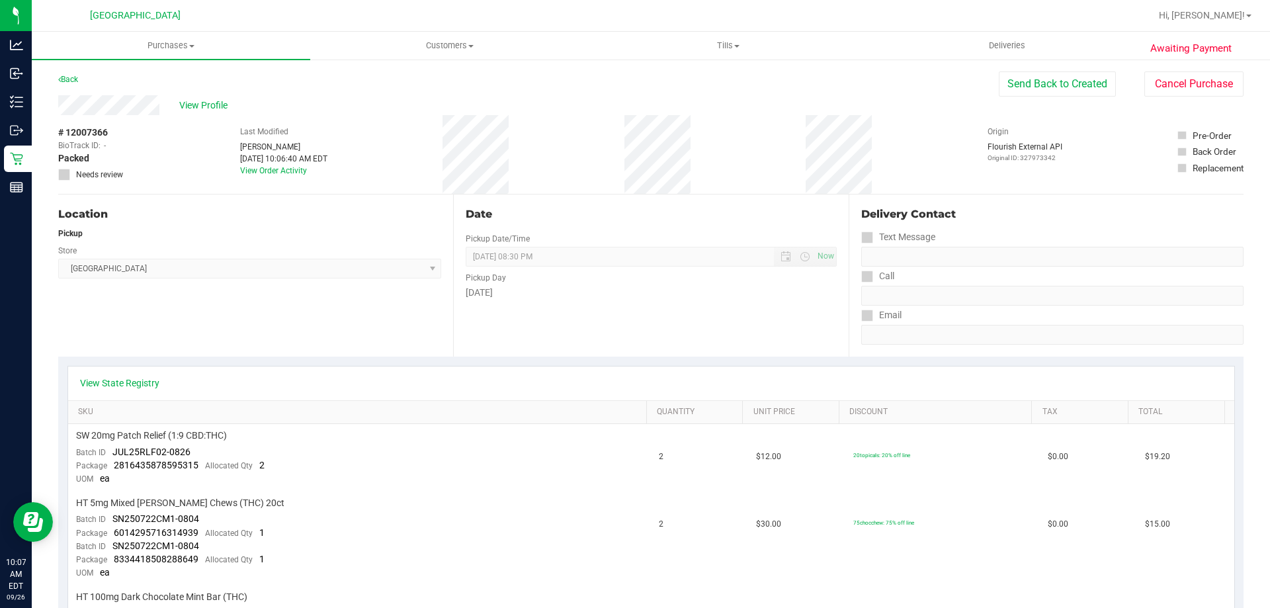
scroll to position [265, 0]
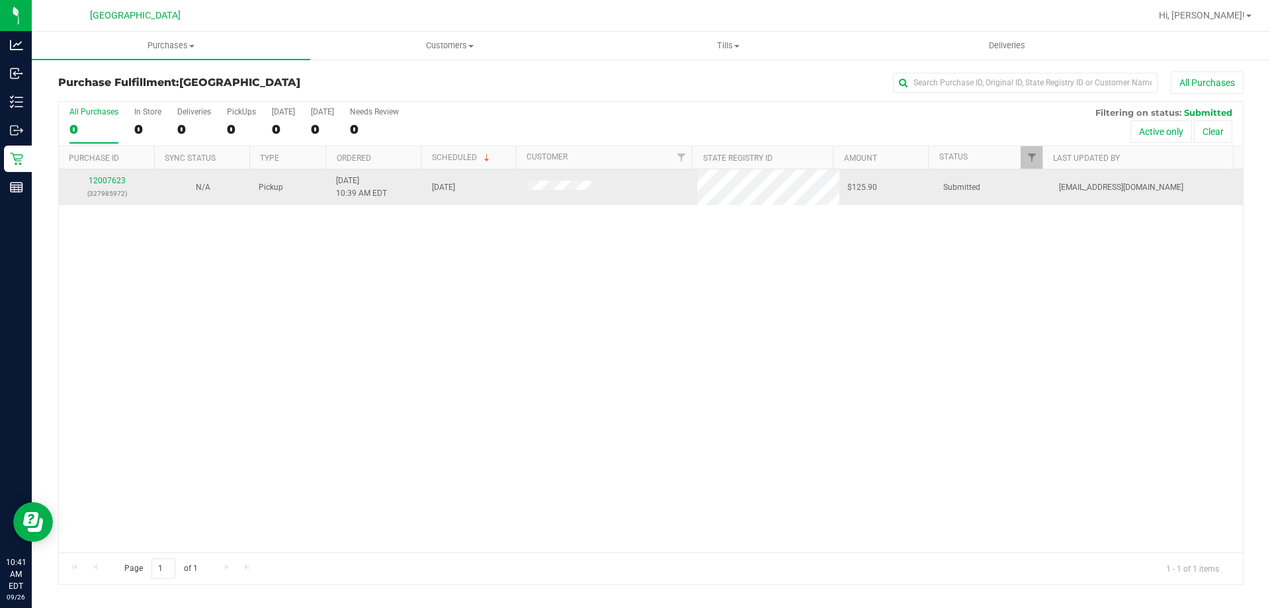
click at [108, 172] on td "12007623 (327985972)" at bounding box center [107, 187] width 96 height 36
click at [107, 177] on link "12007623" at bounding box center [107, 180] width 37 height 9
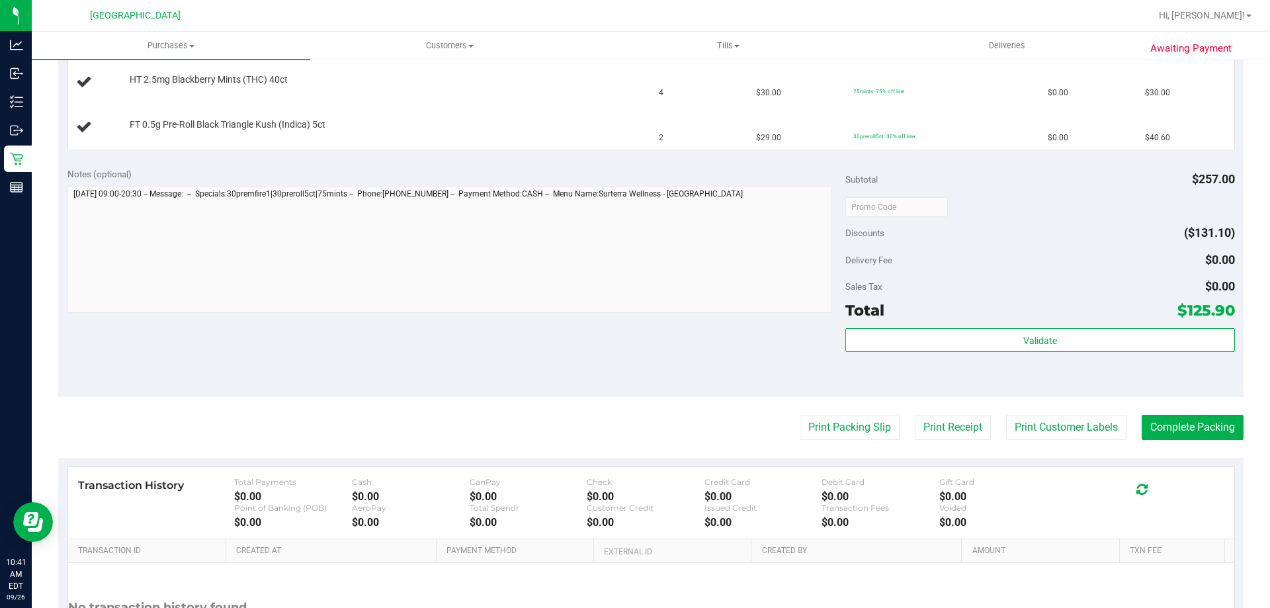
scroll to position [529, 0]
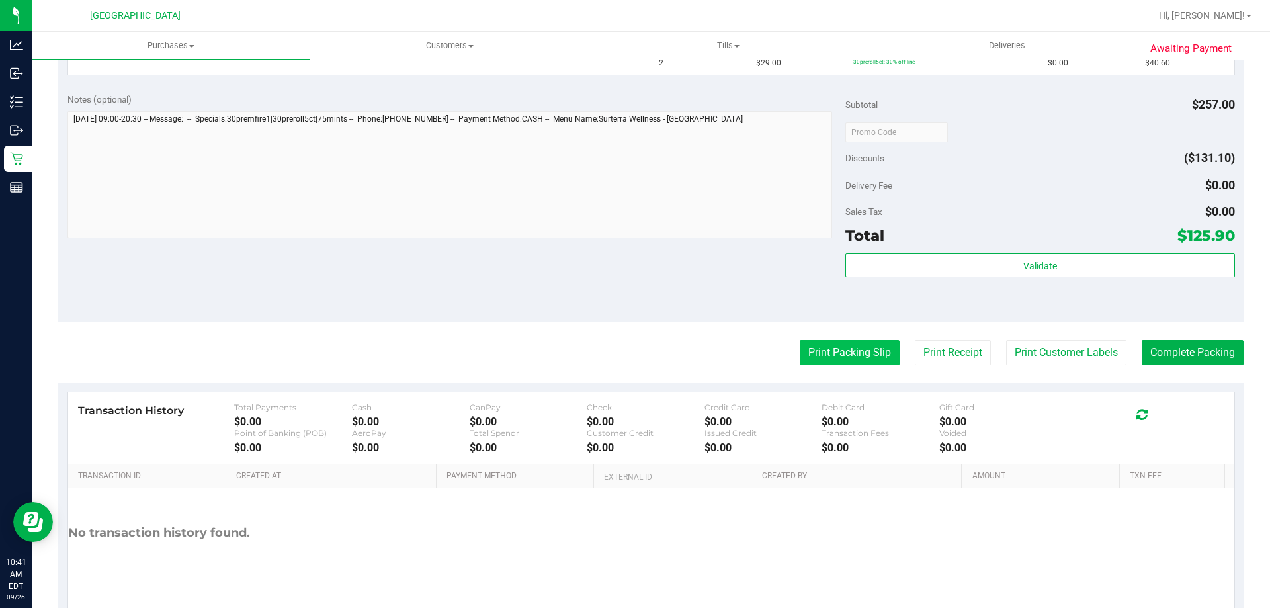
click at [840, 348] on button "Print Packing Slip" at bounding box center [850, 352] width 100 height 25
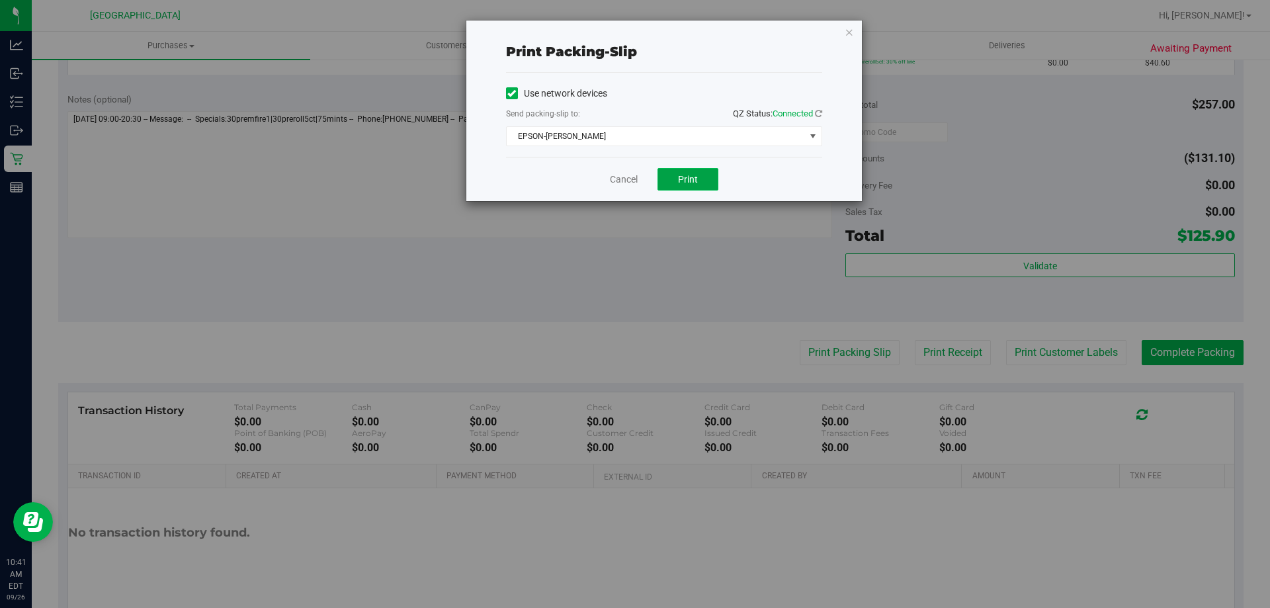
click at [675, 175] on button "Print" at bounding box center [687, 179] width 61 height 22
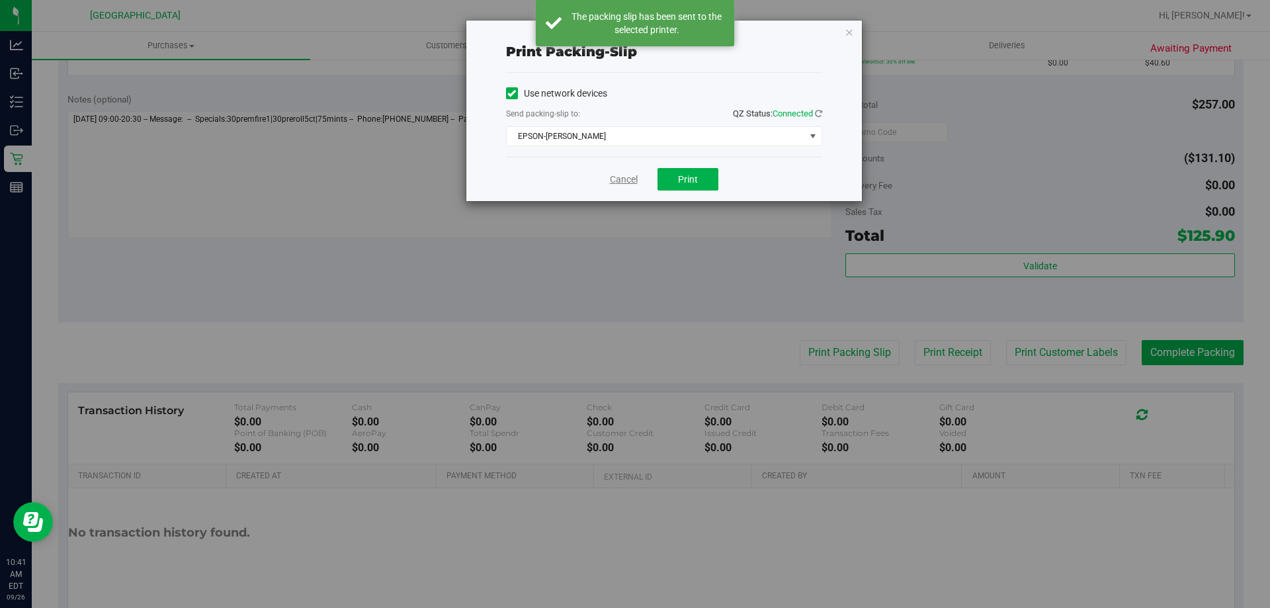
click at [618, 180] on link "Cancel" at bounding box center [624, 180] width 28 height 14
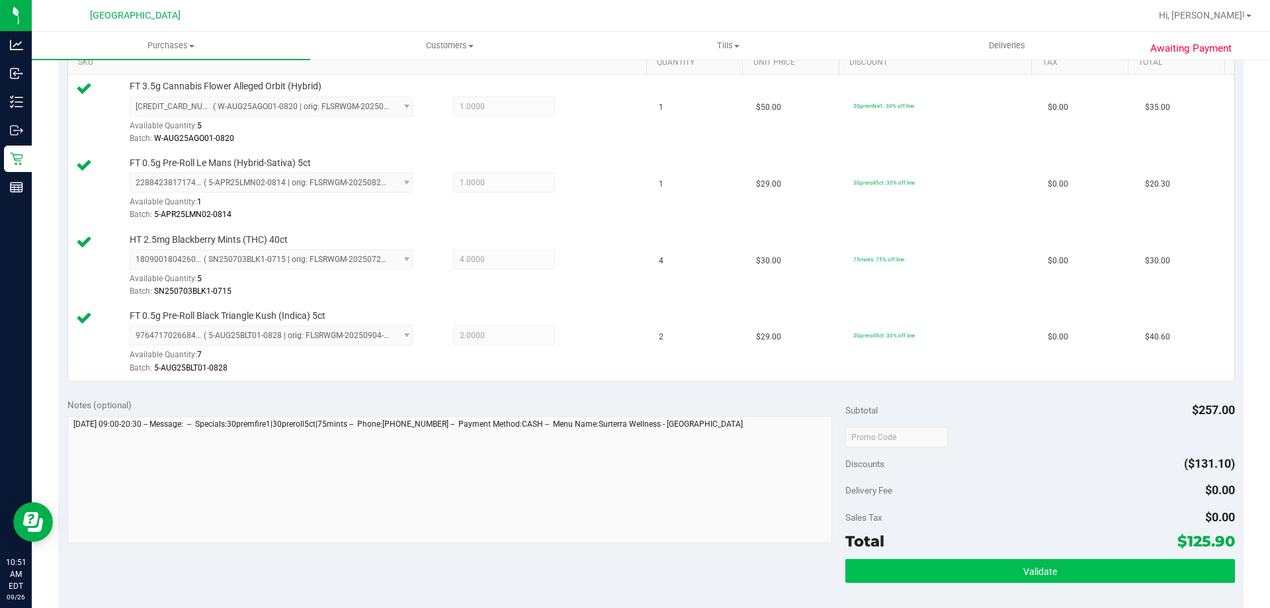
scroll to position [463, 0]
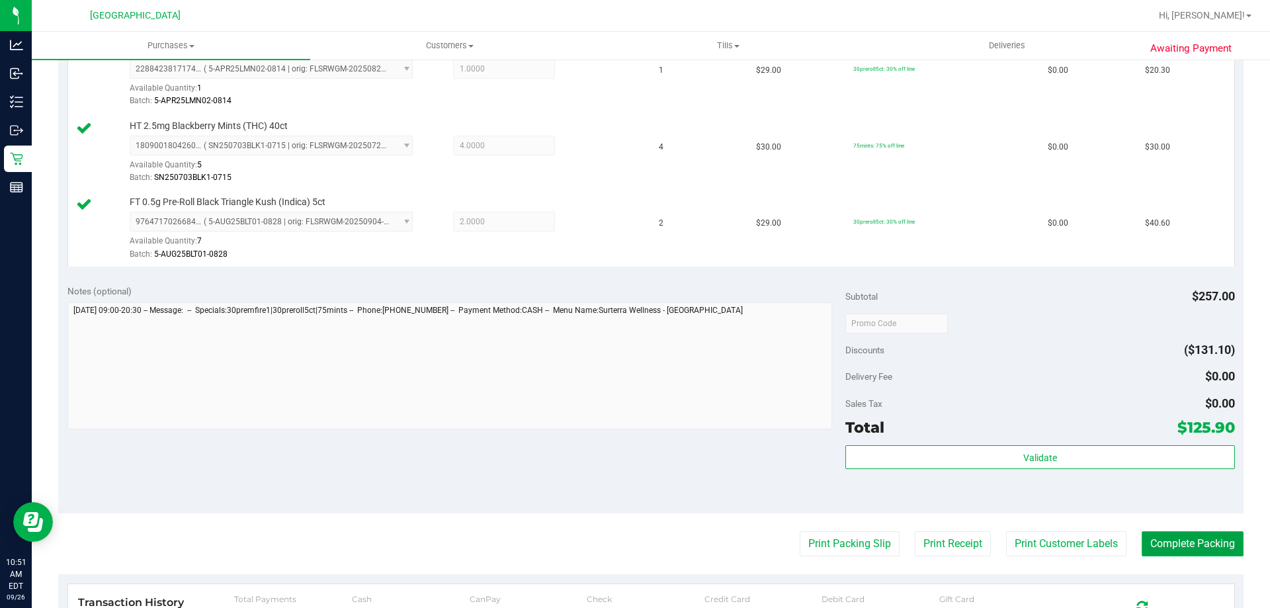
click at [1169, 545] on button "Complete Packing" at bounding box center [1193, 543] width 102 height 25
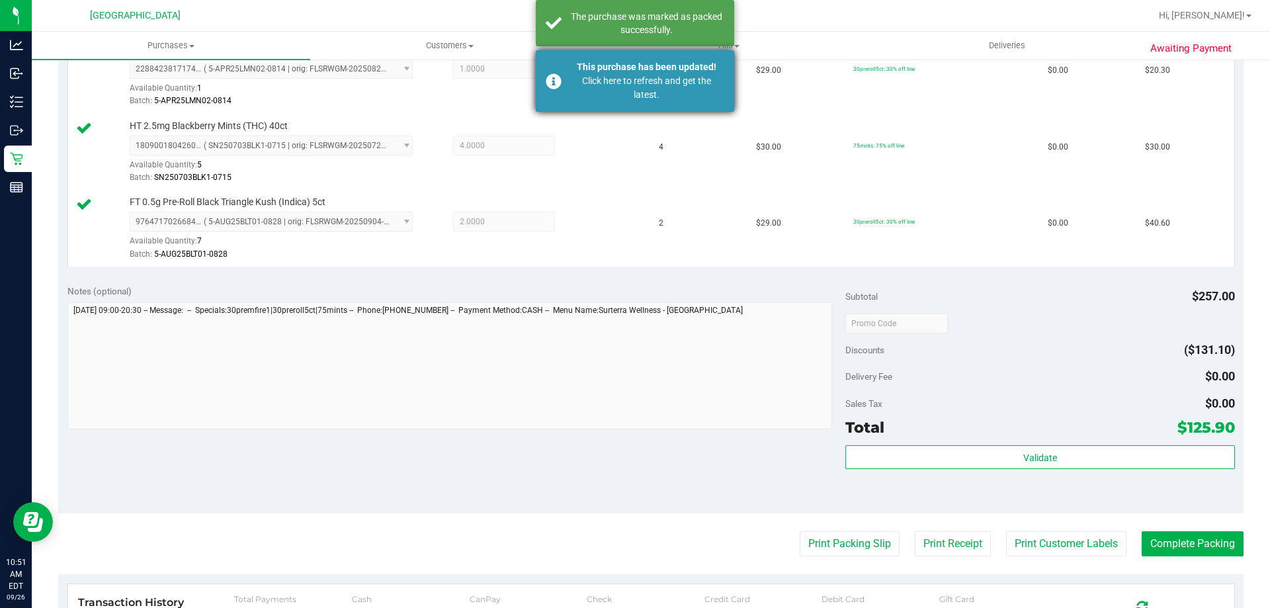
click at [714, 77] on div "Click here to refresh and get the latest." at bounding box center [646, 88] width 155 height 28
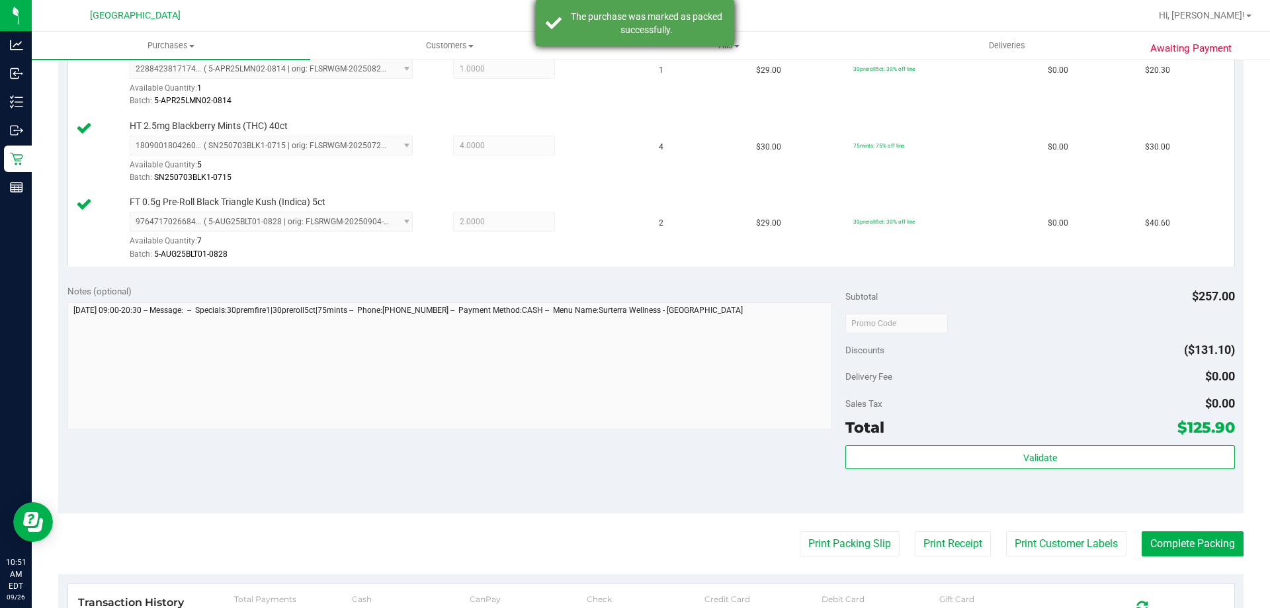
click at [685, 24] on div "The purchase was marked as packed successfully." at bounding box center [646, 23] width 155 height 26
click at [712, 192] on div "FT 3.5g Cannabis Flower Alleged Orbit (Hybrid) 6758920326010667 ( W-AUG25AGO01-…" at bounding box center [651, 113] width 1166 height 305
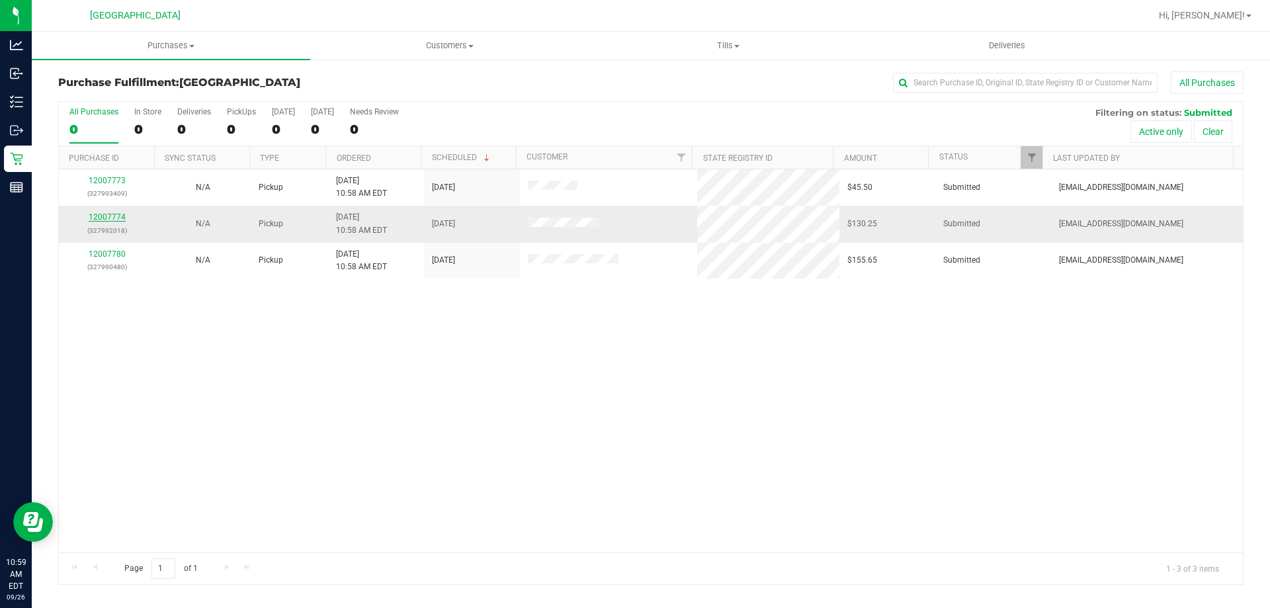
click at [116, 214] on link "12007774" at bounding box center [107, 216] width 37 height 9
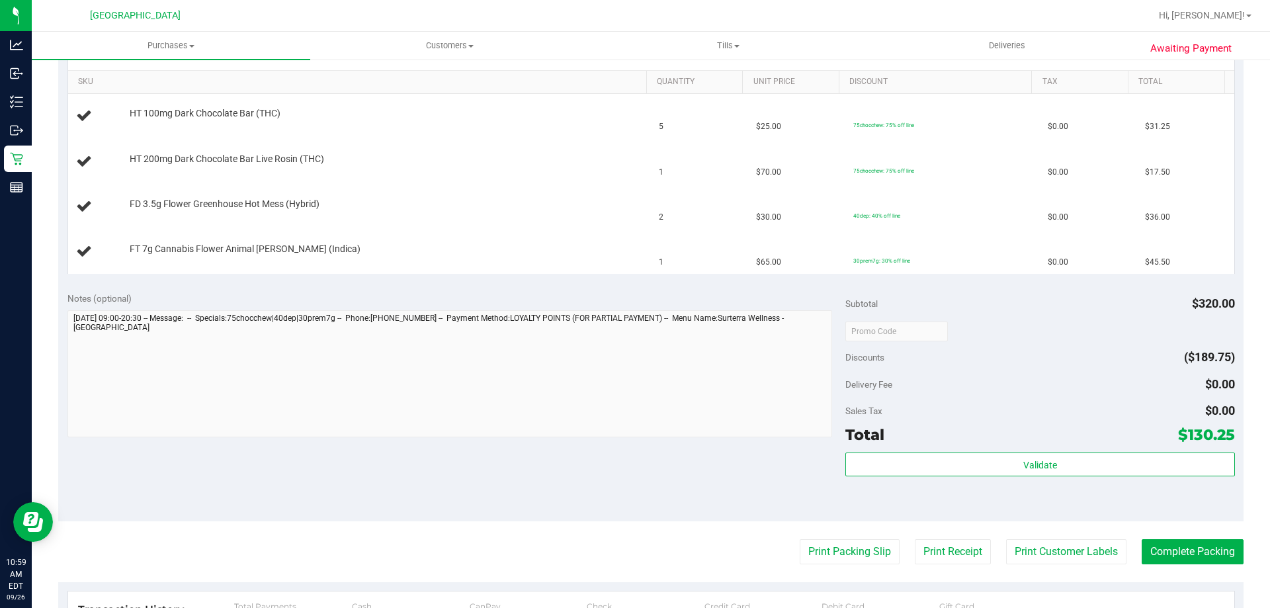
scroll to position [463, 0]
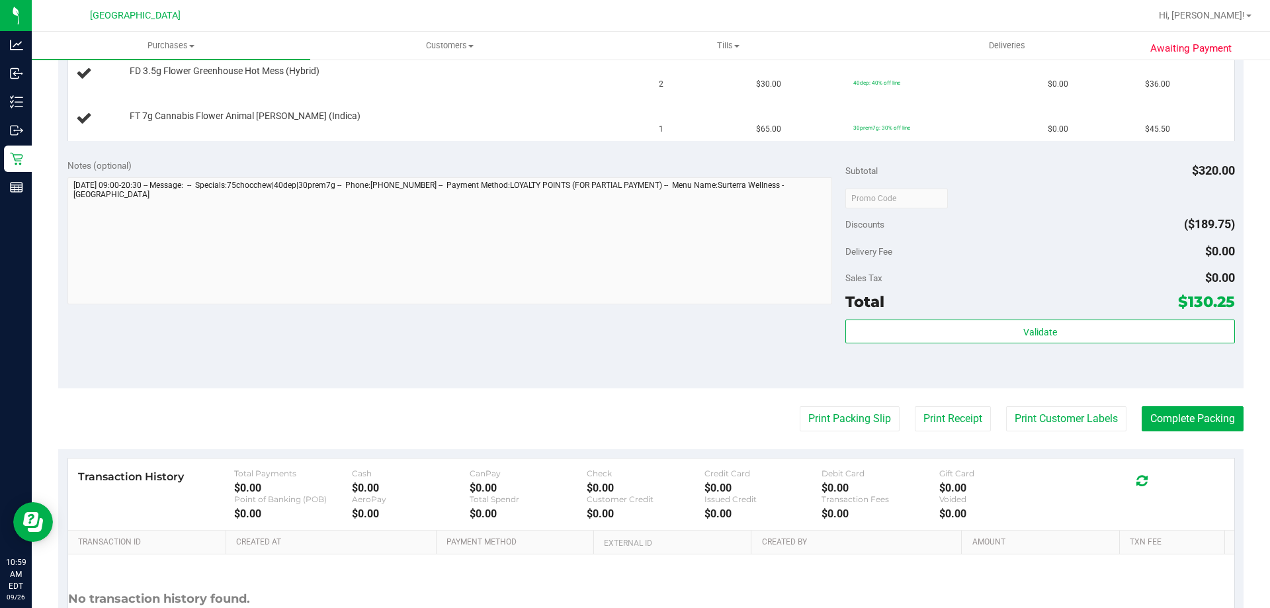
click at [826, 400] on purchase-details "Back Edit Purchase Cancel Purchase View Profile # 12007774 BioTrack ID: - Submi…" at bounding box center [650, 152] width 1185 height 1088
click at [817, 415] on button "Print Packing Slip" at bounding box center [850, 418] width 100 height 25
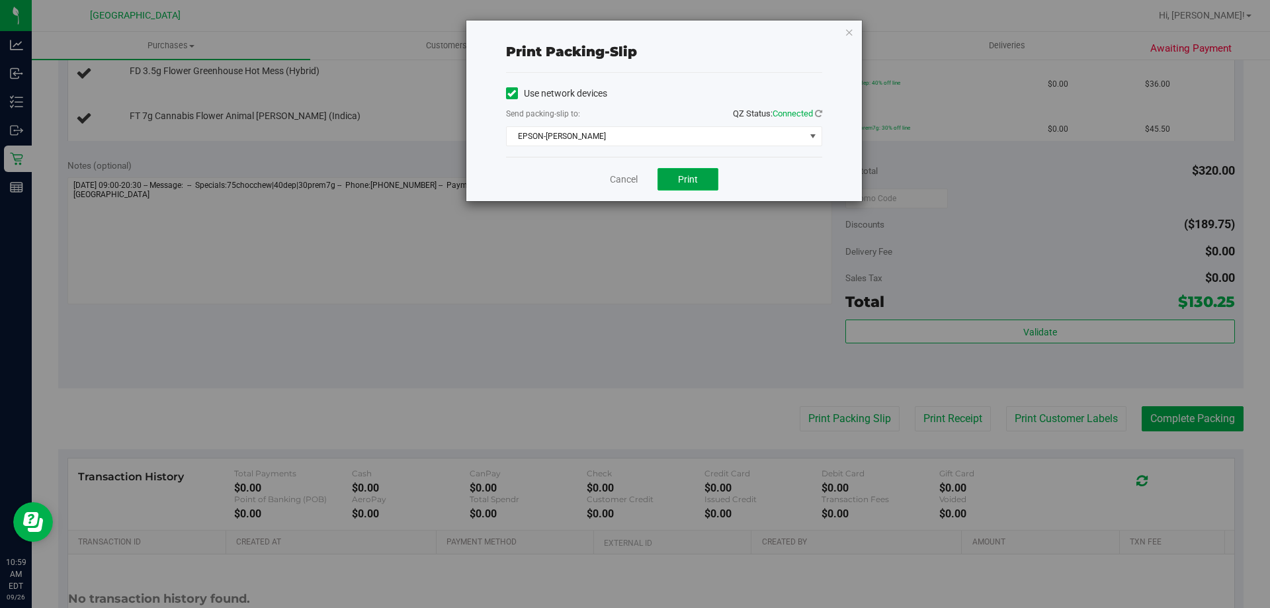
click at [692, 183] on span "Print" at bounding box center [688, 179] width 20 height 11
click at [616, 175] on link "Cancel" at bounding box center [624, 180] width 28 height 14
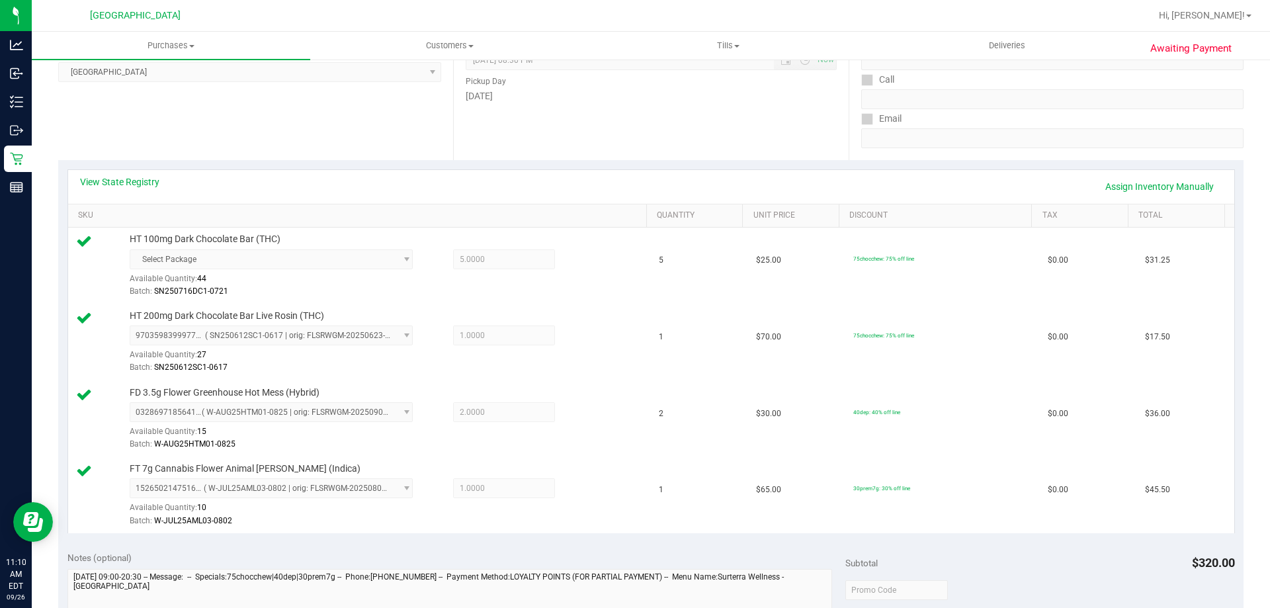
scroll to position [529, 0]
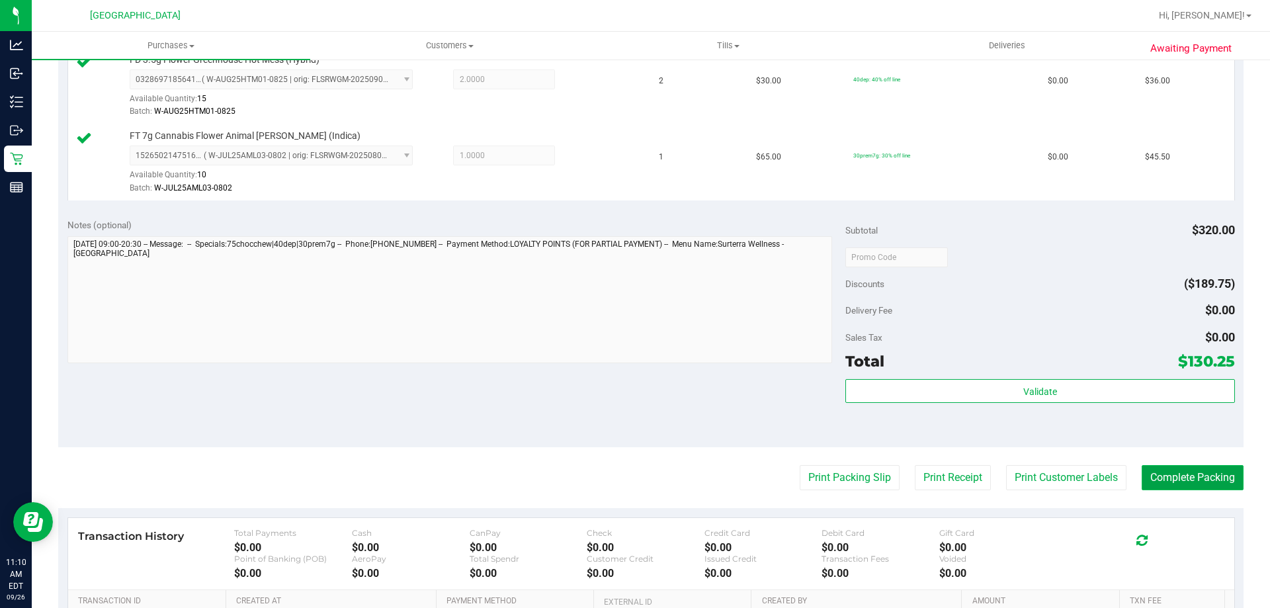
click at [1179, 487] on button "Complete Packing" at bounding box center [1193, 477] width 102 height 25
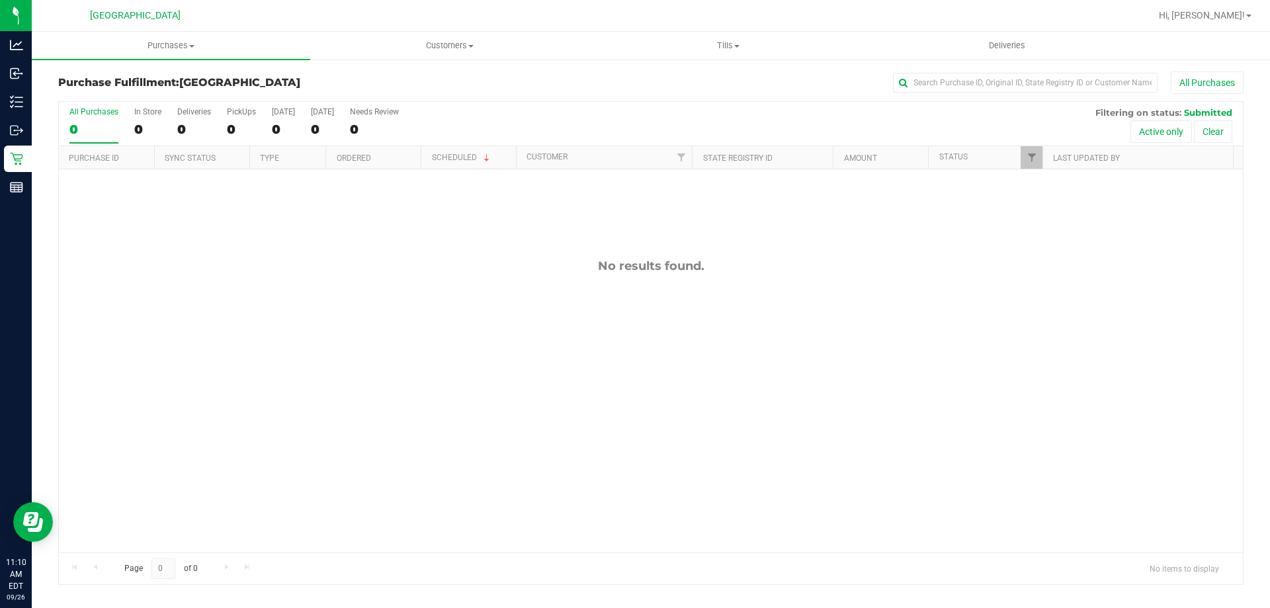
click at [558, 233] on div "No results found." at bounding box center [651, 405] width 1184 height 472
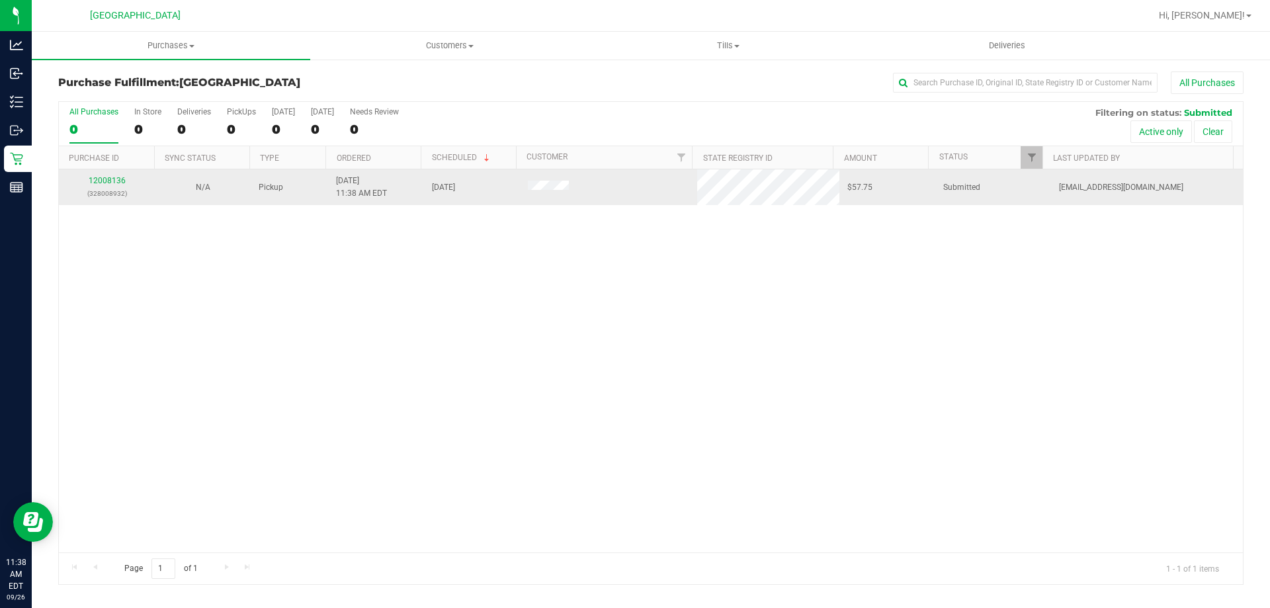
click at [115, 173] on td "12008136 (328008932)" at bounding box center [107, 187] width 96 height 36
click at [122, 176] on link "12008136" at bounding box center [107, 180] width 37 height 9
click at [108, 171] on td "12008136 (328008932)" at bounding box center [107, 187] width 96 height 36
click at [108, 182] on link "12008136" at bounding box center [107, 180] width 37 height 9
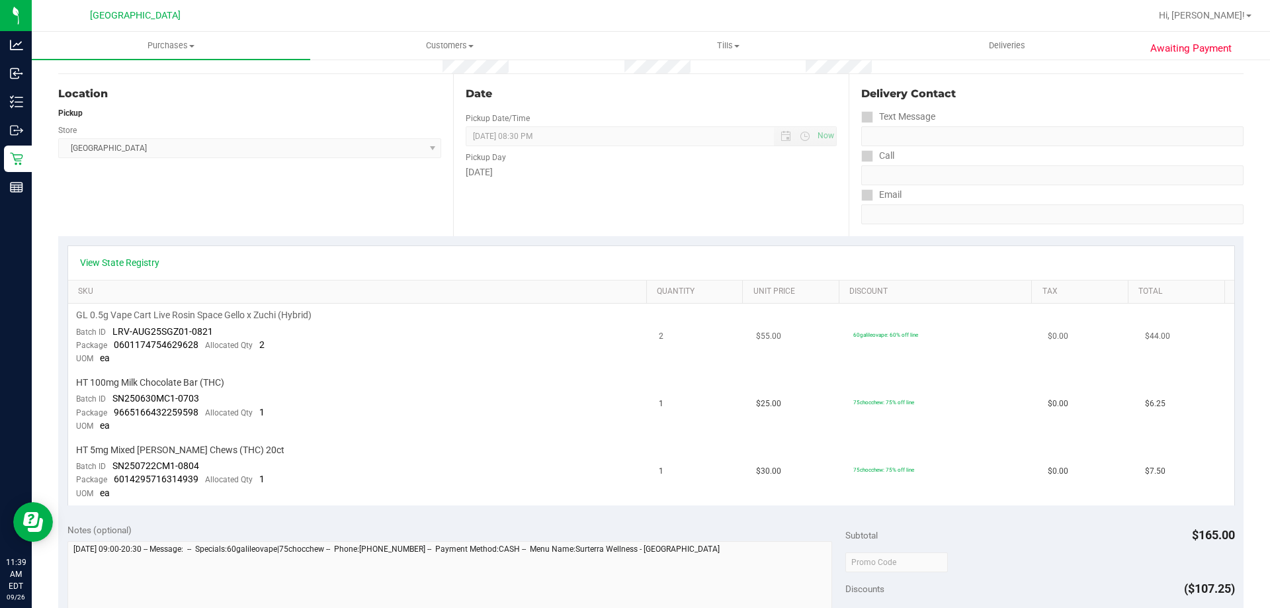
scroll to position [132, 0]
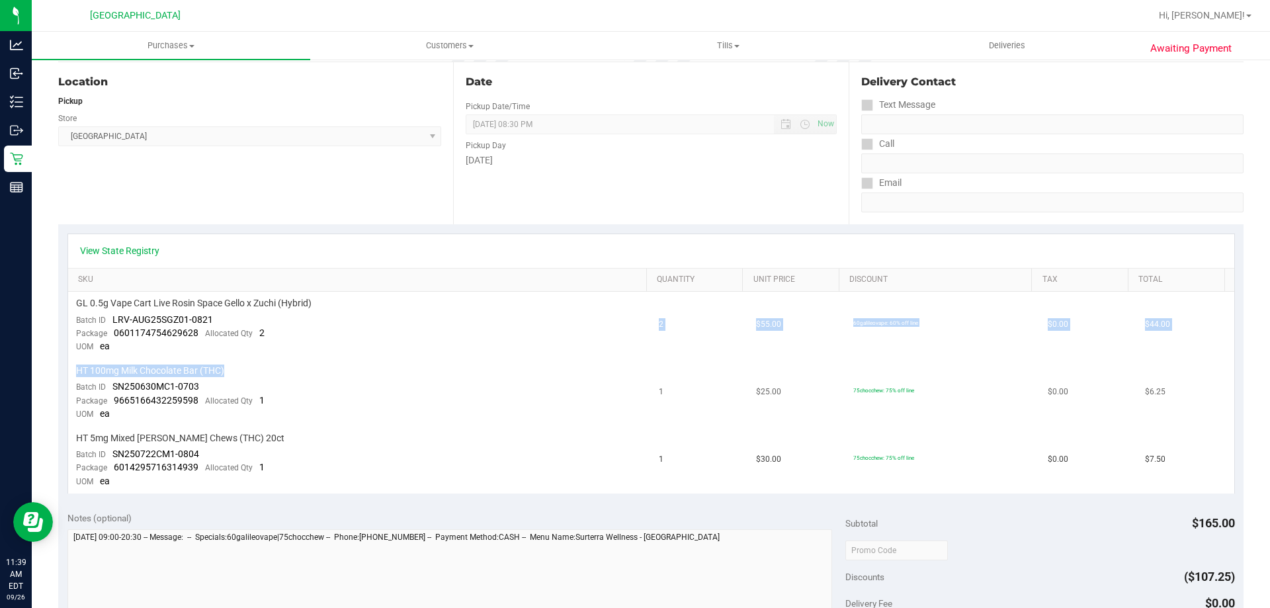
drag, startPoint x: 366, startPoint y: 341, endPoint x: 422, endPoint y: 364, distance: 60.8
click at [421, 364] on tbody "GL 0.5g Vape Cart Live Rosin Space Gello x Zuchi (Hybrid) Batch ID LRV-AUG25SGZ…" at bounding box center [651, 392] width 1166 height 201
click at [491, 385] on td "HT 100mg Milk Chocolate Bar (THC) Batch ID SN250630MC1-0703 Package 96651664322…" at bounding box center [359, 392] width 583 height 67
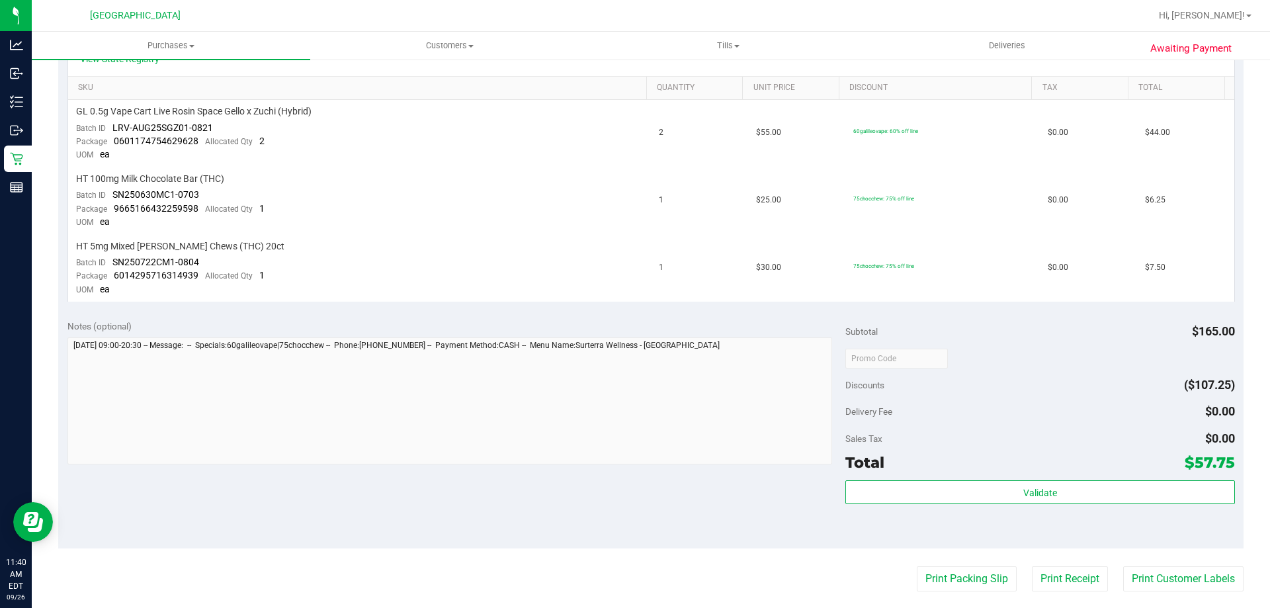
scroll to position [463, 0]
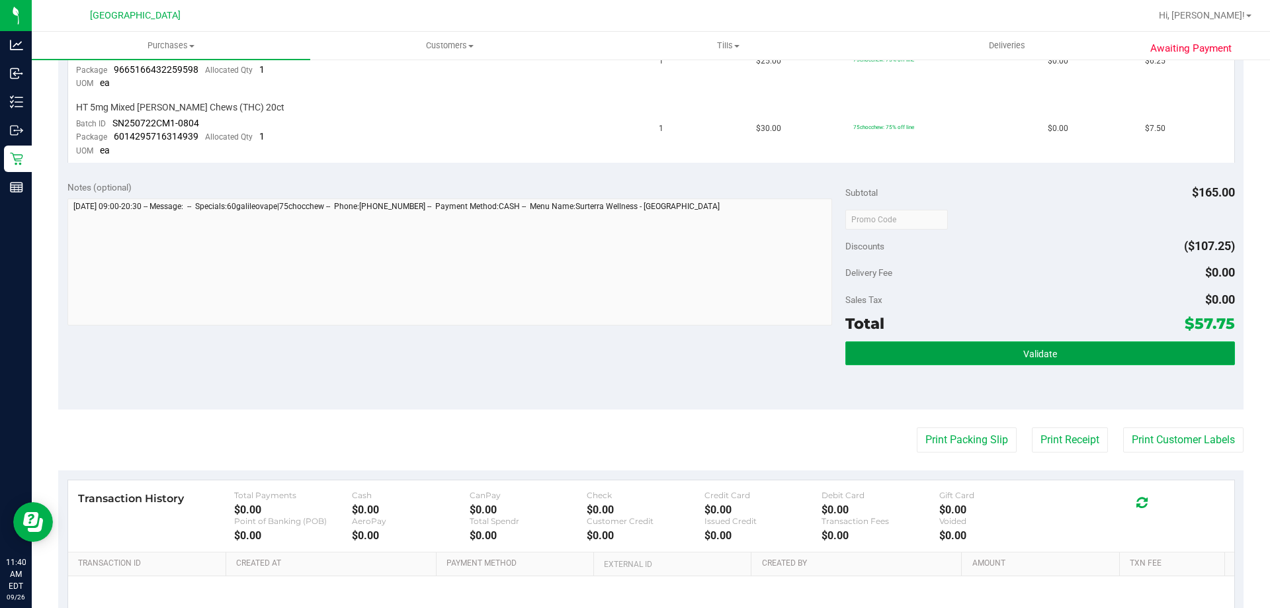
click at [1126, 355] on button "Validate" at bounding box center [1039, 353] width 389 height 24
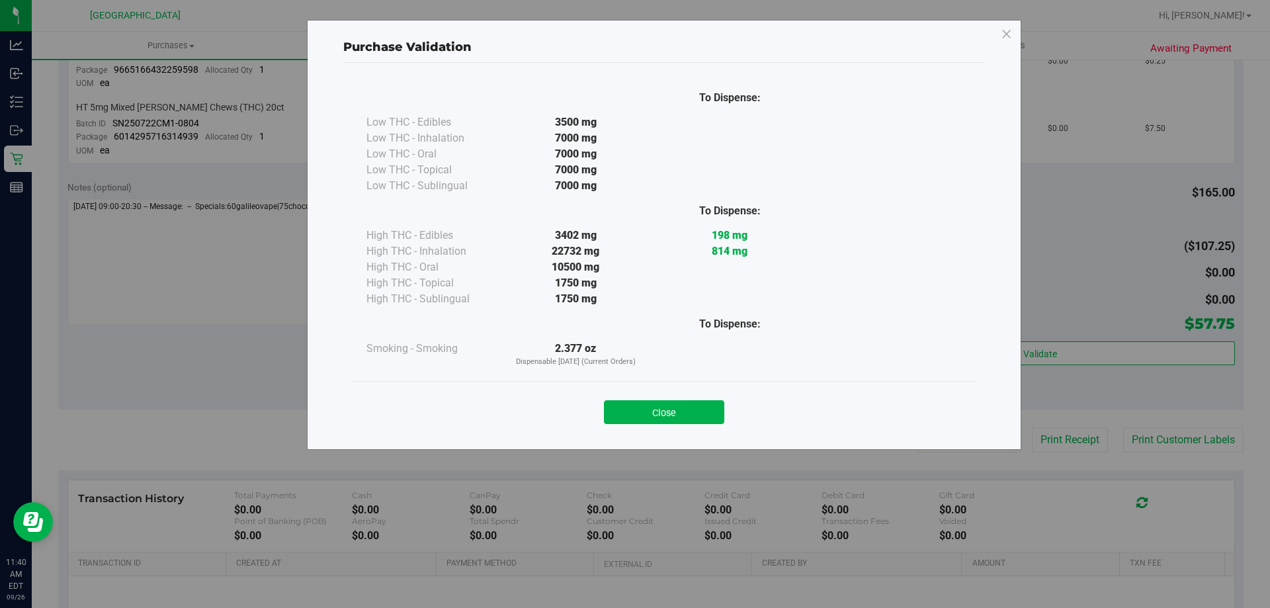
click at [679, 394] on div "Close" at bounding box center [664, 408] width 602 height 33
click at [720, 407] on button "Close" at bounding box center [664, 412] width 120 height 24
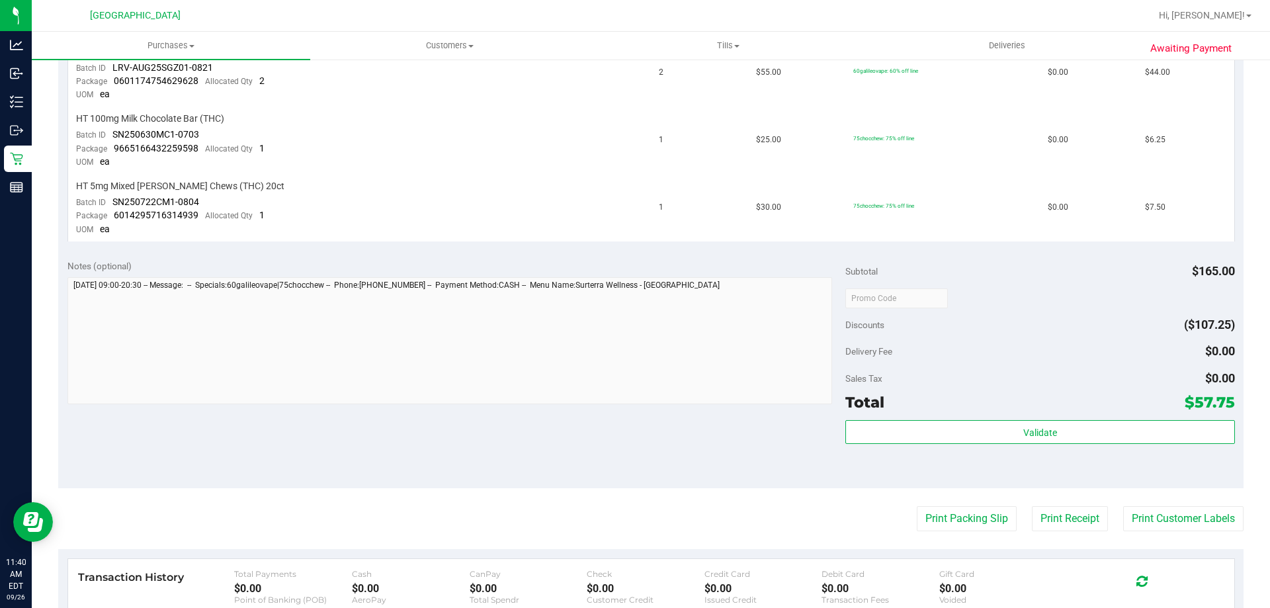
scroll to position [397, 0]
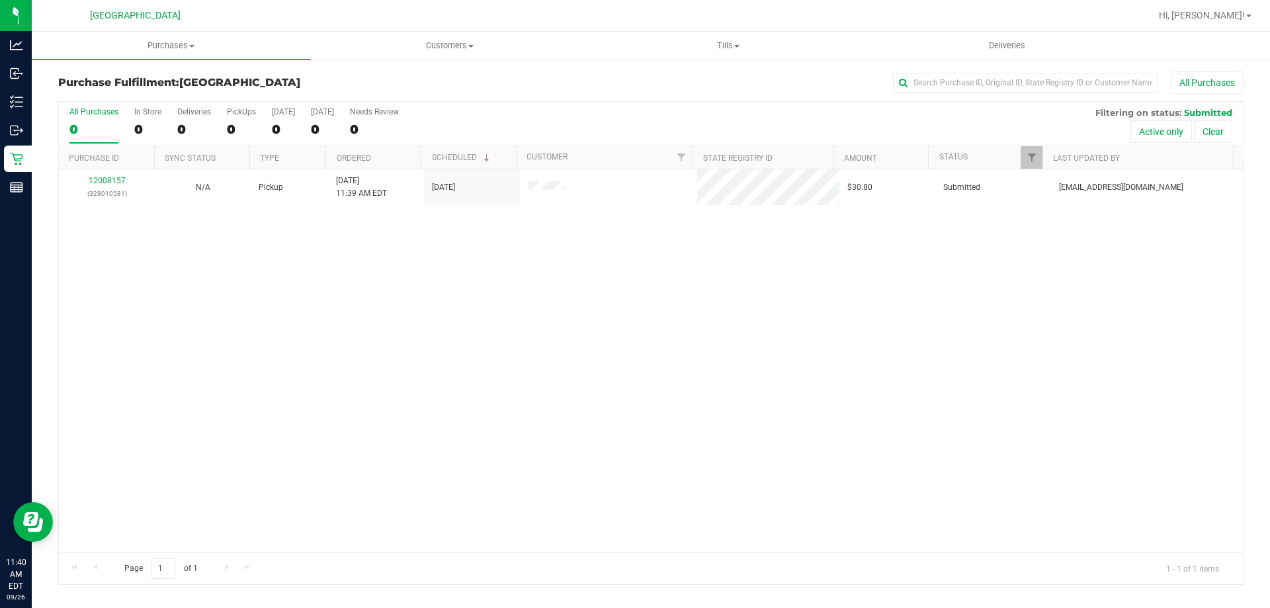
click at [534, 265] on div "12008157 (328010581) N/A Pickup 9/26/2025 11:39 AM EDT 9/26/2025 $30.80 Submitt…" at bounding box center [651, 360] width 1184 height 383
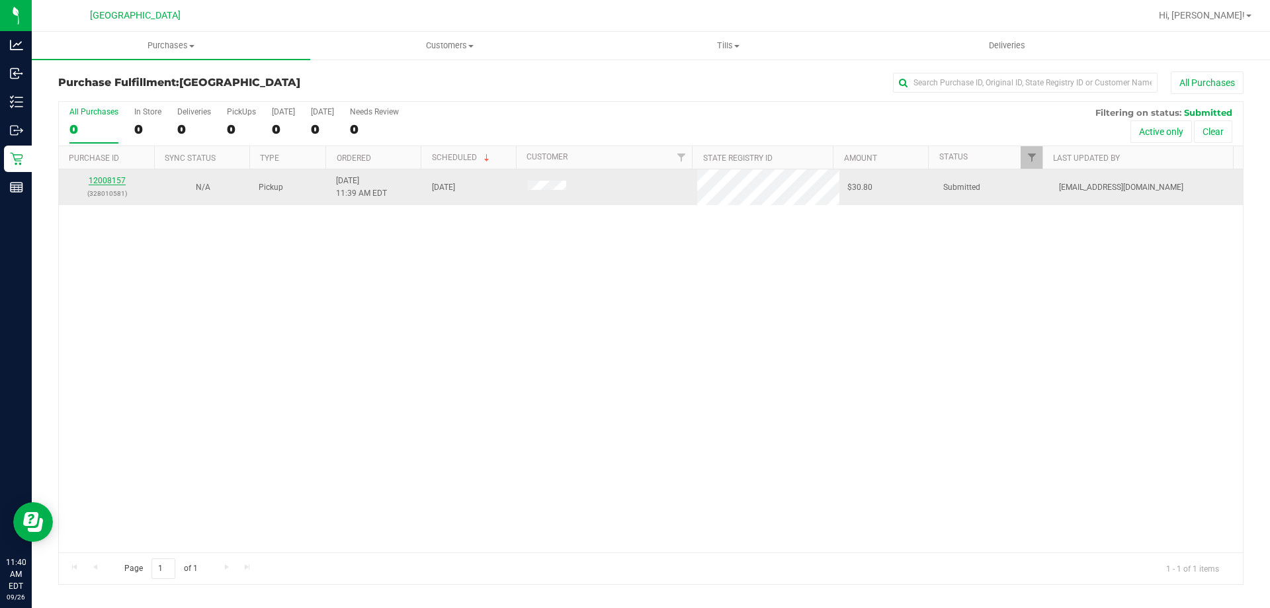
click at [98, 177] on link "12008157" at bounding box center [107, 180] width 37 height 9
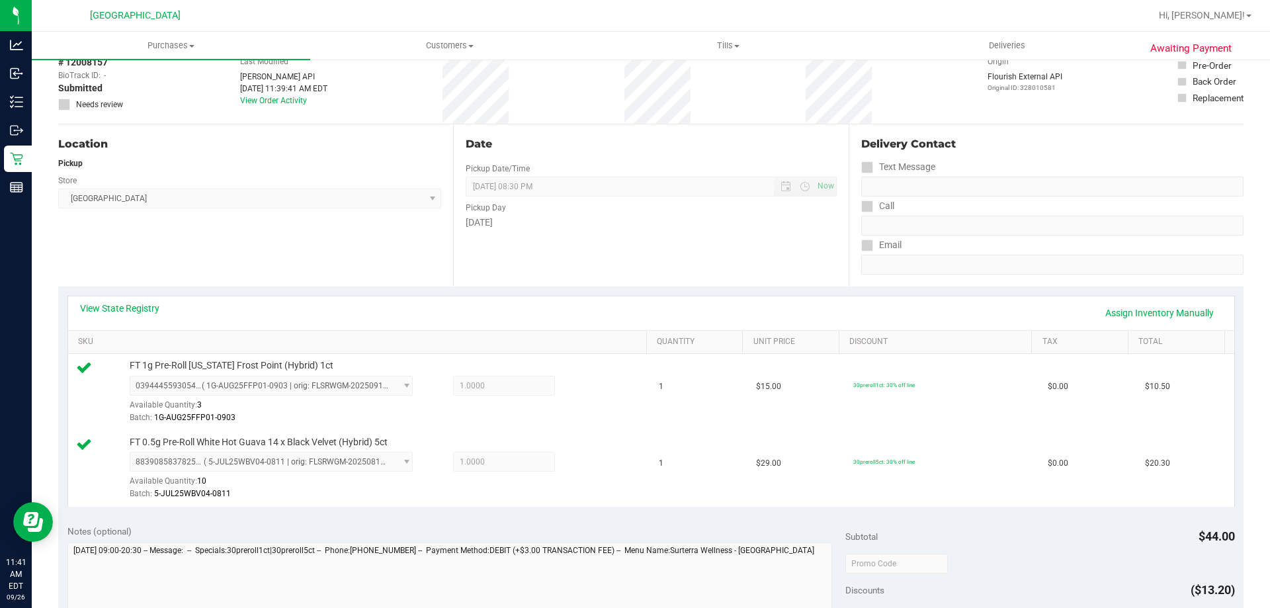
scroll to position [265, 0]
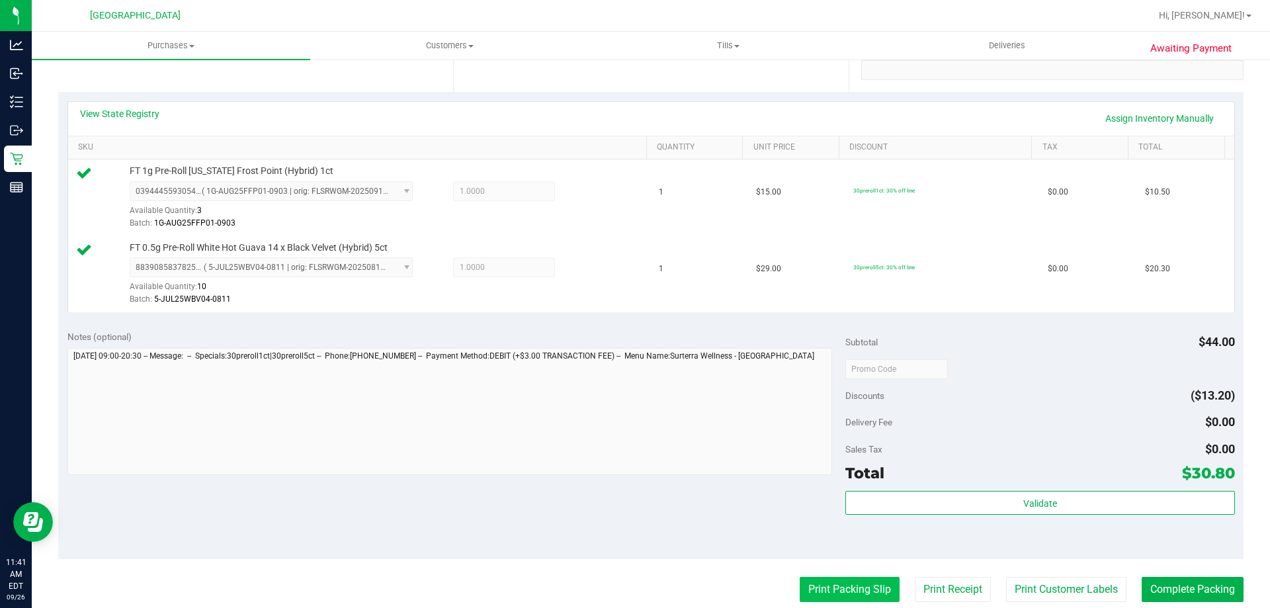
click at [850, 579] on button "Print Packing Slip" at bounding box center [850, 589] width 100 height 25
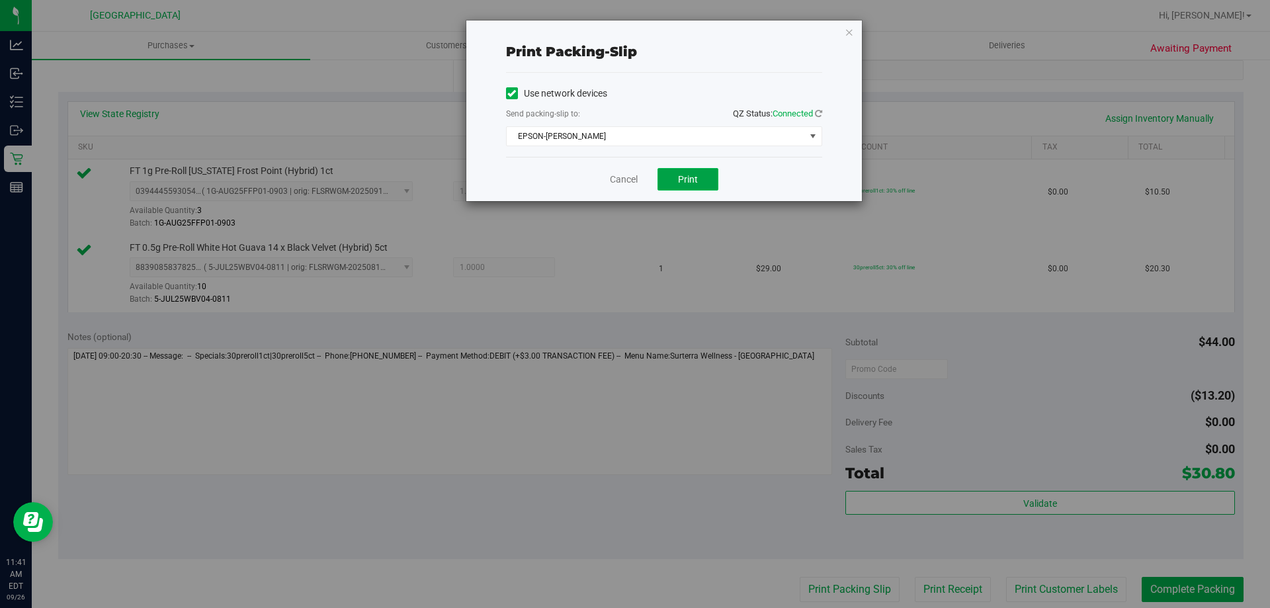
click at [700, 169] on button "Print" at bounding box center [687, 179] width 61 height 22
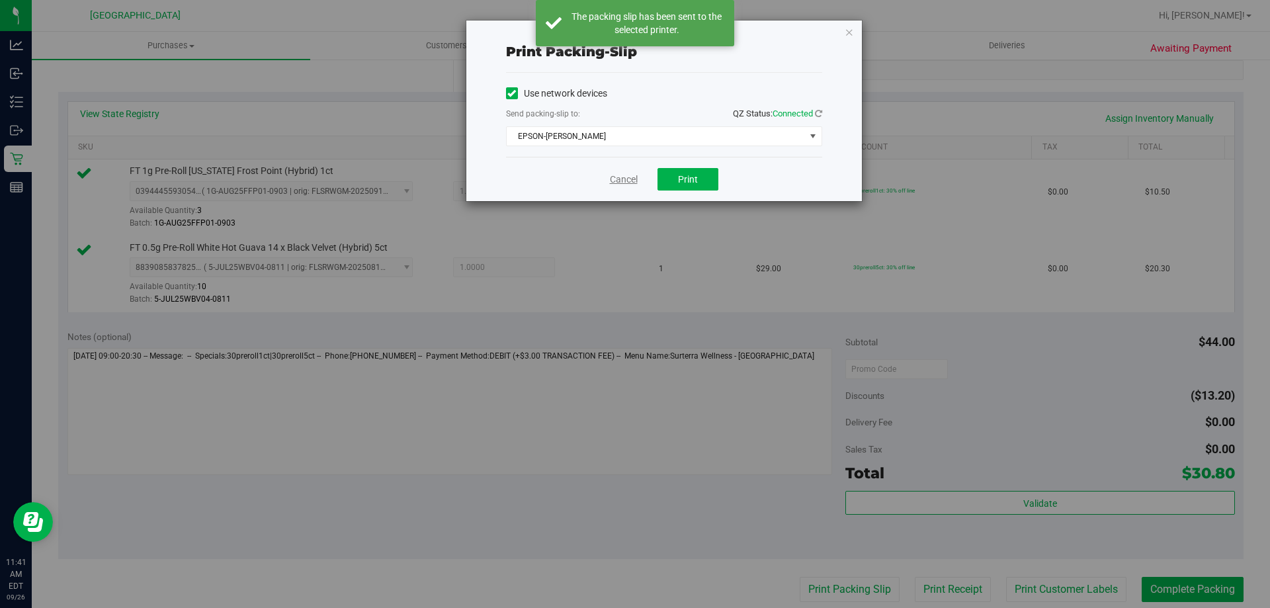
click at [625, 181] on link "Cancel" at bounding box center [624, 180] width 28 height 14
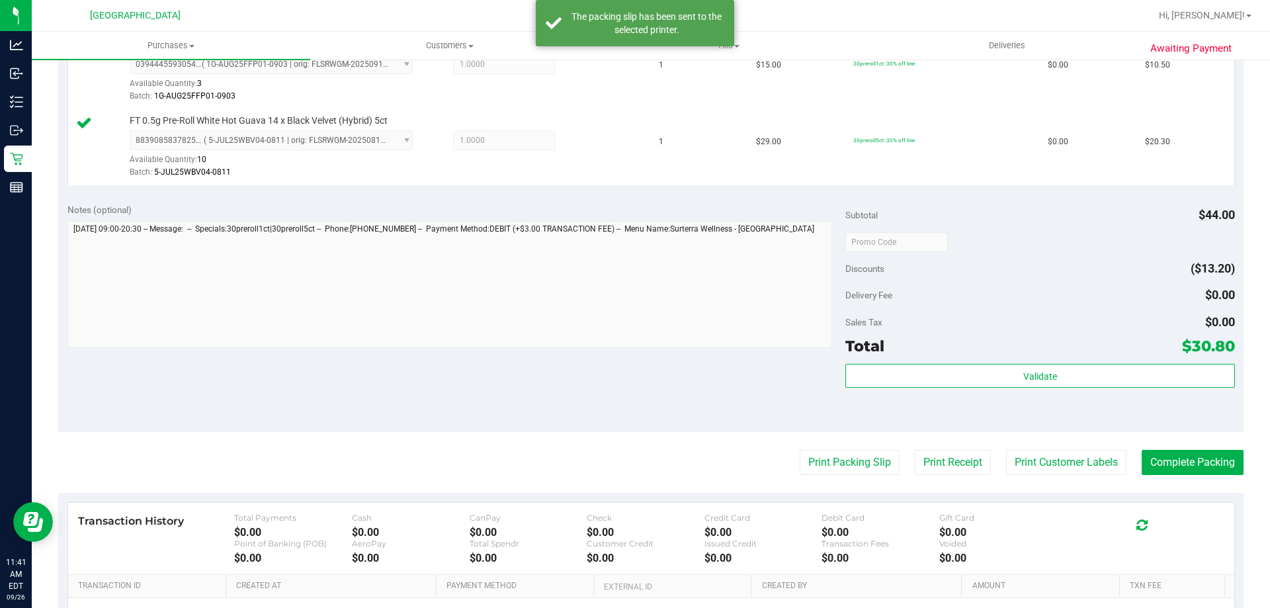
scroll to position [397, 0]
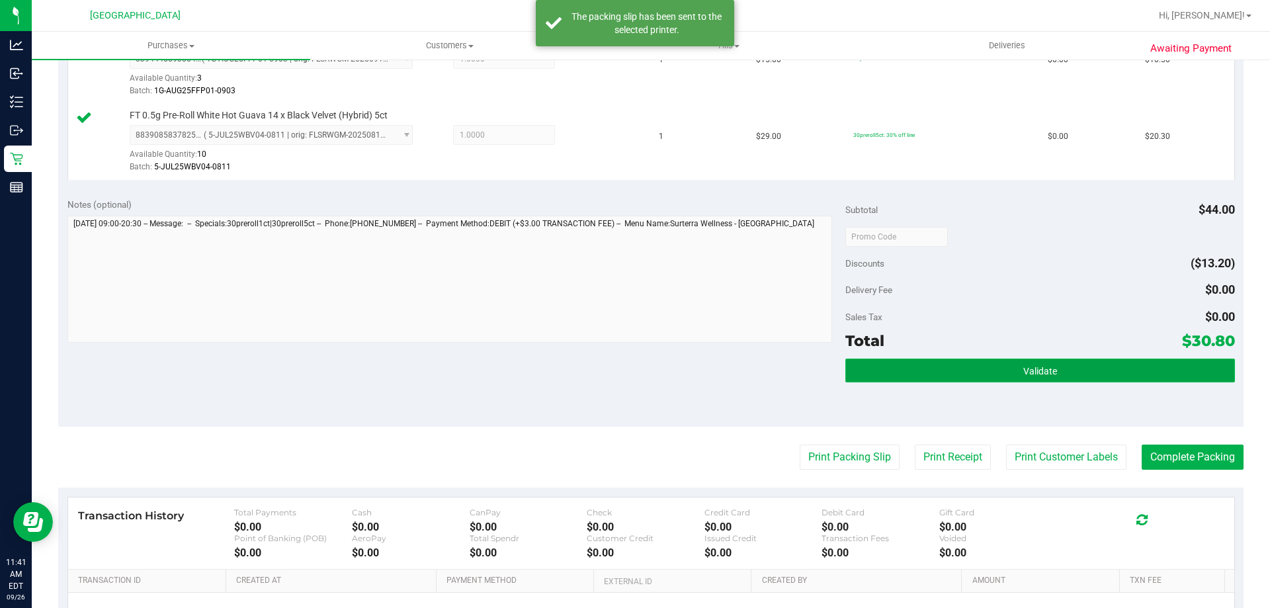
click at [903, 372] on button "Validate" at bounding box center [1039, 370] width 389 height 24
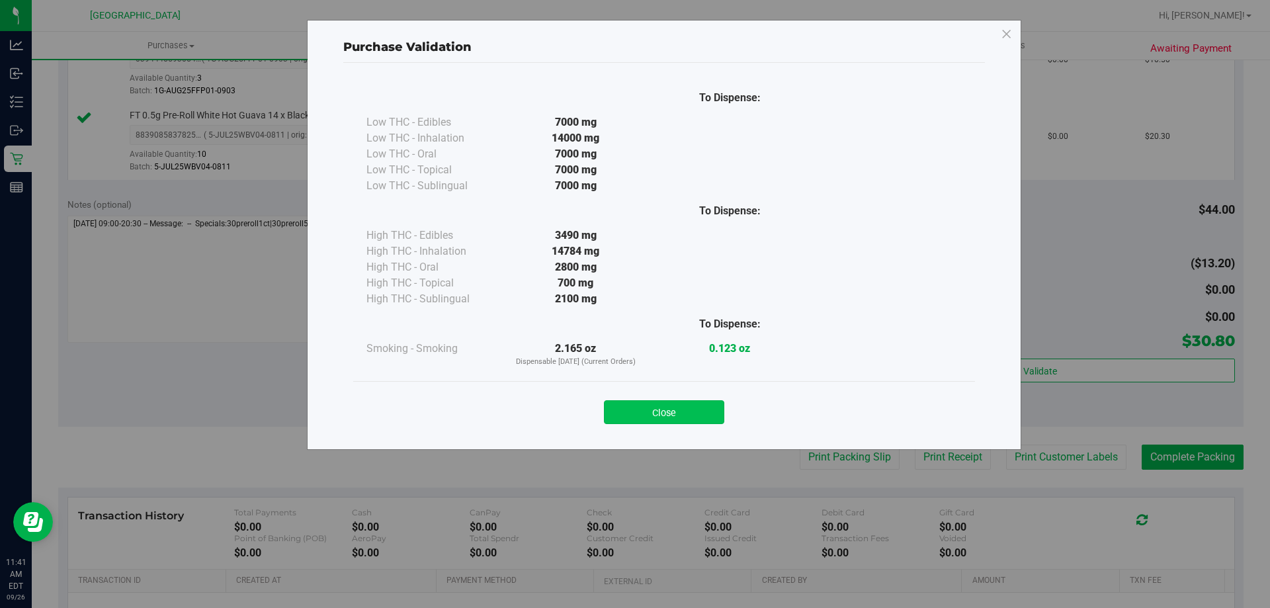
click at [687, 405] on button "Close" at bounding box center [664, 412] width 120 height 24
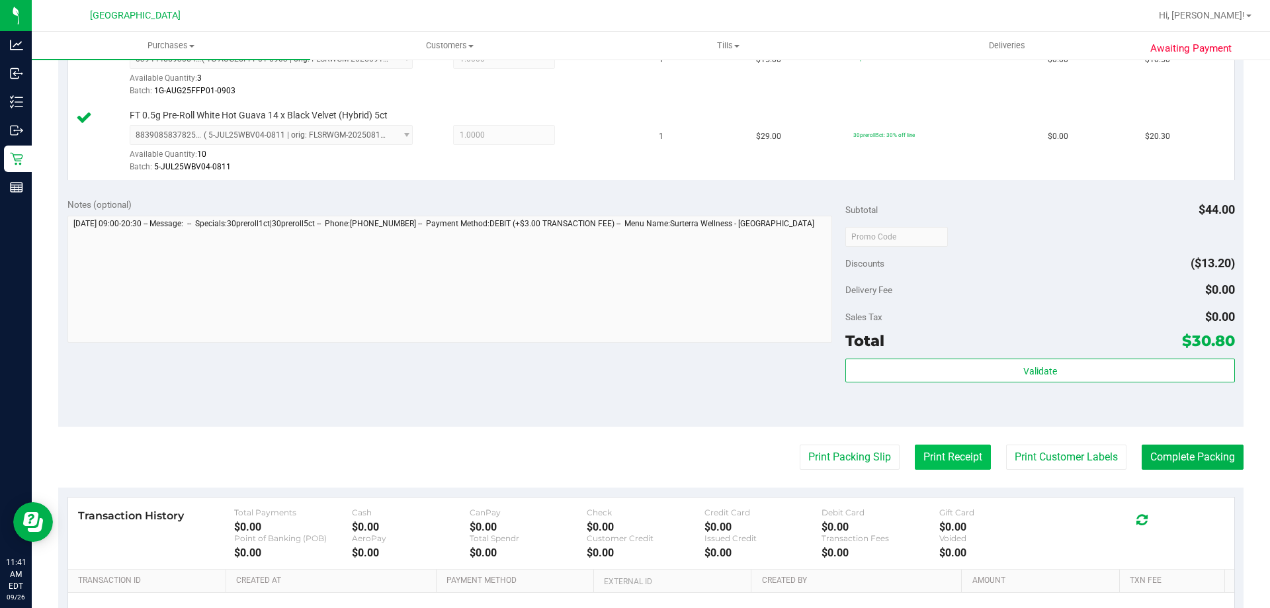
click at [958, 463] on button "Print Receipt" at bounding box center [953, 456] width 76 height 25
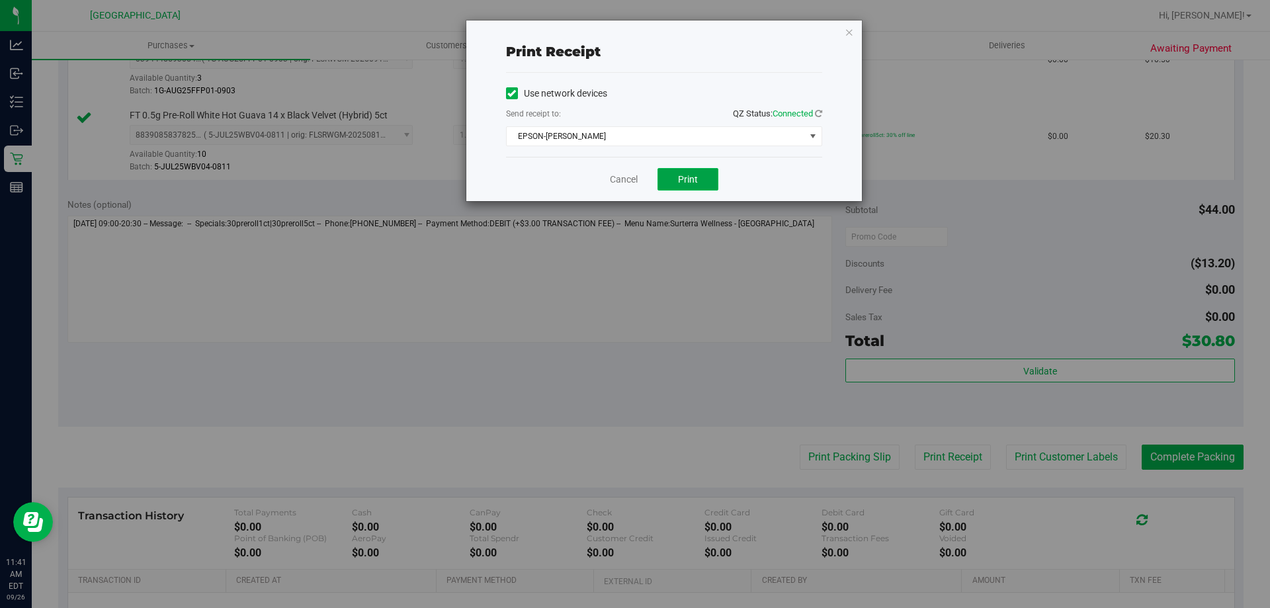
click at [681, 180] on span "Print" at bounding box center [688, 179] width 20 height 11
click at [868, 25] on div "Print receipt Use network devices Send receipt to: QZ Status: Connected EPSON-S…" at bounding box center [640, 304] width 1280 height 608
click at [852, 32] on icon "button" at bounding box center [849, 32] width 9 height 16
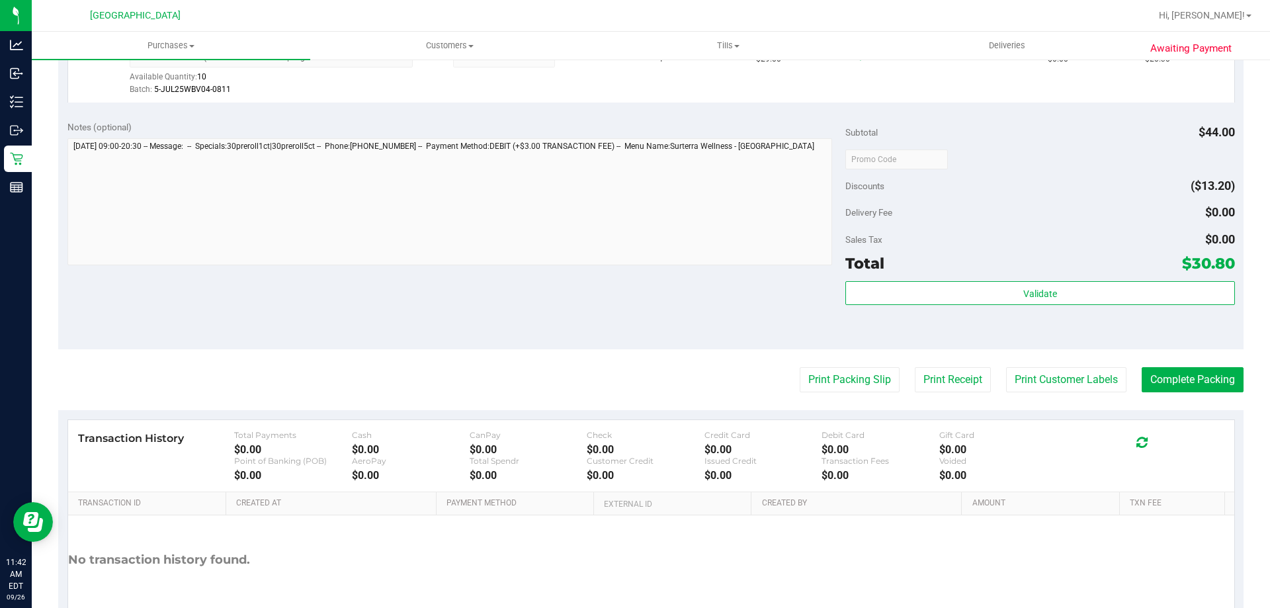
scroll to position [529, 0]
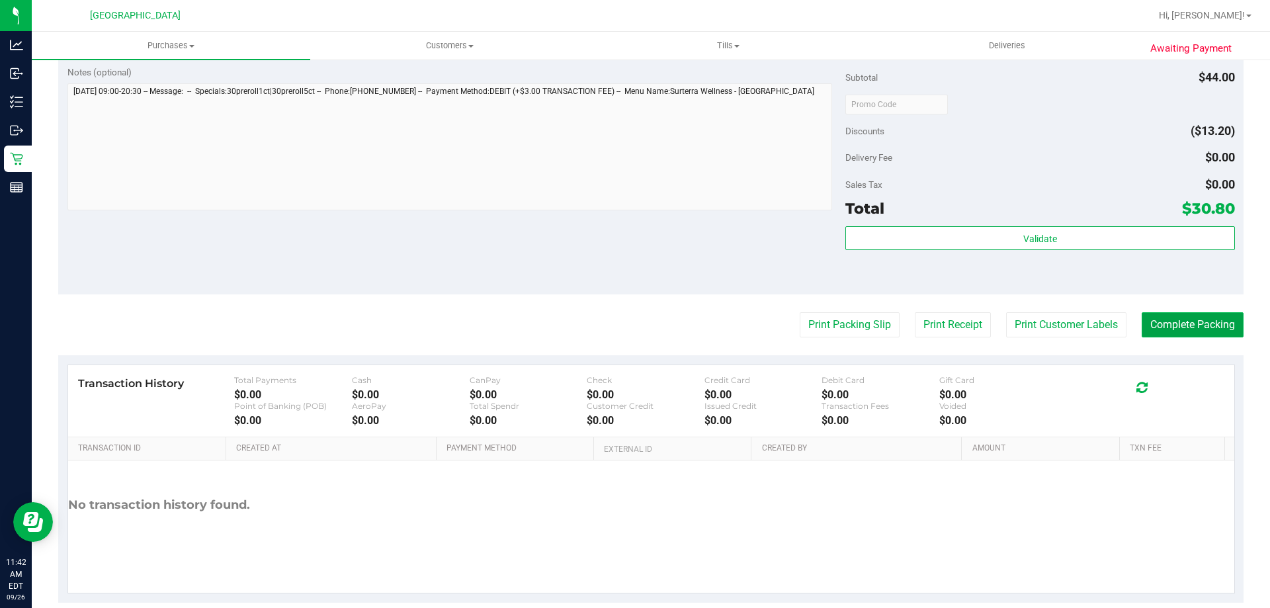
click at [1191, 333] on button "Complete Packing" at bounding box center [1193, 324] width 102 height 25
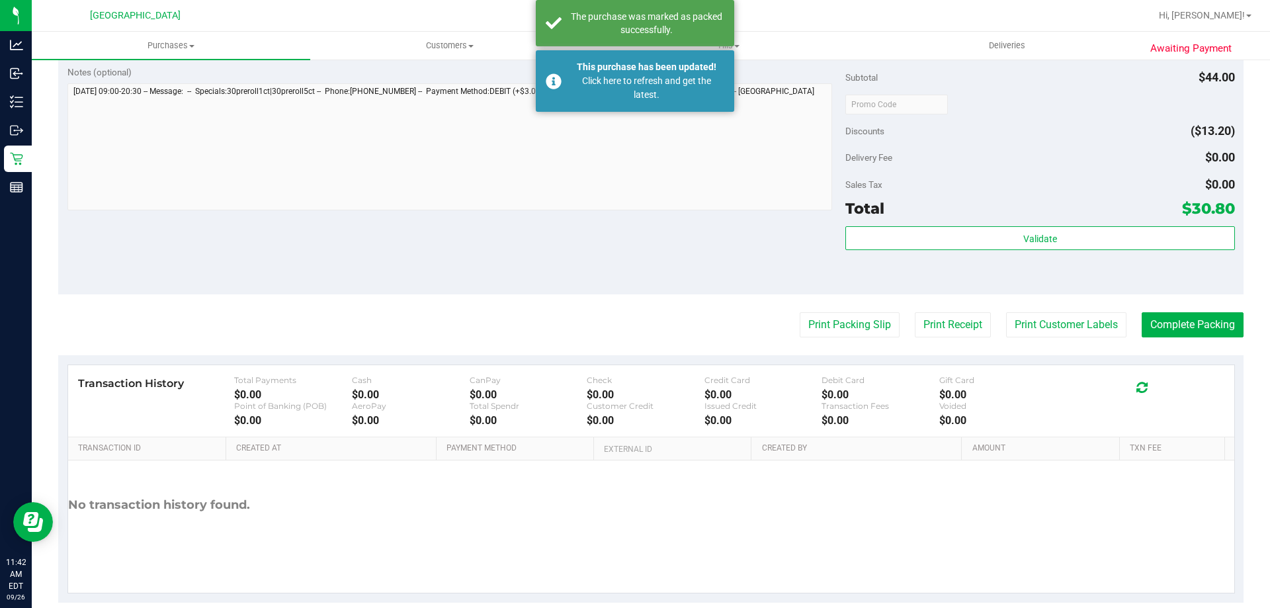
drag, startPoint x: 673, startPoint y: 72, endPoint x: 680, endPoint y: 70, distance: 6.9
click at [673, 73] on div "This purchase has been updated!" at bounding box center [646, 67] width 155 height 14
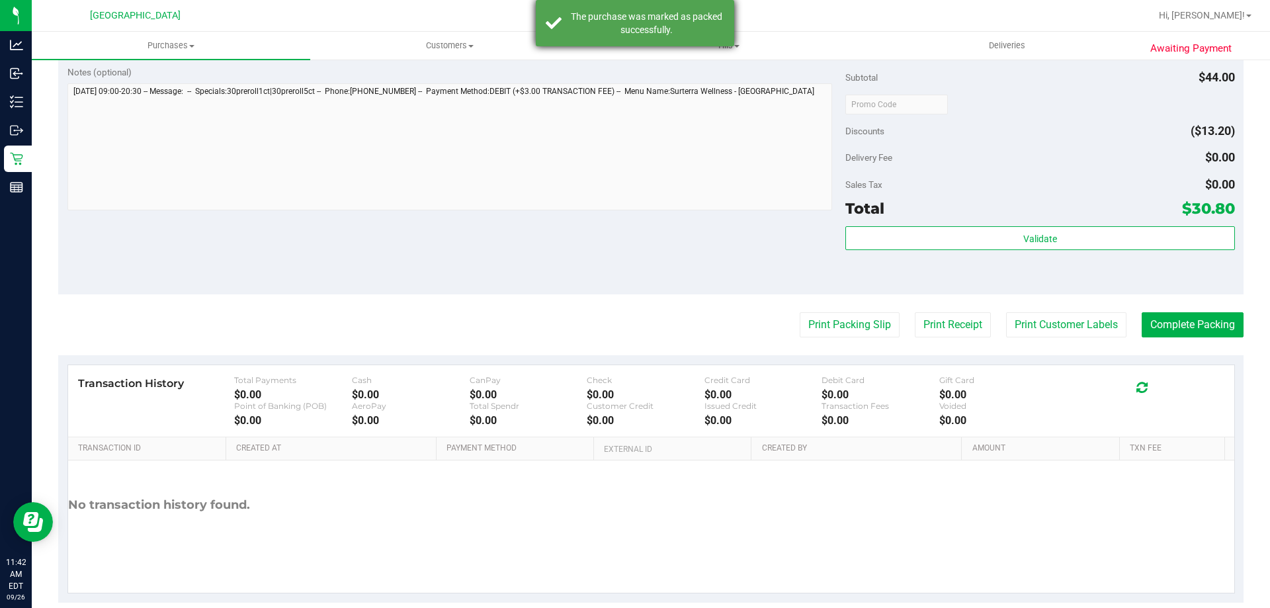
click at [692, 36] on div "The purchase was marked as packed successfully." at bounding box center [646, 23] width 155 height 26
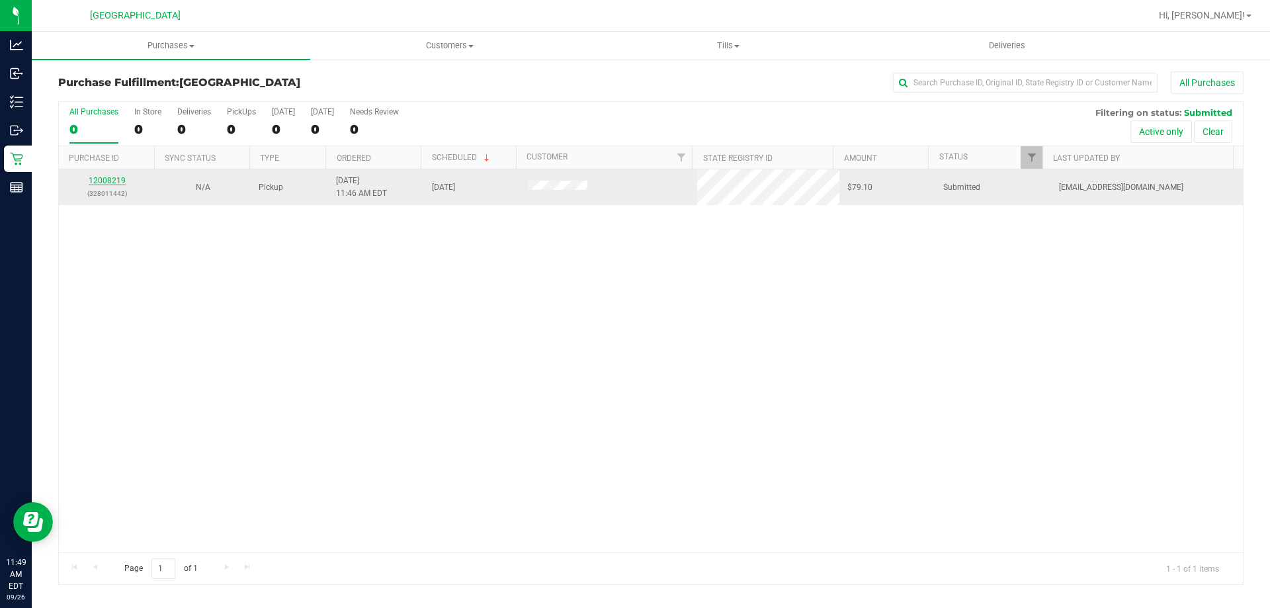
click at [117, 179] on link "12008219" at bounding box center [107, 180] width 37 height 9
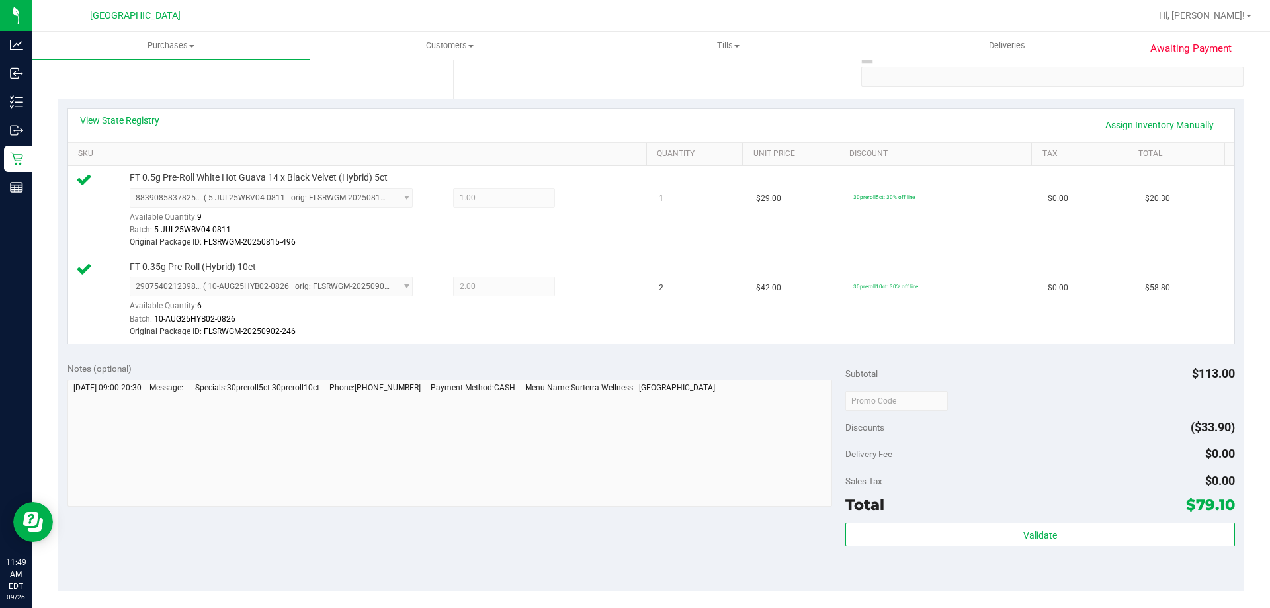
scroll to position [265, 0]
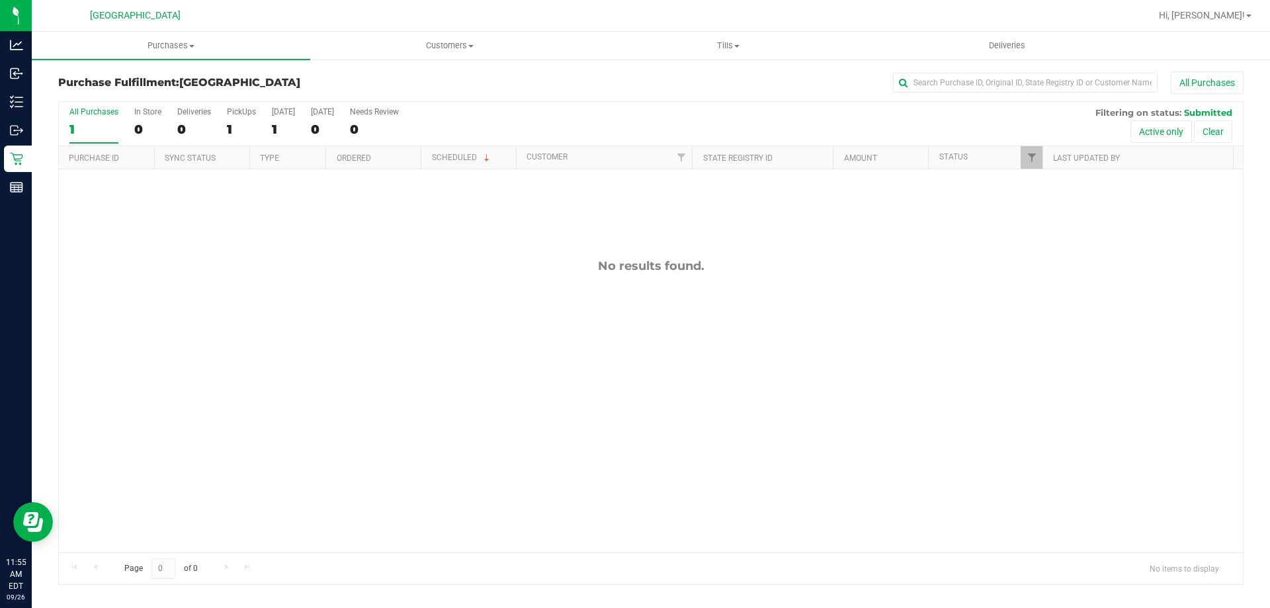
click at [387, 280] on div "No results found." at bounding box center [651, 405] width 1184 height 472
drag, startPoint x: 714, startPoint y: 188, endPoint x: 535, endPoint y: 245, distance: 187.4
click at [535, 245] on div "12008323 (328018183) N/A Pickup 9/26/2025 11:58 AM EDT 9/26/2025 $190.00 Submit…" at bounding box center [651, 360] width 1184 height 383
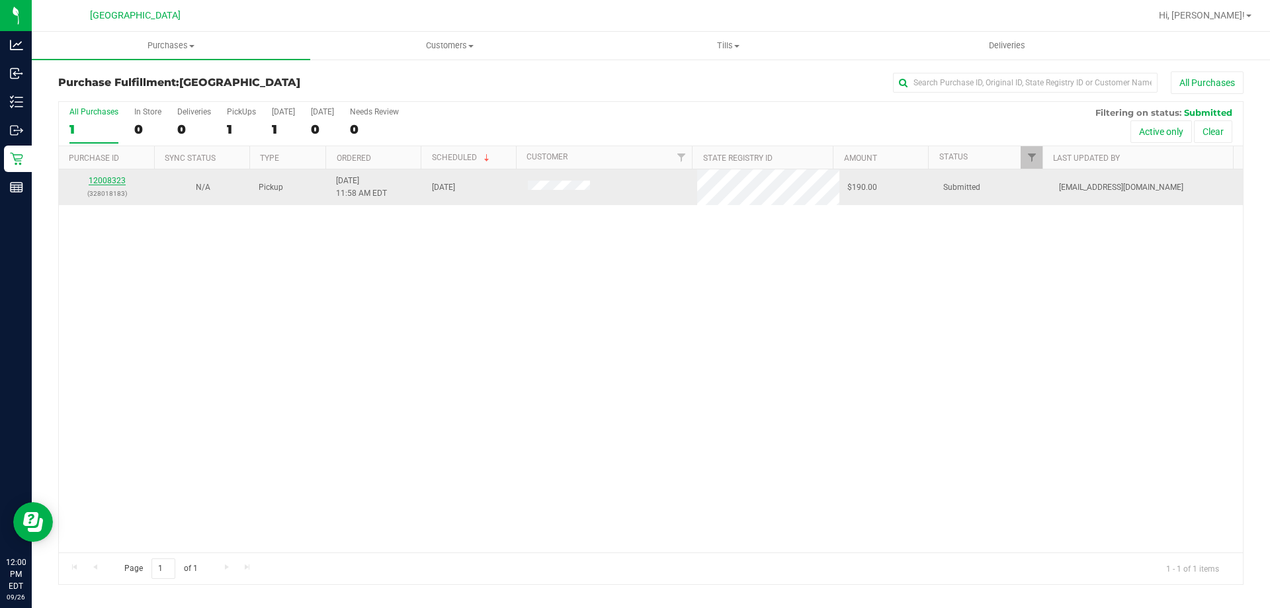
click at [118, 182] on link "12008323" at bounding box center [107, 180] width 37 height 9
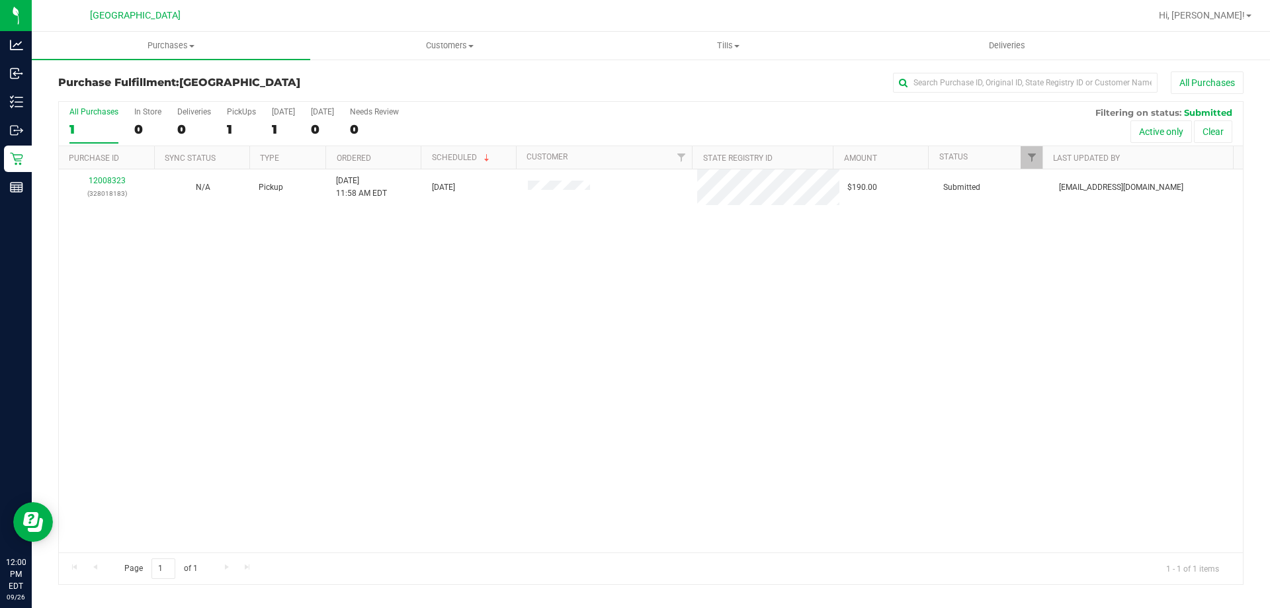
click at [106, 167] on th "Purchase ID" at bounding box center [106, 157] width 95 height 23
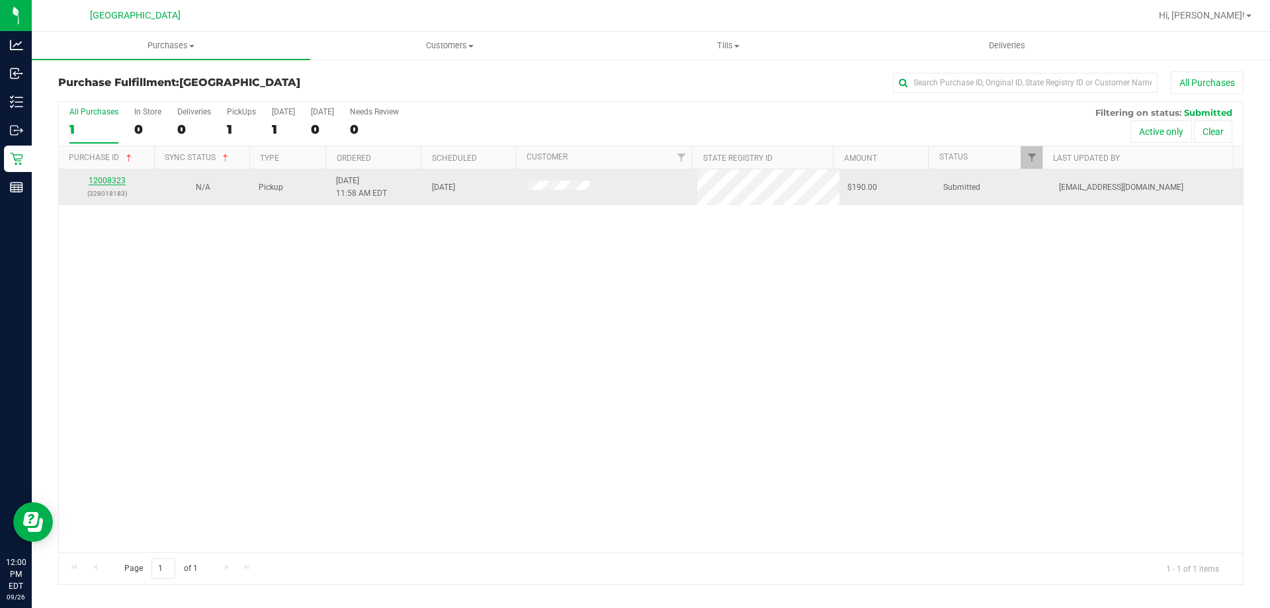
click at [110, 185] on link "12008323" at bounding box center [107, 180] width 37 height 9
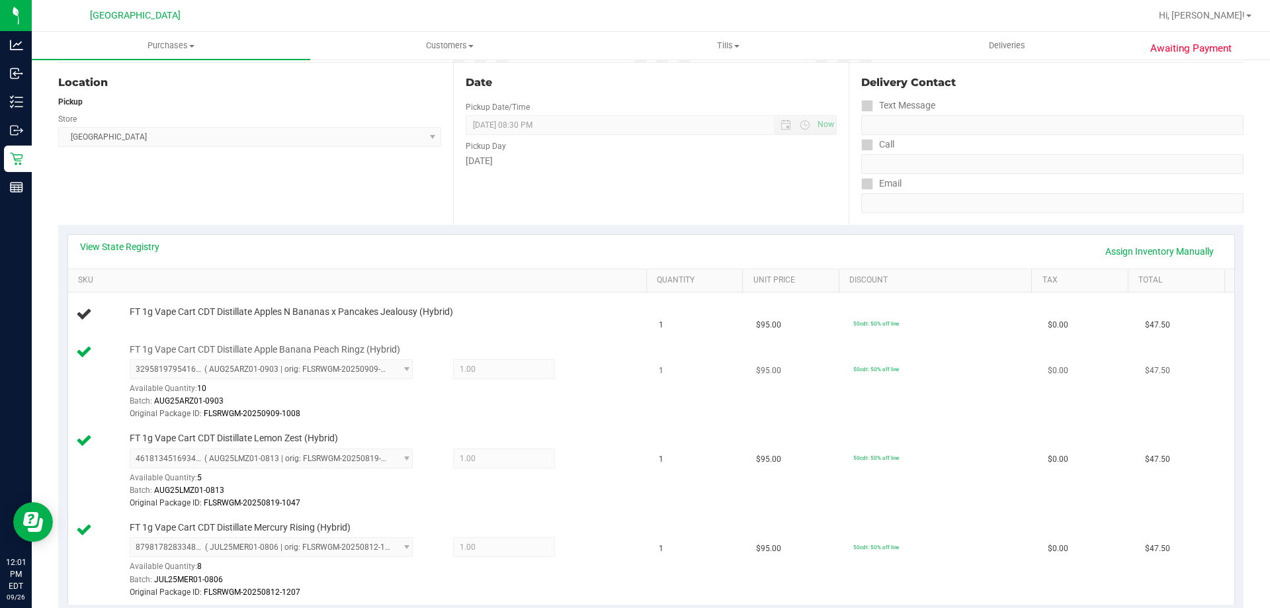
scroll to position [132, 0]
drag, startPoint x: 318, startPoint y: 313, endPoint x: 466, endPoint y: 310, distance: 148.2
click at [466, 310] on div "FT 1g Vape Cart CDT Distillate Apples N Bananas x Pancakes Jealousy (Hybrid)" at bounding box center [381, 311] width 517 height 13
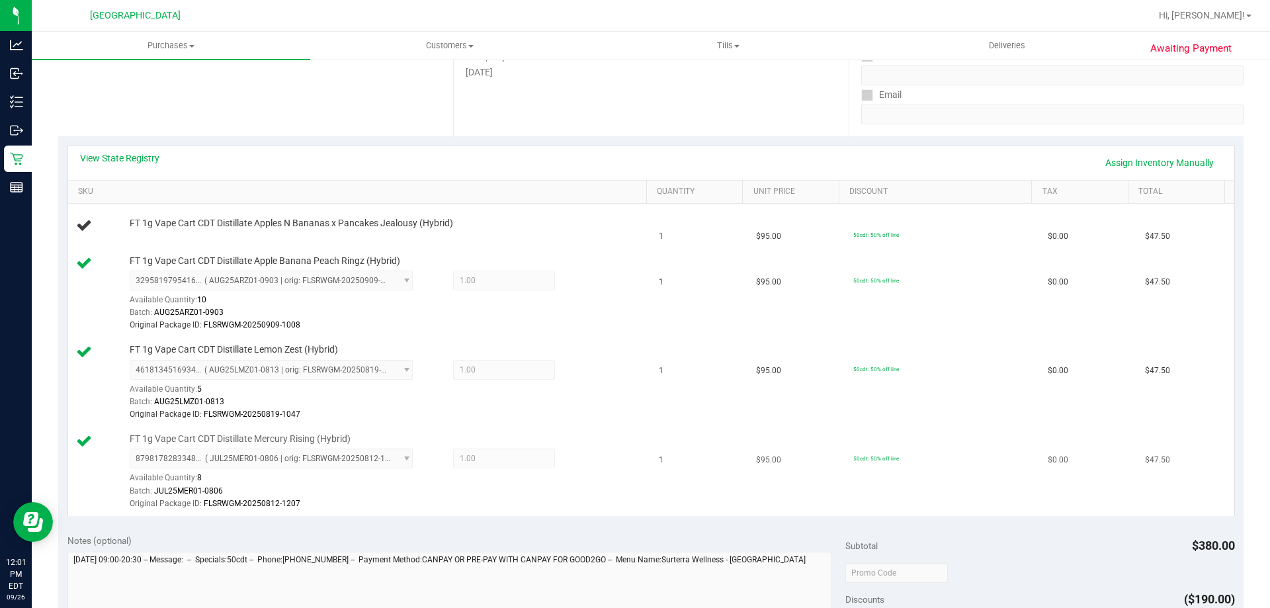
scroll to position [331, 0]
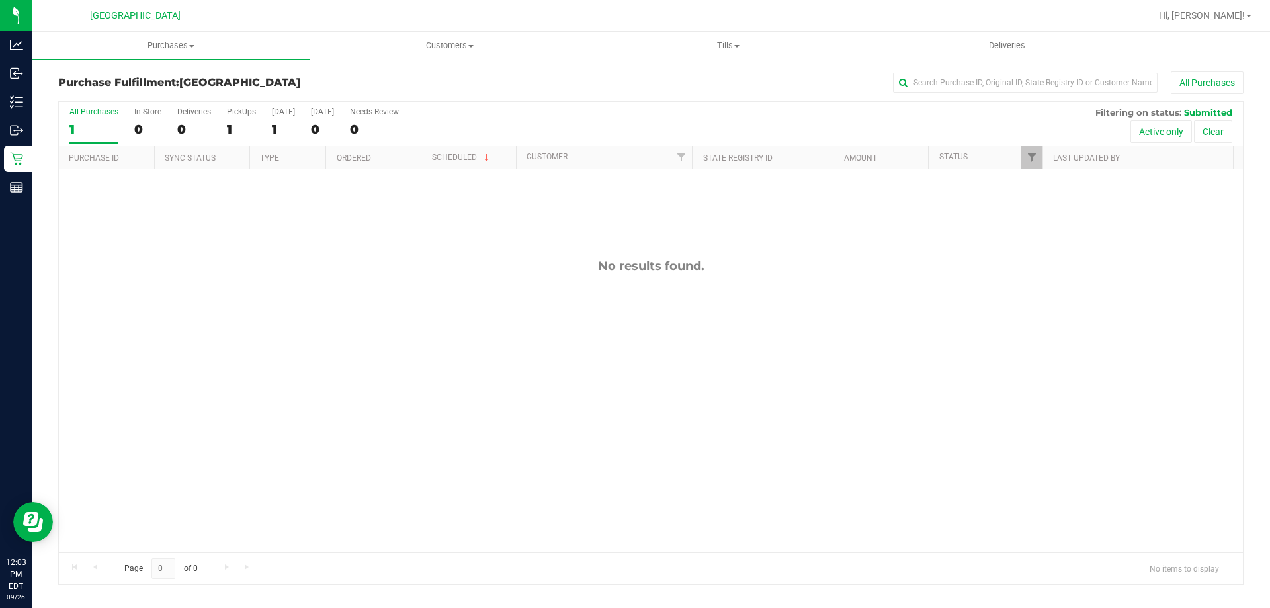
click at [343, 308] on div "No results found." at bounding box center [651, 405] width 1184 height 472
click at [344, 307] on div "No results found." at bounding box center [651, 405] width 1184 height 472
click at [345, 307] on div "No results found." at bounding box center [651, 405] width 1184 height 472
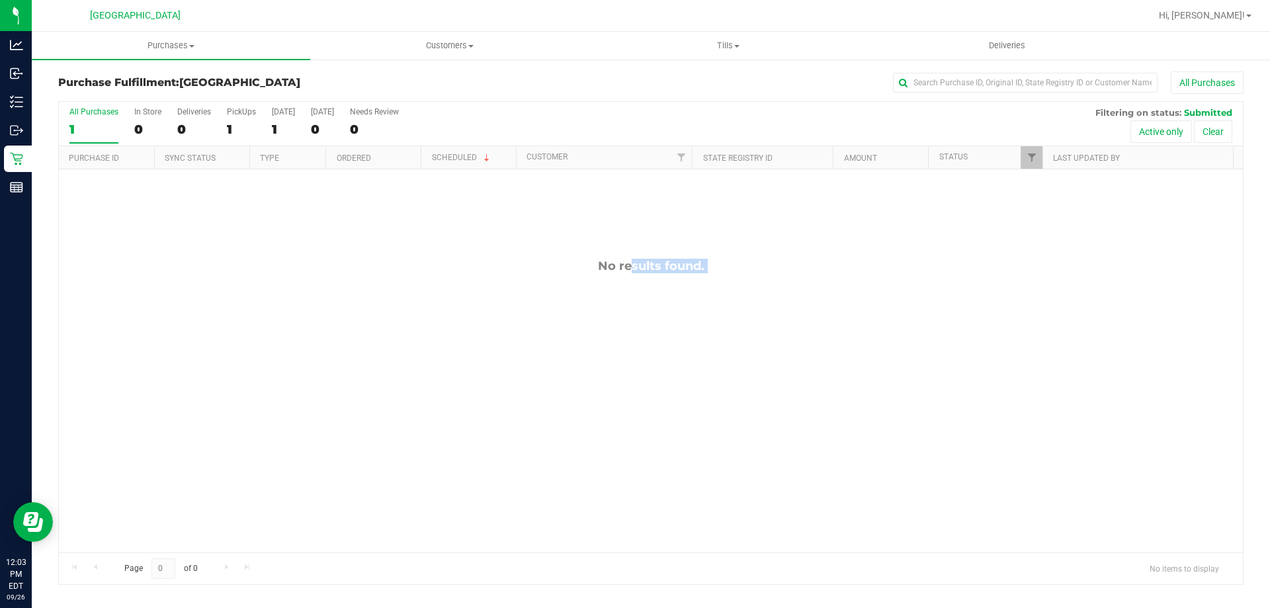
click at [345, 307] on div "No results found." at bounding box center [651, 405] width 1184 height 472
click at [355, 298] on div "No results found." at bounding box center [651, 405] width 1184 height 472
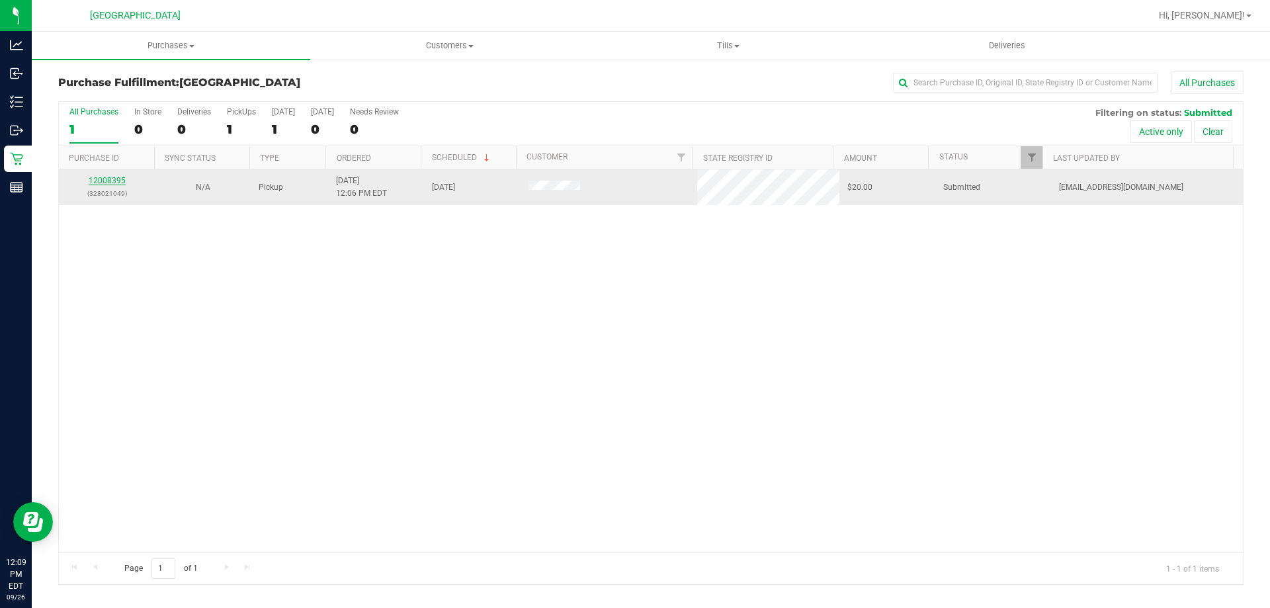
click at [110, 180] on link "12008395" at bounding box center [107, 180] width 37 height 9
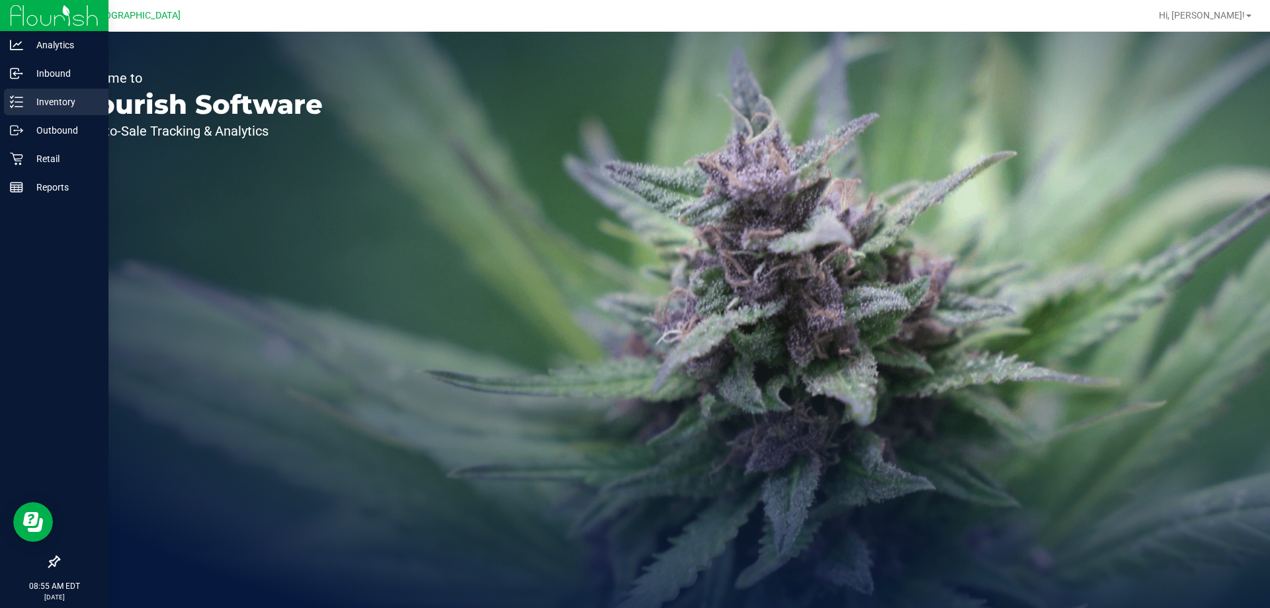
click at [56, 103] on p "Inventory" at bounding box center [62, 102] width 79 height 16
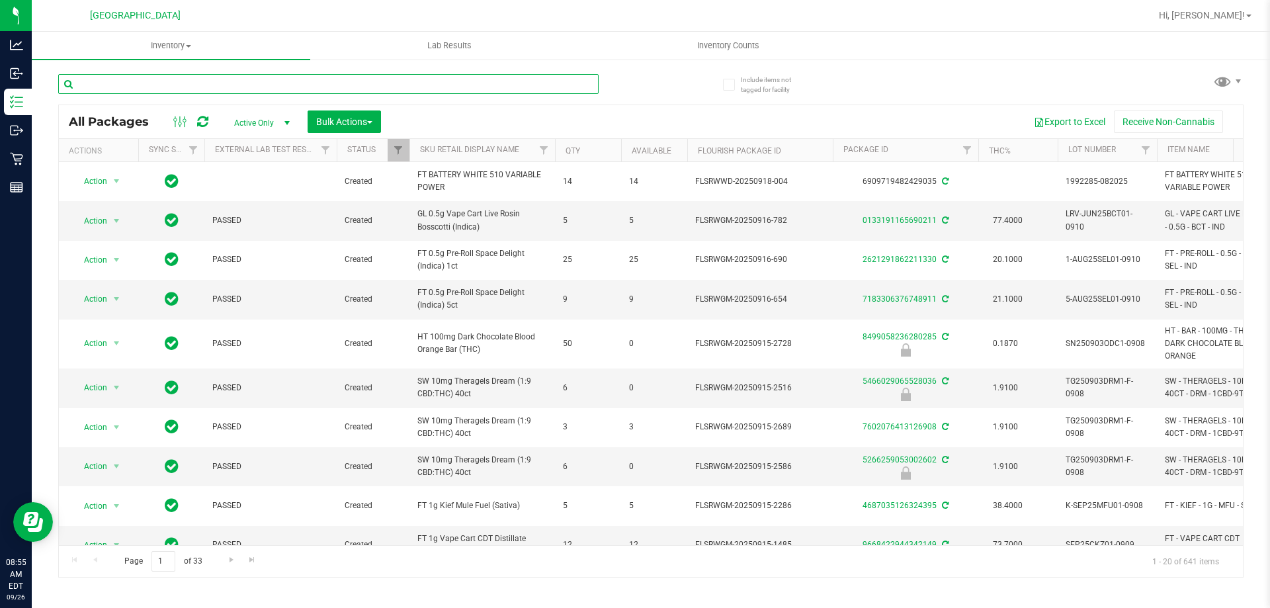
click at [127, 78] on input "text" at bounding box center [328, 84] width 540 height 20
type input "332"
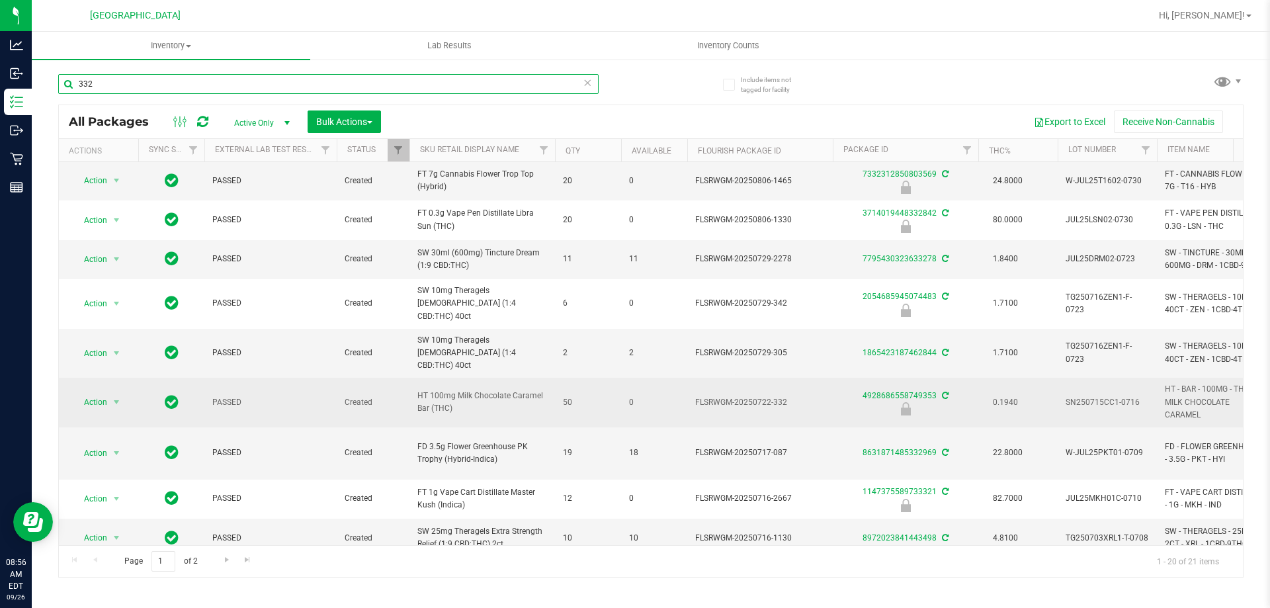
scroll to position [198, 0]
click at [106, 394] on span "Action" at bounding box center [90, 401] width 36 height 19
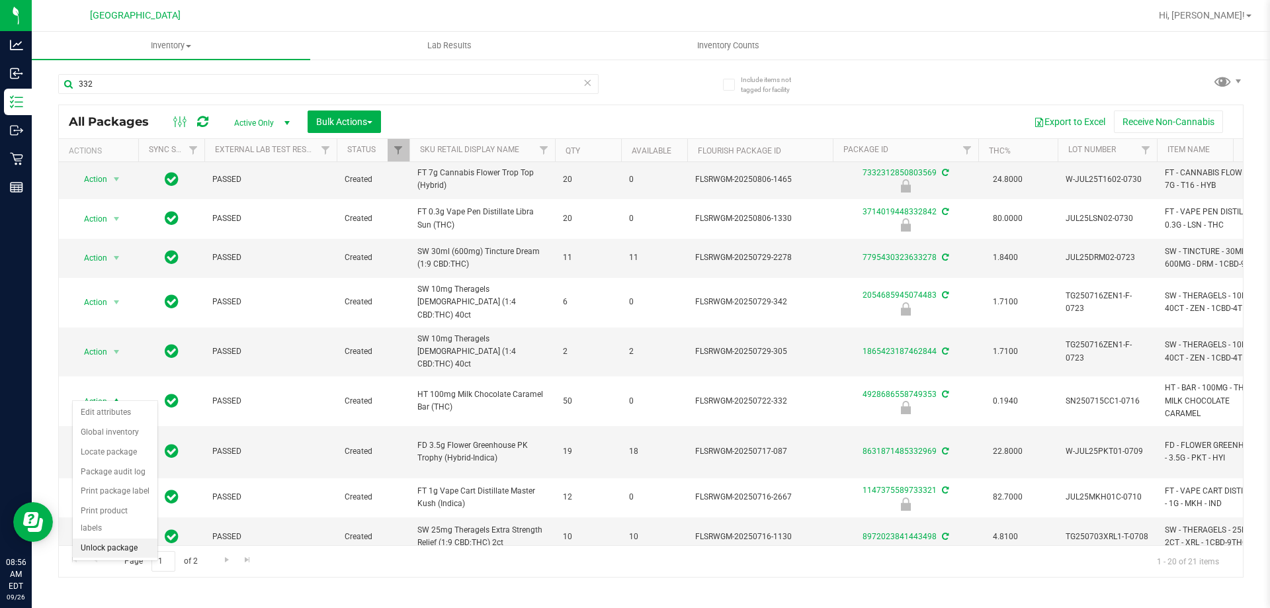
click at [115, 538] on li "Unlock package" at bounding box center [115, 548] width 85 height 20
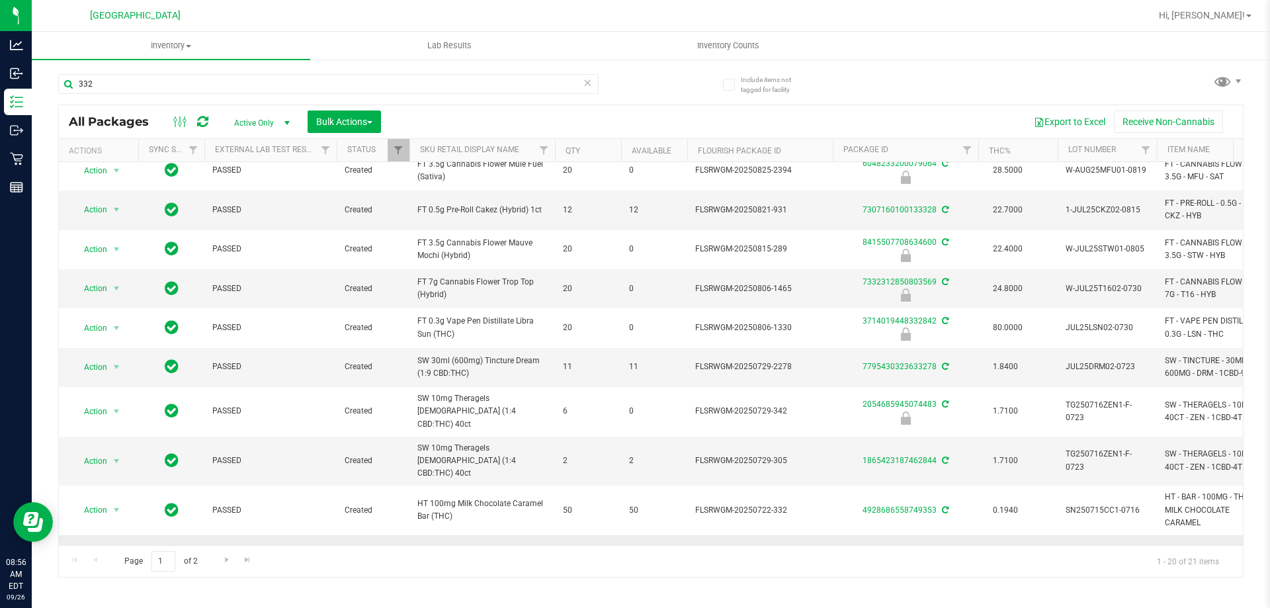
scroll to position [198, 0]
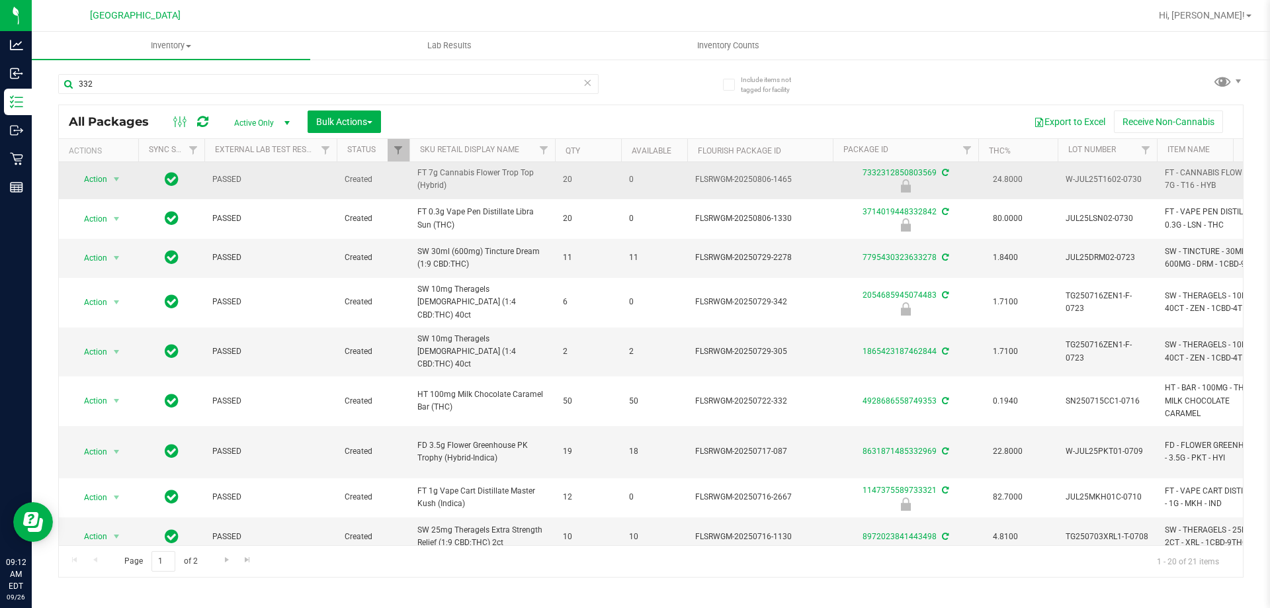
drag, startPoint x: 476, startPoint y: 313, endPoint x: 323, endPoint y: 189, distance: 196.1
click at [323, 186] on span "PASSED" at bounding box center [270, 179] width 116 height 13
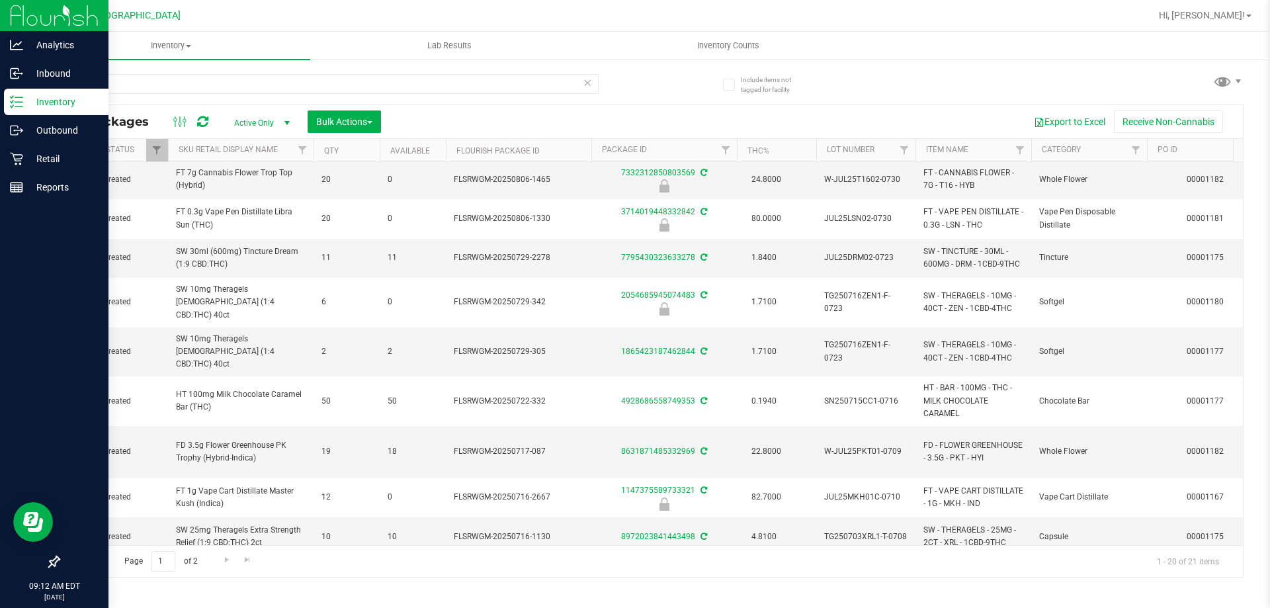
scroll to position [0, 0]
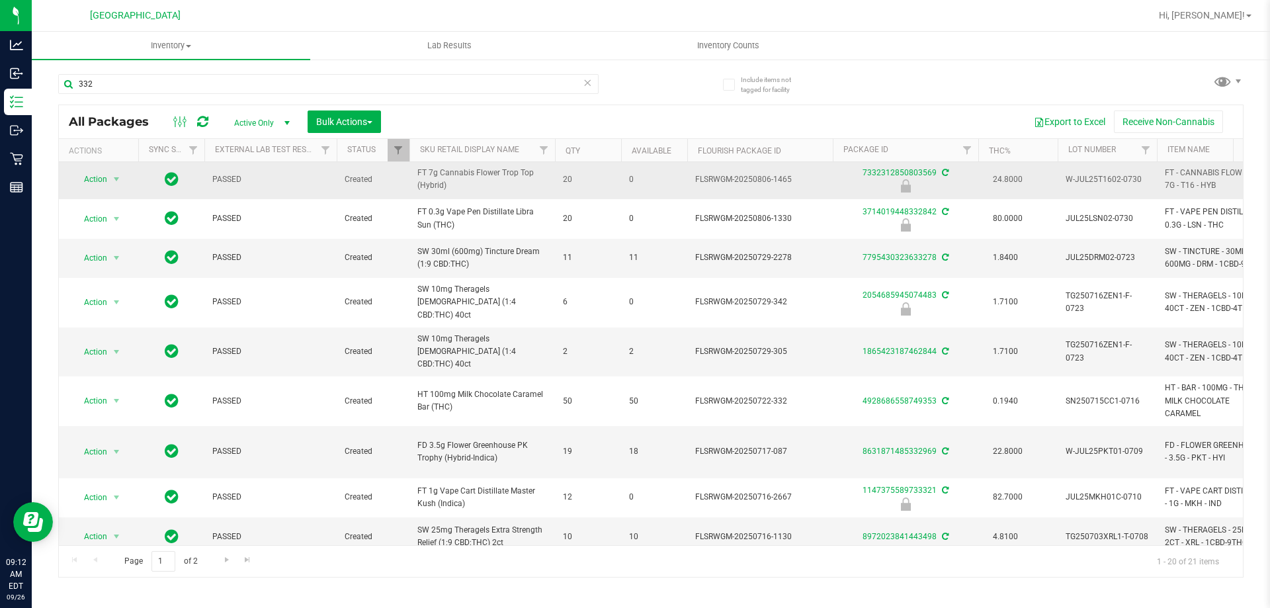
drag, startPoint x: 323, startPoint y: 189, endPoint x: 317, endPoint y: 200, distance: 12.7
click at [323, 199] on td "PASSED" at bounding box center [270, 179] width 132 height 39
click at [317, 199] on td "PASSED" at bounding box center [270, 179] width 132 height 39
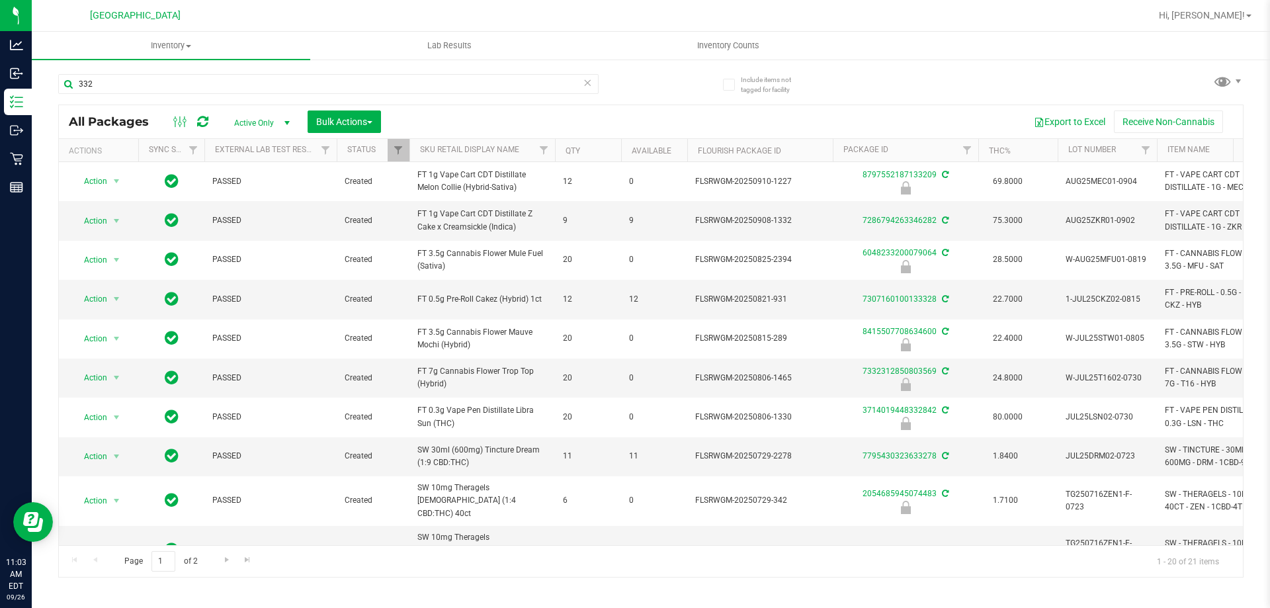
scroll to position [198, 0]
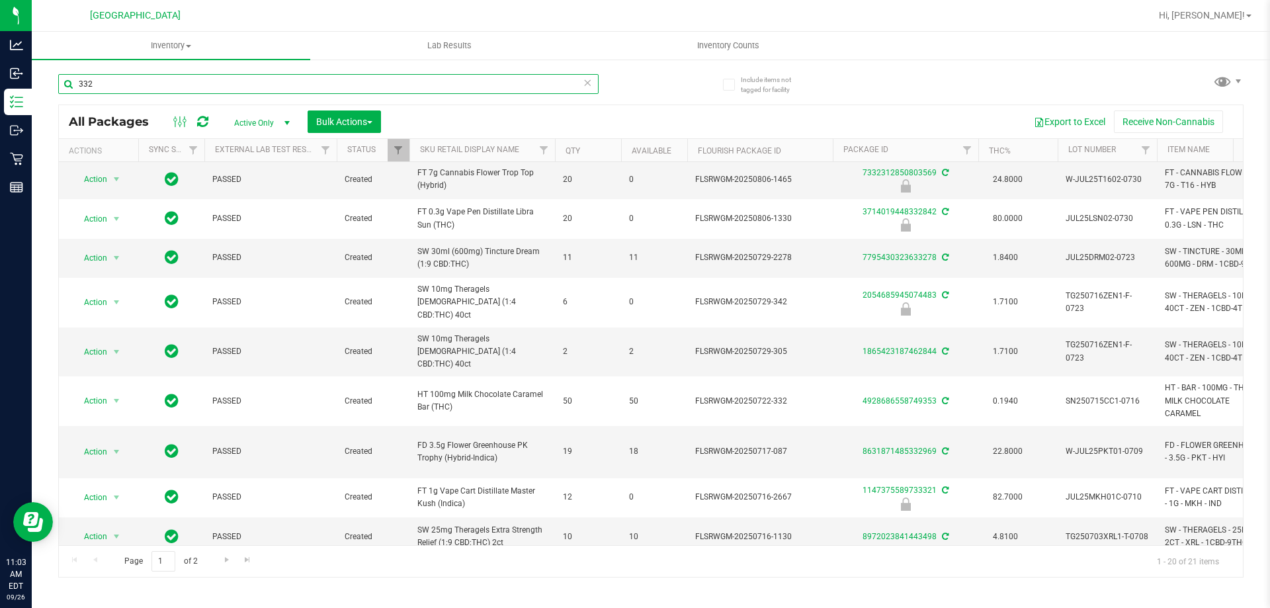
click at [247, 76] on input "332" at bounding box center [328, 84] width 540 height 20
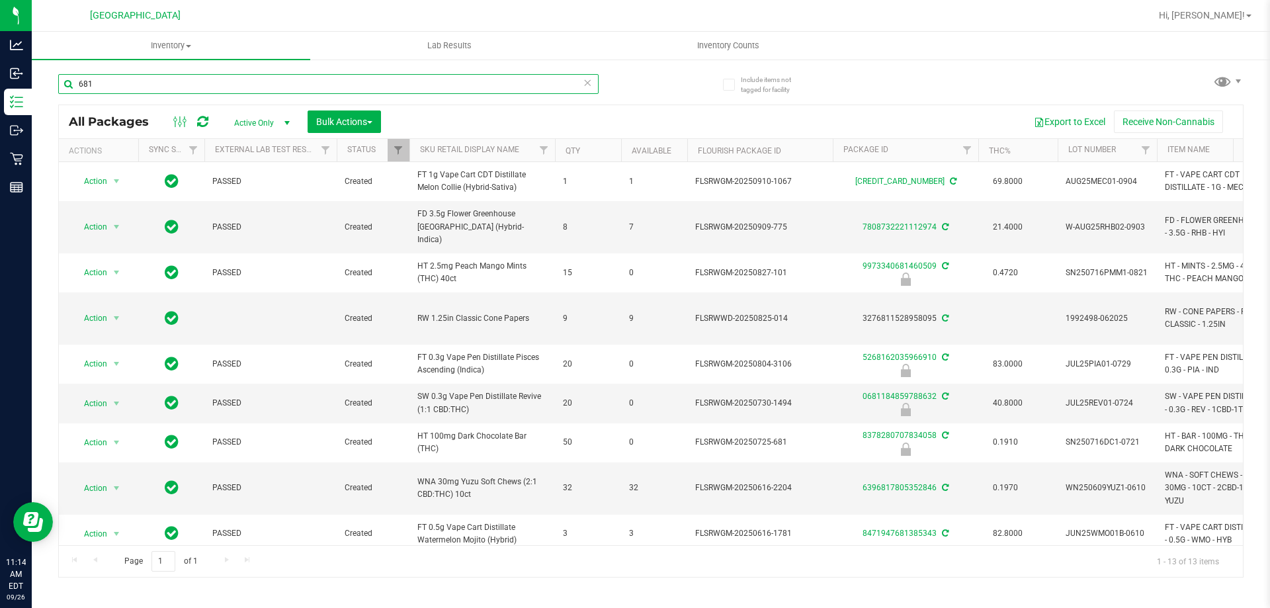
click at [243, 85] on input "681" at bounding box center [328, 84] width 540 height 20
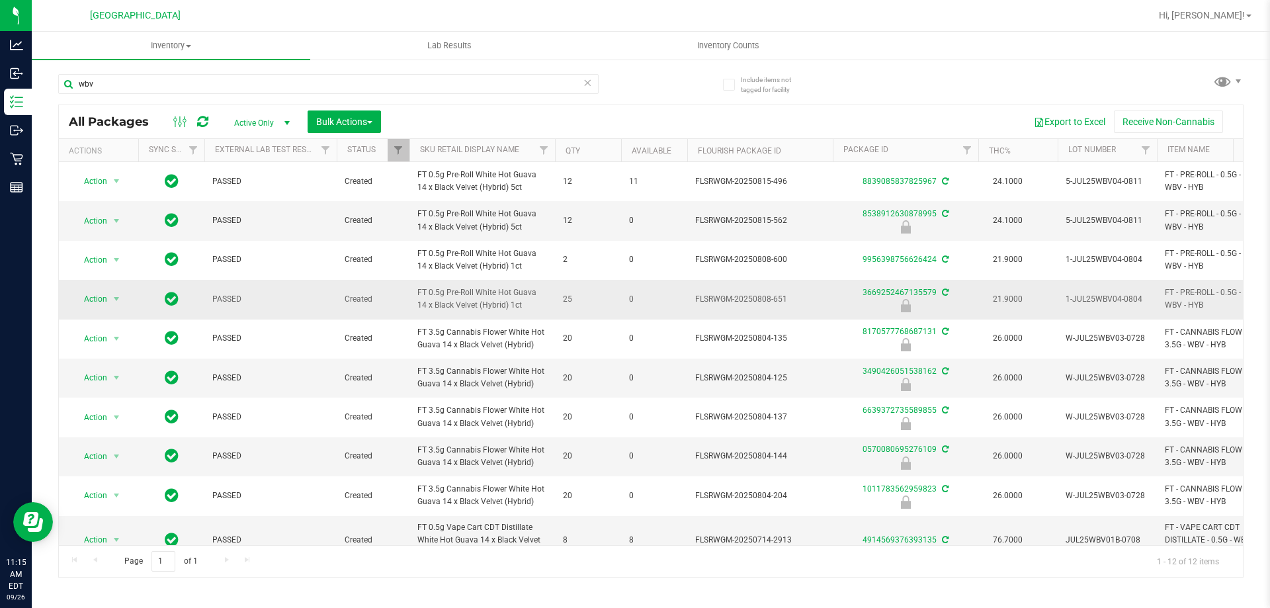
click at [489, 300] on span "FT 0.5g Pre-Roll White Hot Guava 14 x Black Velvet (Hybrid) 1ct" at bounding box center [482, 298] width 130 height 25
click at [533, 298] on span "FT 0.5g Pre-Roll White Hot Guava 14 x Black Velvet (Hybrid) 1ct" at bounding box center [482, 298] width 130 height 25
click at [133, 85] on input "wbv" at bounding box center [328, 84] width 540 height 20
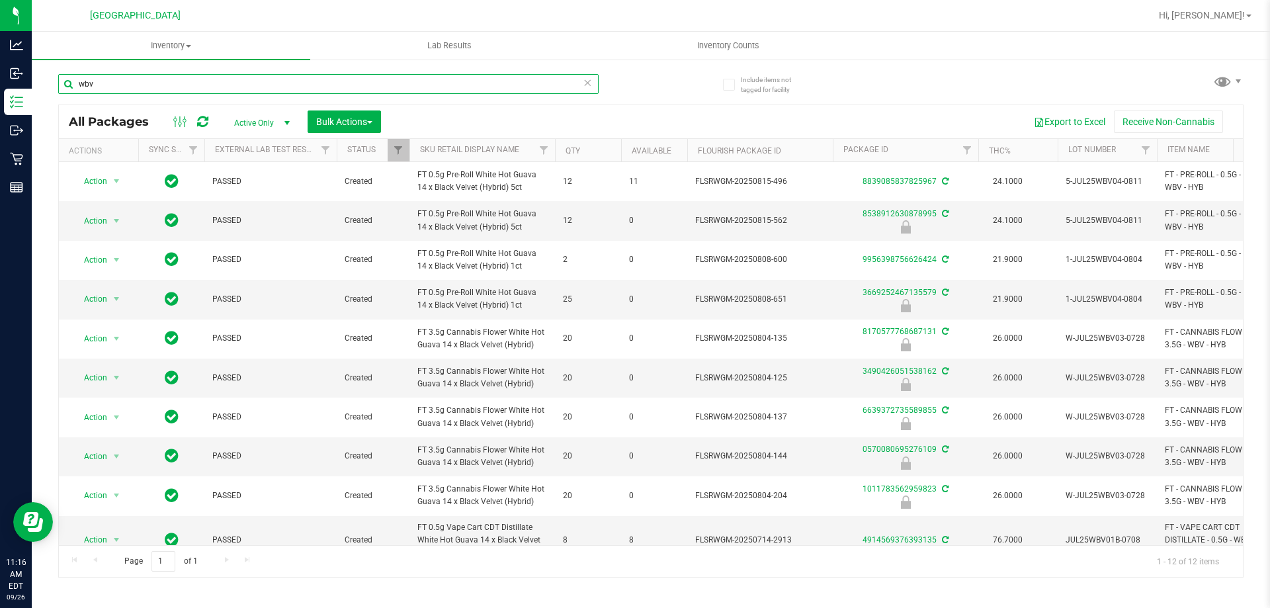
click at [133, 85] on input "wbv" at bounding box center [328, 84] width 540 height 20
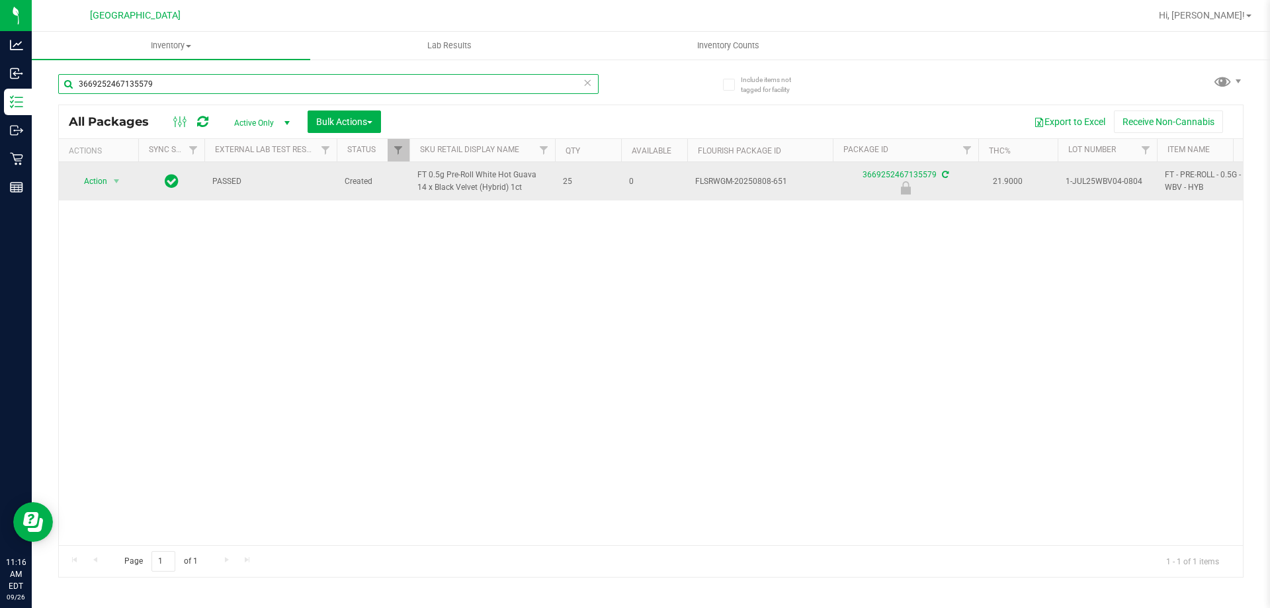
type input "3669252467135579"
click at [101, 190] on span "Action" at bounding box center [90, 181] width 36 height 19
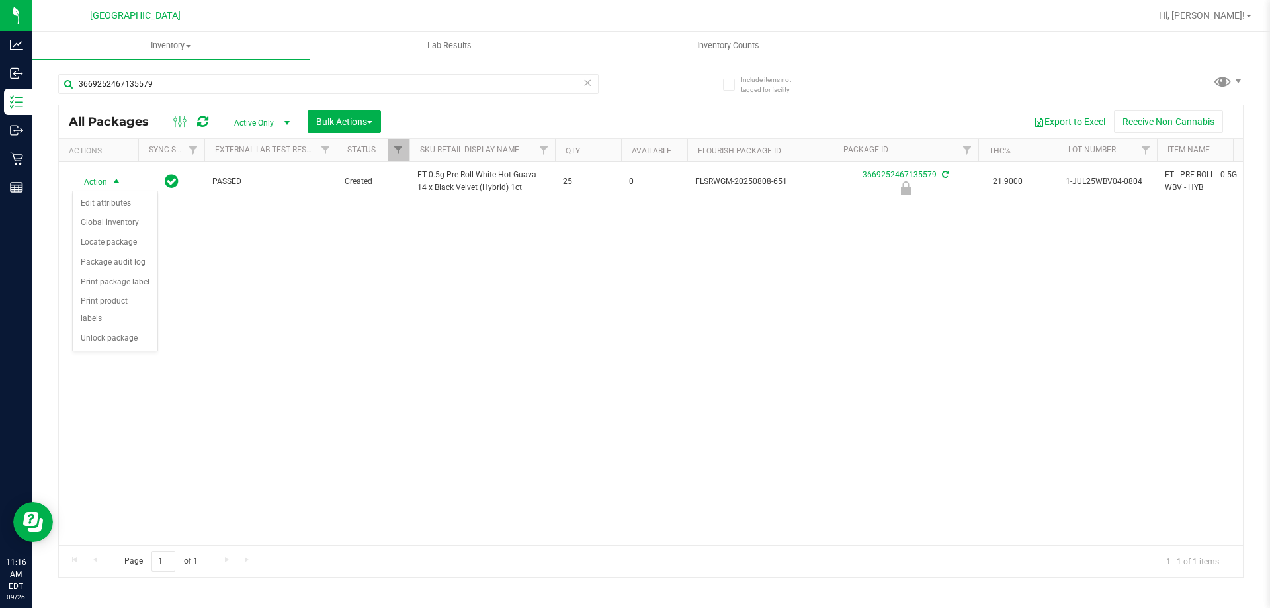
click at [84, 332] on div "Action Edit attributes Global inventory Locate package Package audit log Print …" at bounding box center [115, 270] width 86 height 161
click at [87, 329] on li "Unlock package" at bounding box center [115, 339] width 85 height 20
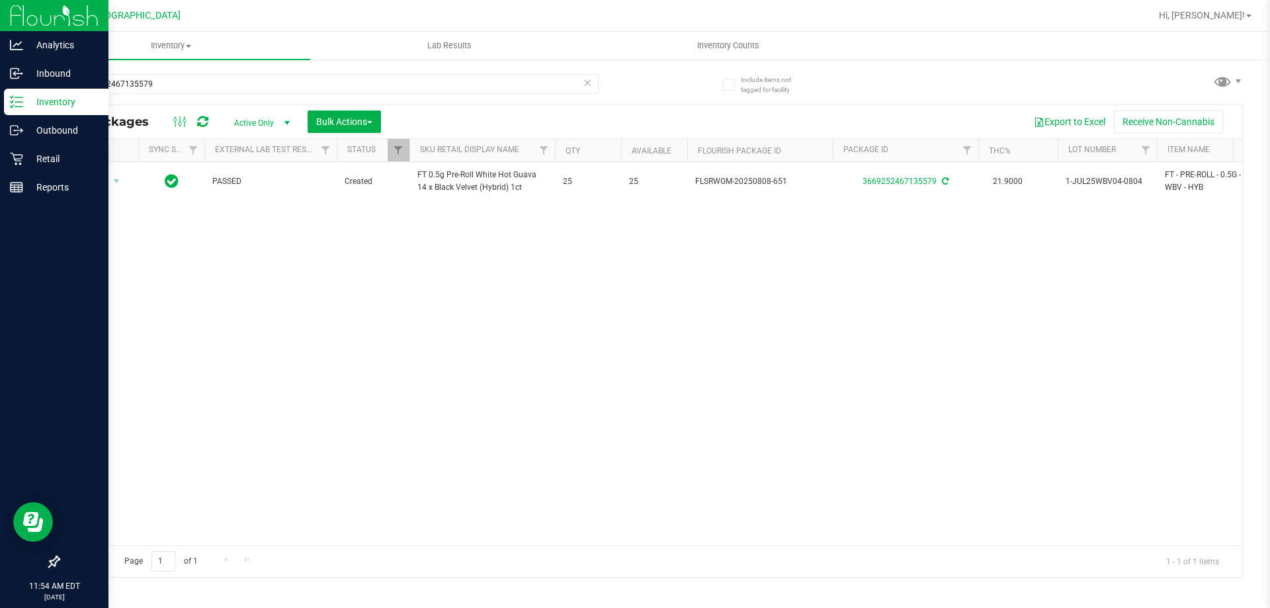
click at [69, 95] on p "Inventory" at bounding box center [62, 102] width 79 height 16
click at [87, 77] on p "Inbound" at bounding box center [62, 73] width 79 height 16
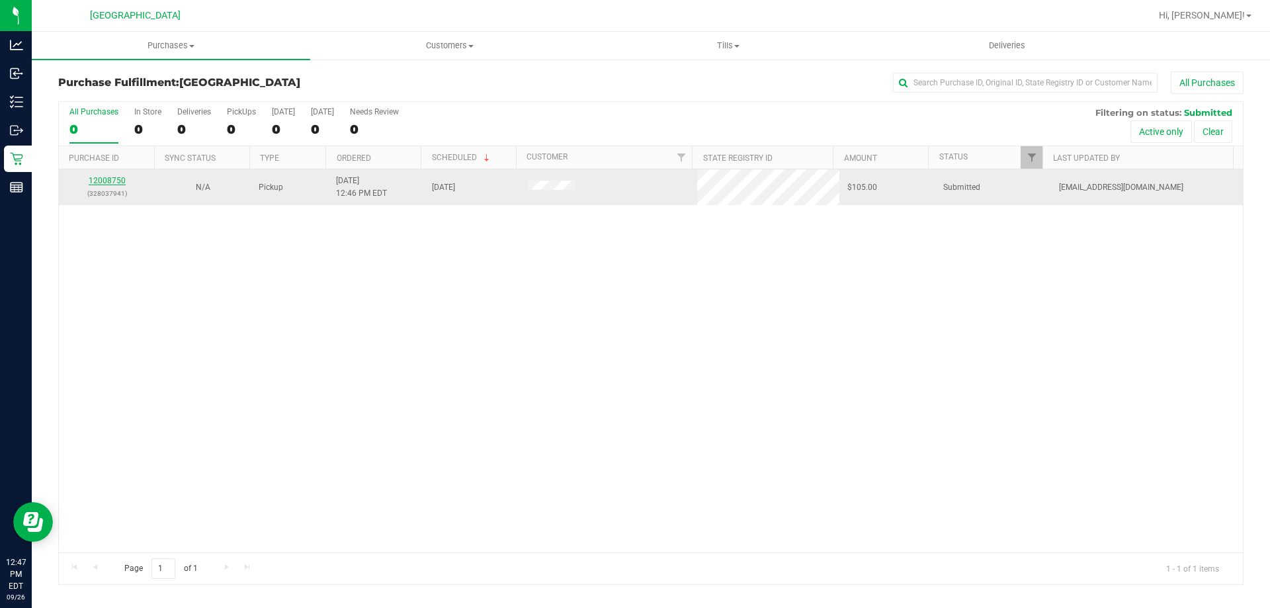
click at [113, 181] on link "12008750" at bounding box center [107, 180] width 37 height 9
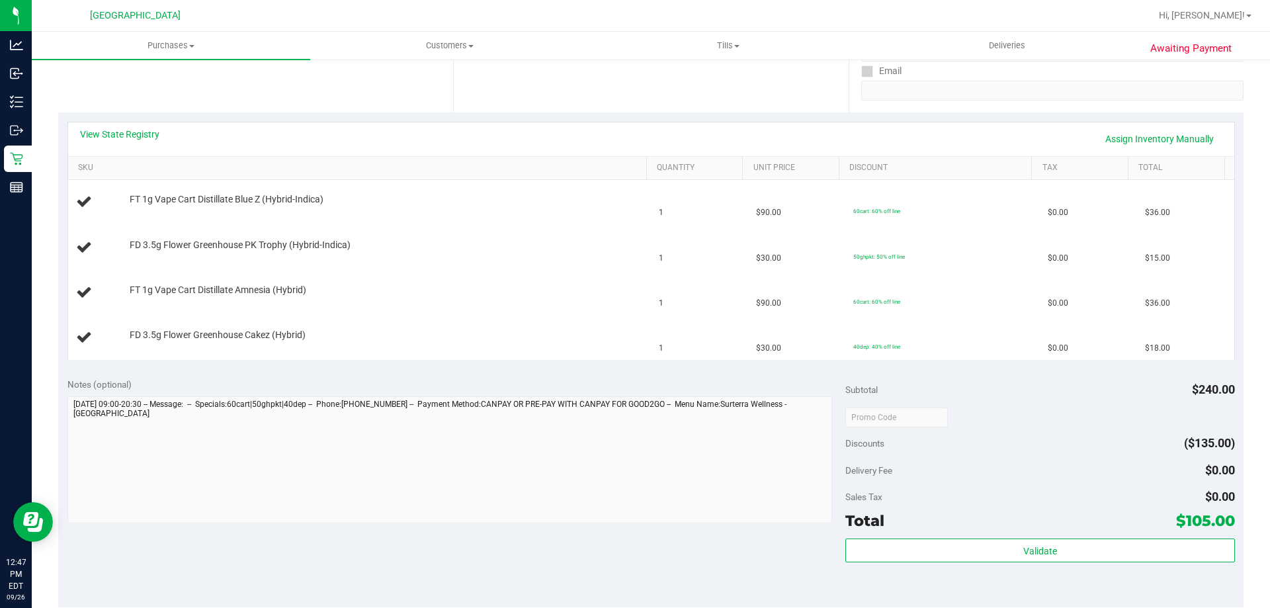
scroll to position [265, 0]
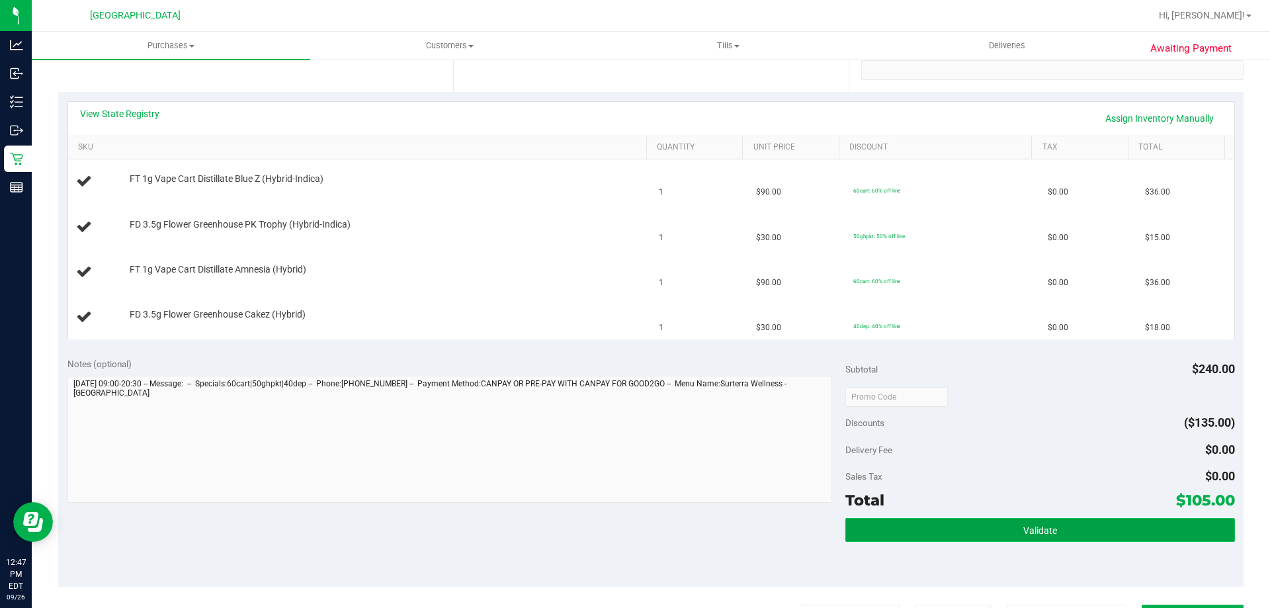
click at [884, 527] on button "Validate" at bounding box center [1039, 530] width 389 height 24
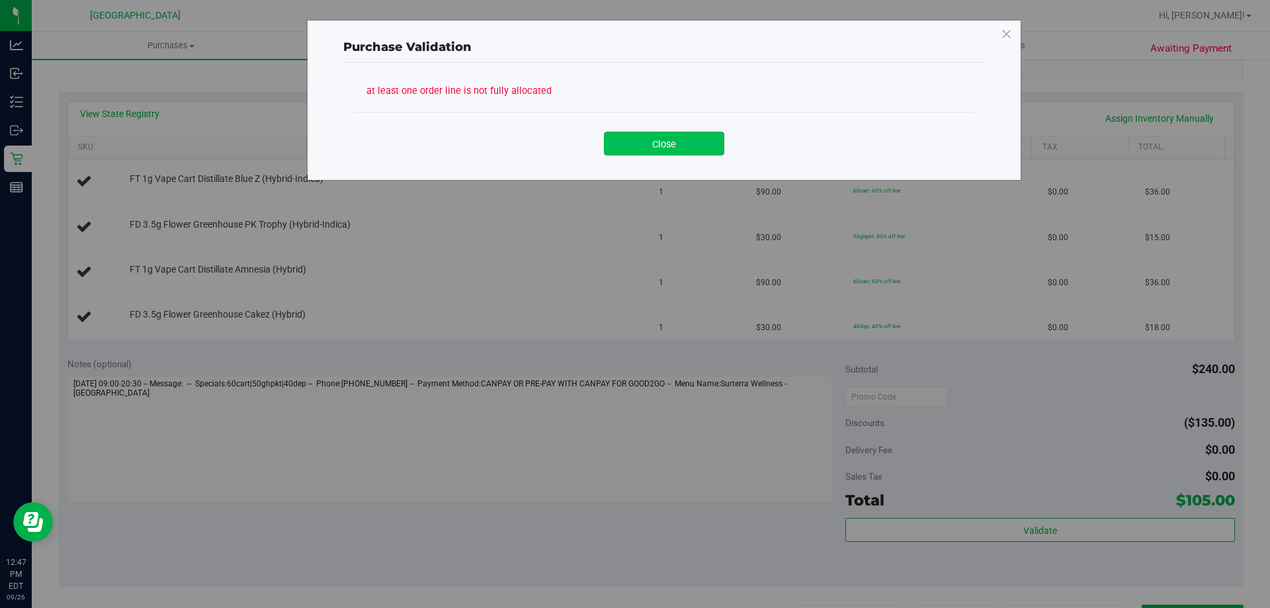
click at [630, 142] on button "Close" at bounding box center [664, 144] width 120 height 24
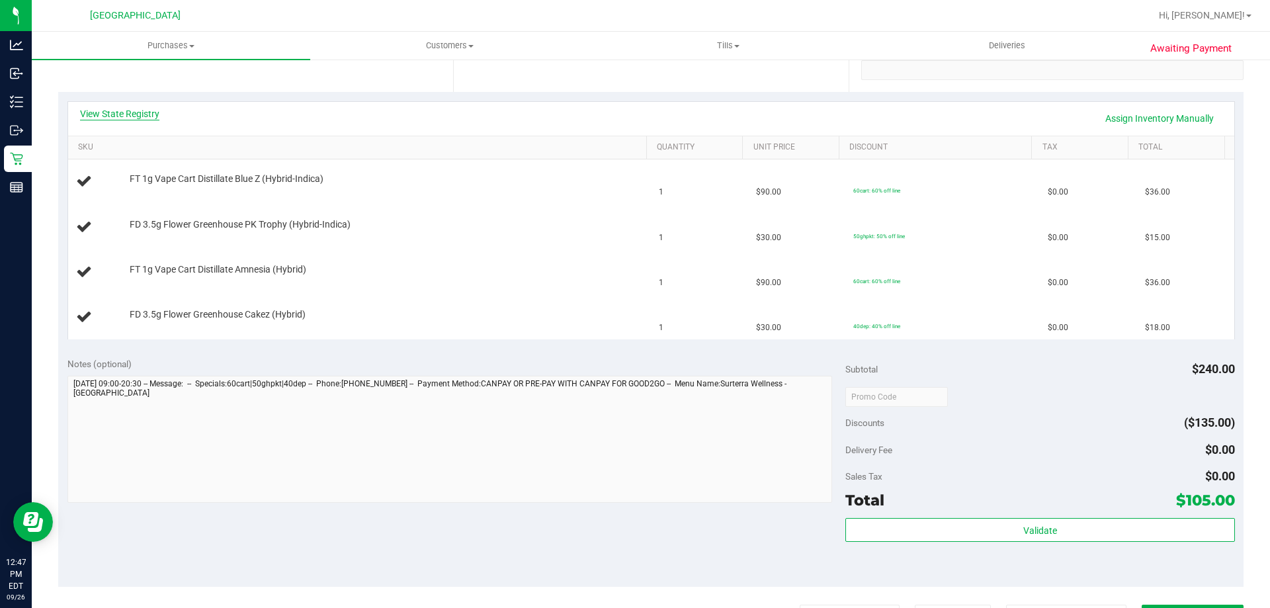
click at [99, 113] on link "View State Registry" at bounding box center [119, 113] width 79 height 13
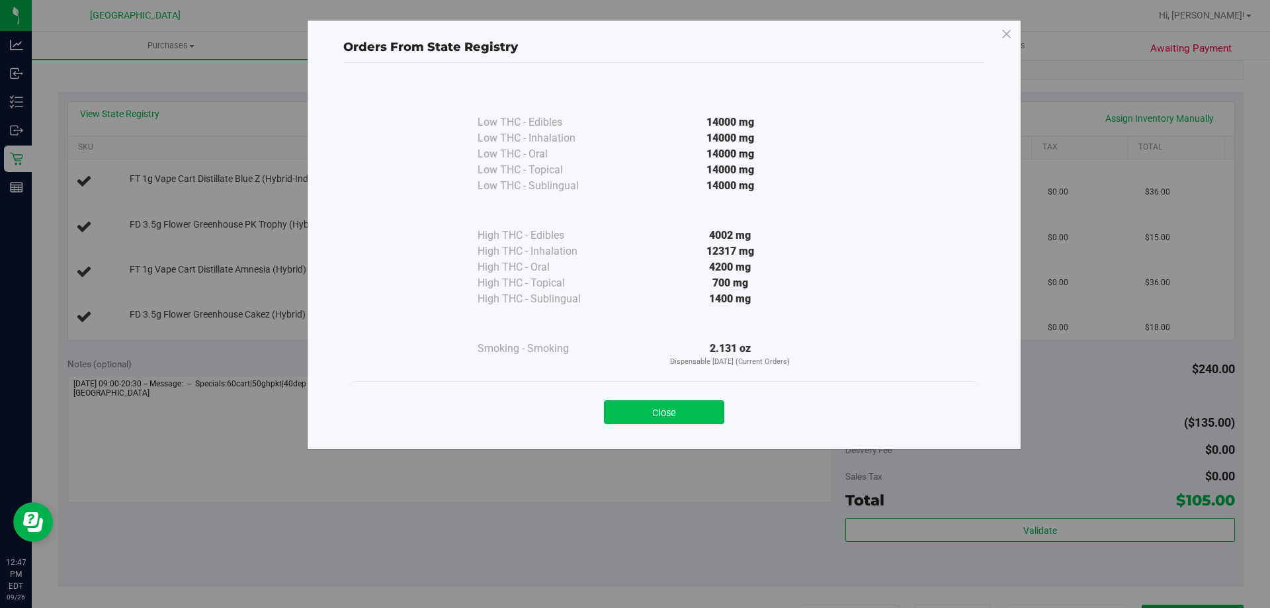
click at [633, 407] on button "Close" at bounding box center [664, 412] width 120 height 24
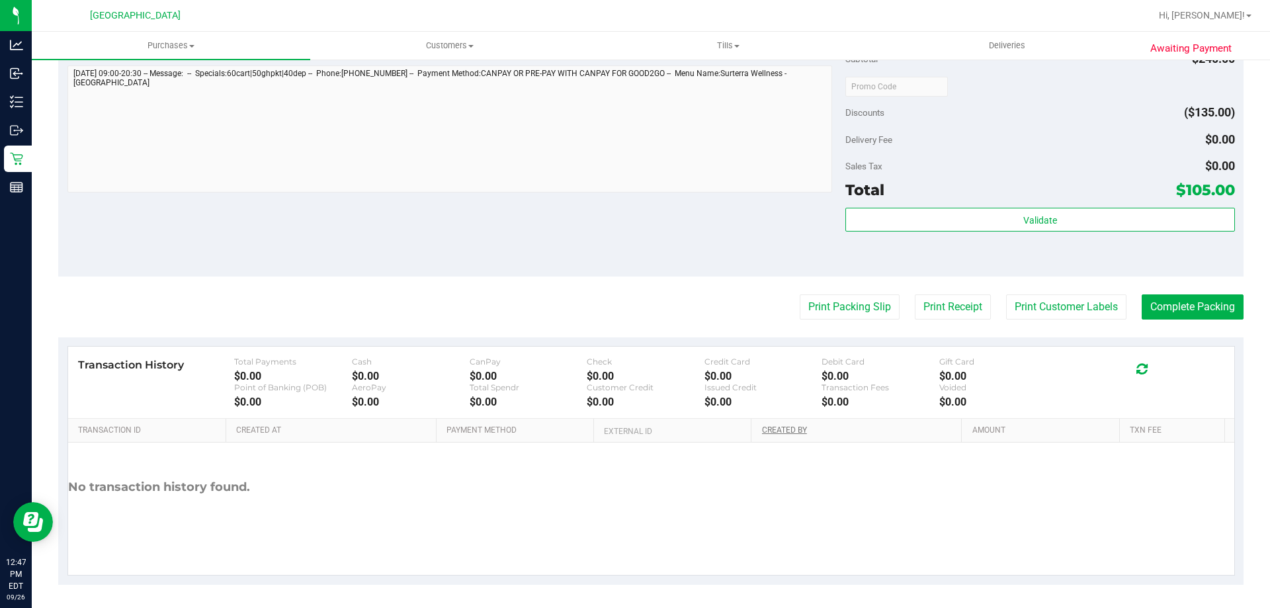
scroll to position [578, 0]
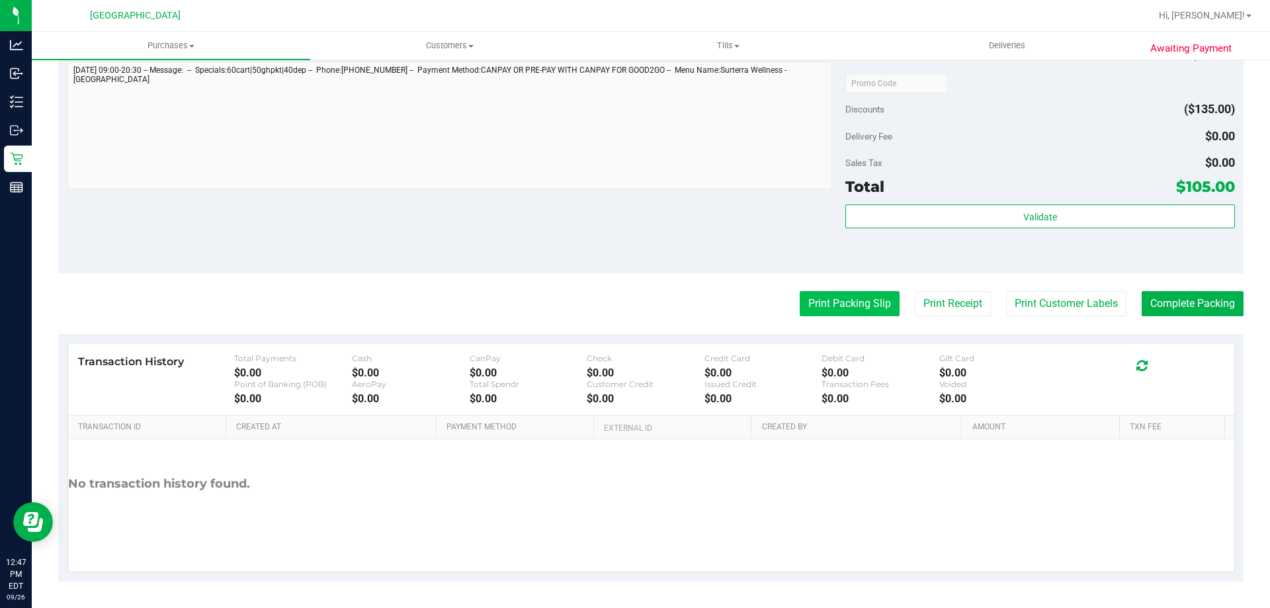
click at [816, 295] on button "Print Packing Slip" at bounding box center [850, 303] width 100 height 25
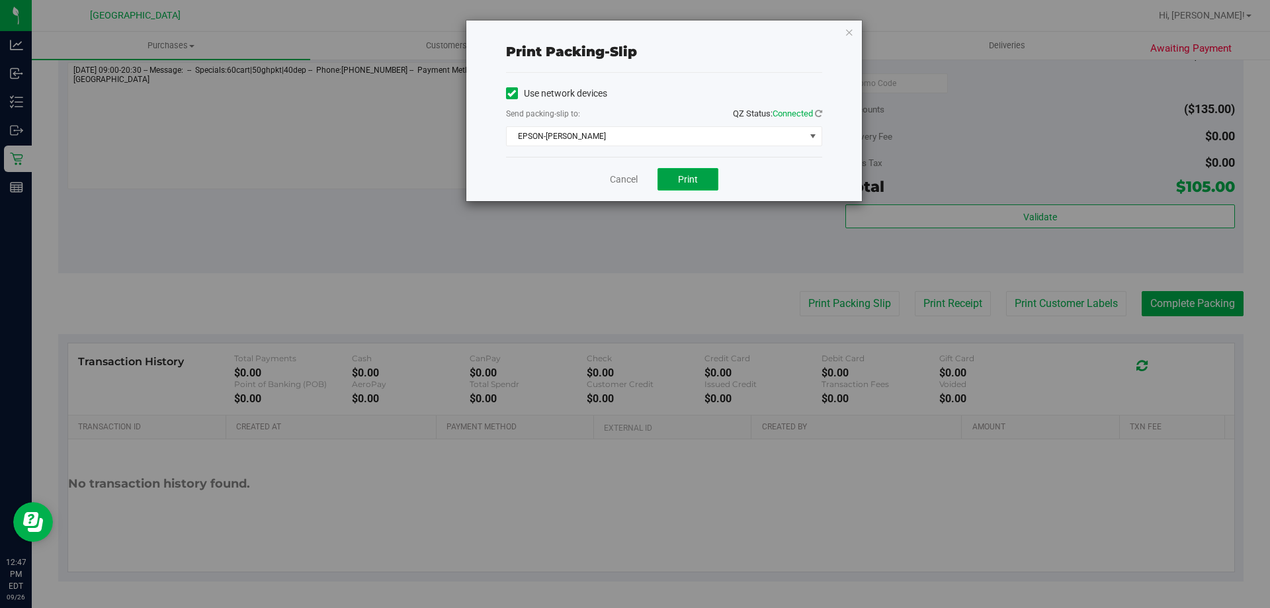
click at [698, 179] on button "Print" at bounding box center [687, 179] width 61 height 22
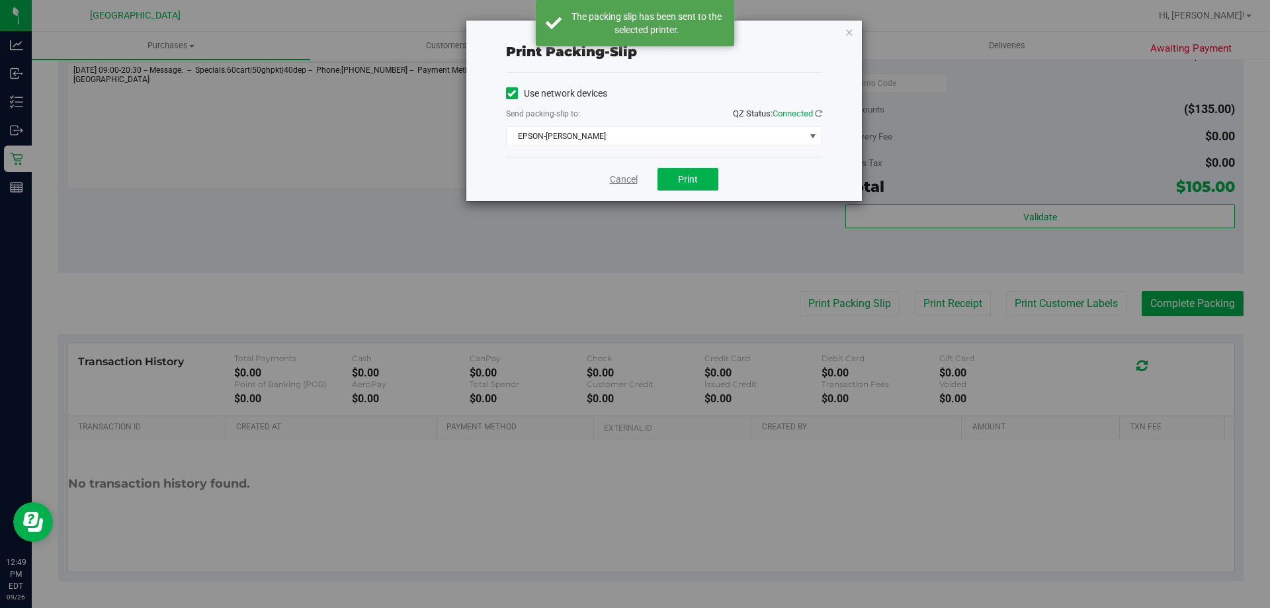
click at [630, 185] on link "Cancel" at bounding box center [624, 180] width 28 height 14
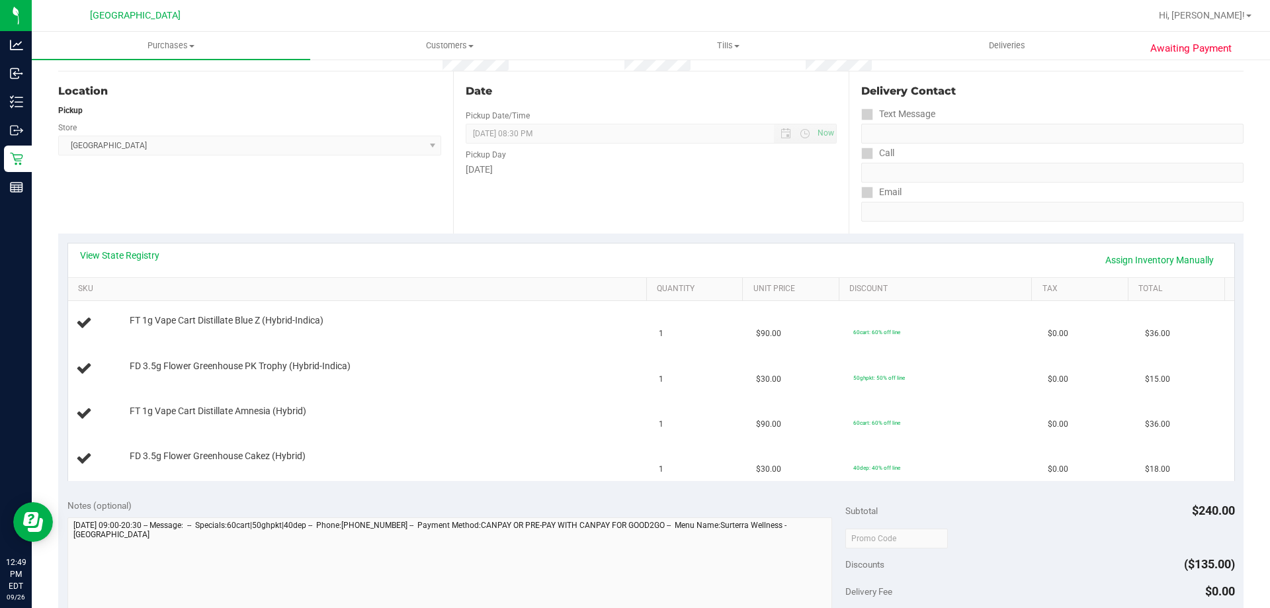
scroll to position [0, 0]
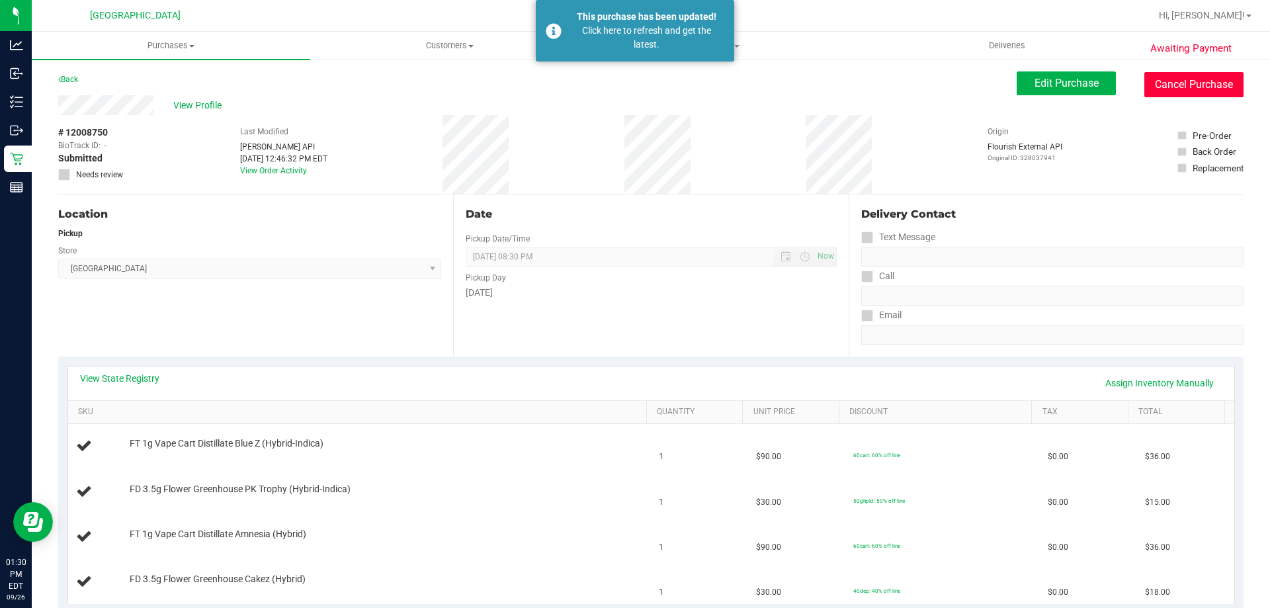
click at [1178, 85] on button "Cancel Purchase" at bounding box center [1193, 84] width 99 height 25
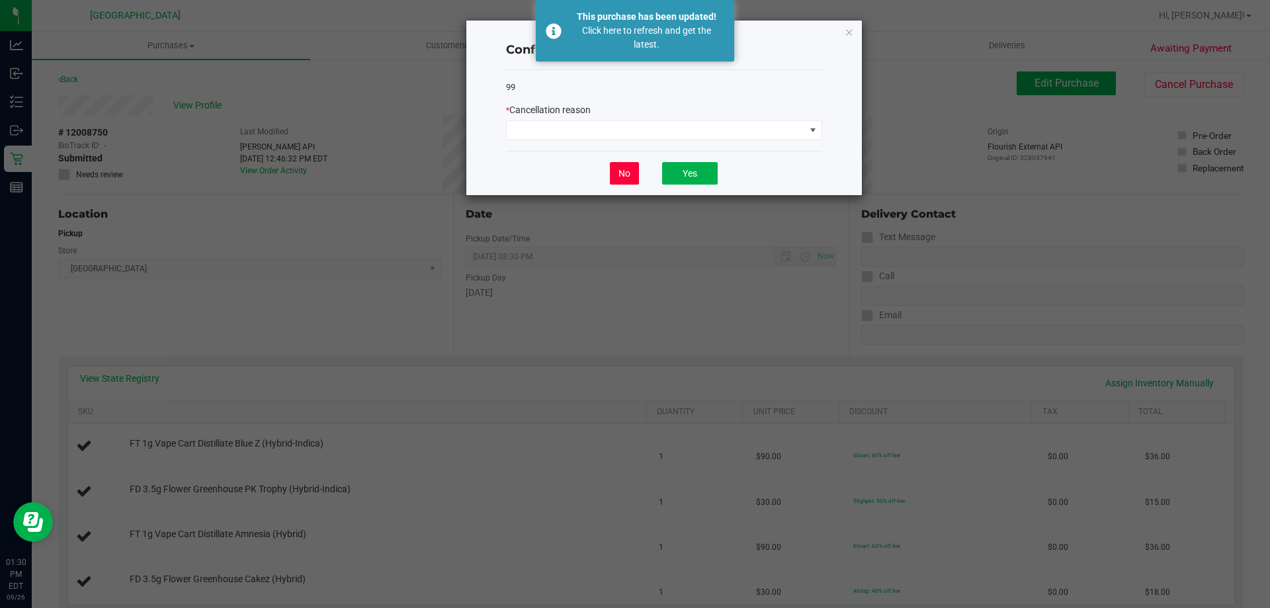
click at [623, 171] on button "No" at bounding box center [624, 173] width 29 height 22
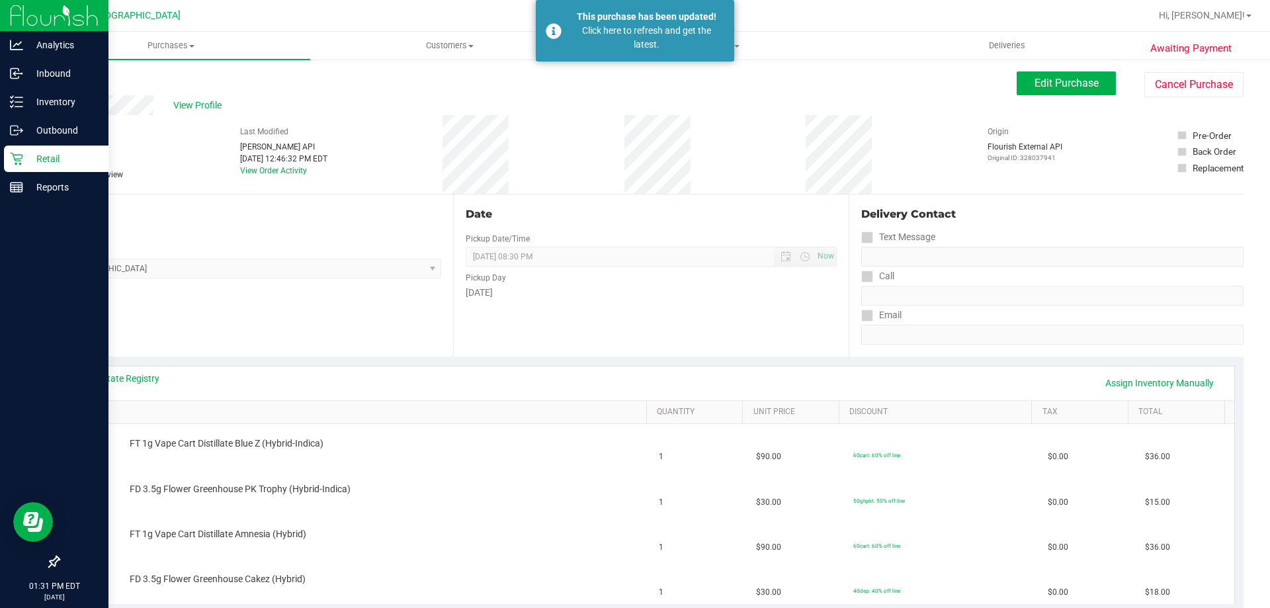
click at [36, 156] on p "Retail" at bounding box center [62, 159] width 79 height 16
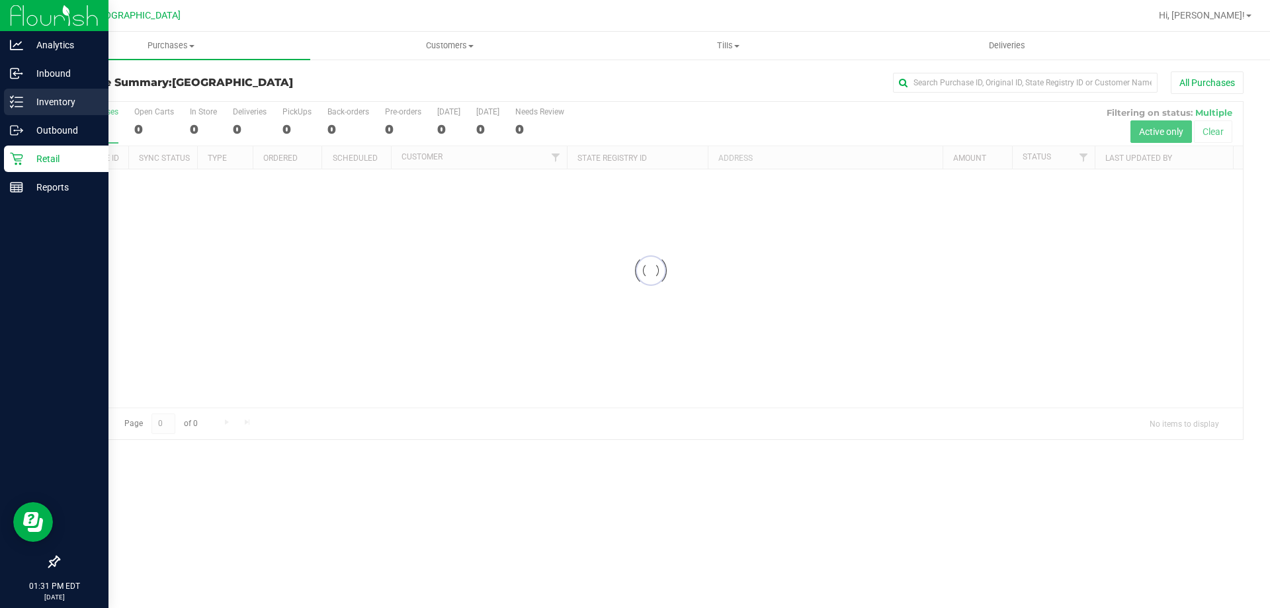
click at [27, 98] on p "Inventory" at bounding box center [62, 102] width 79 height 16
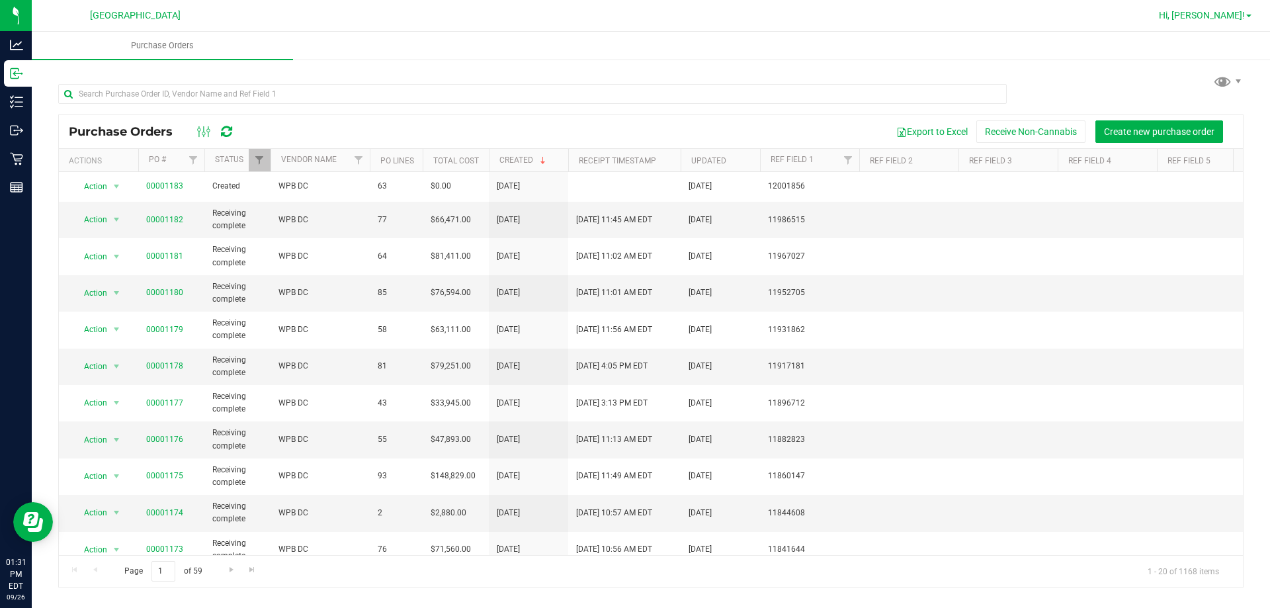
click at [1212, 17] on span "Hi, Brandon!" at bounding box center [1202, 15] width 86 height 11
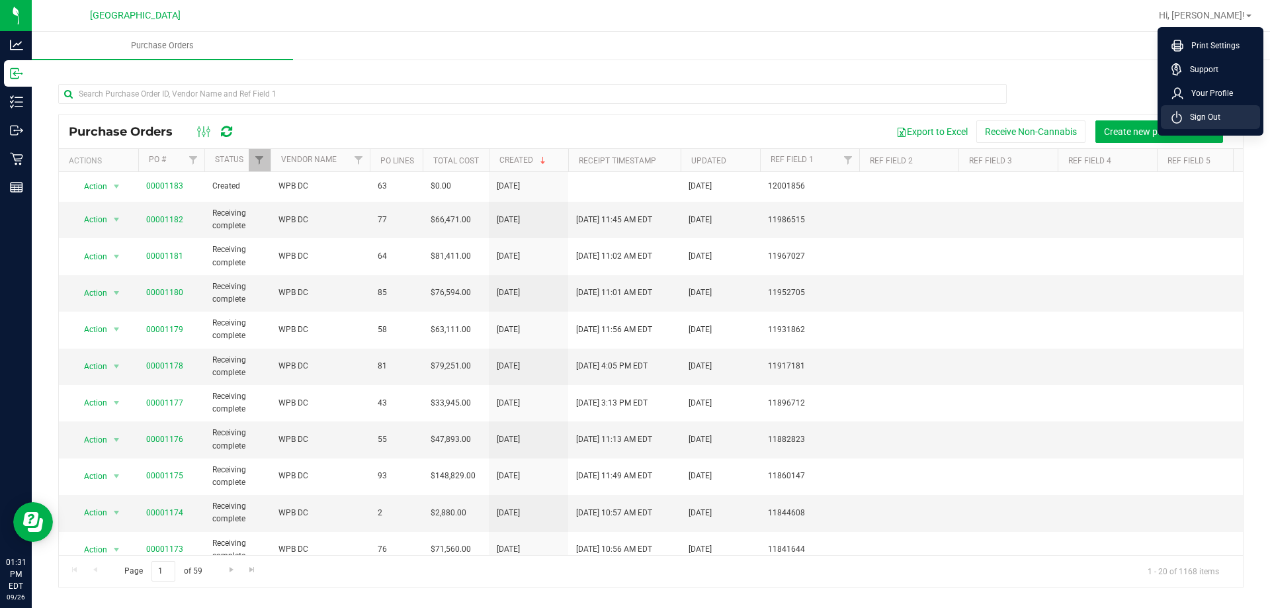
click at [1198, 117] on span "Sign Out" at bounding box center [1201, 116] width 38 height 13
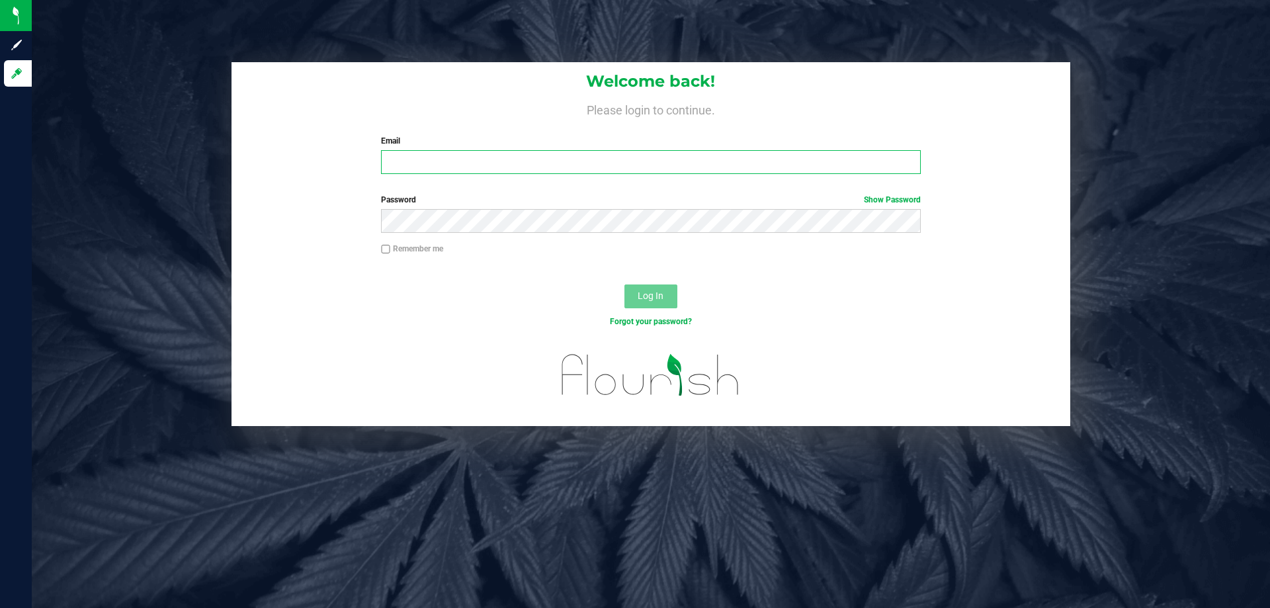
click at [449, 161] on input "Email" at bounding box center [650, 162] width 539 height 24
type input "[EMAIL_ADDRESS][DOMAIN_NAME]"
drag, startPoint x: 528, startPoint y: 158, endPoint x: 375, endPoint y: 159, distance: 152.8
click at [375, 159] on div "Email [EMAIL_ADDRESS][DOMAIN_NAME] Required Please format your email correctly." at bounding box center [650, 154] width 559 height 39
drag, startPoint x: 388, startPoint y: 149, endPoint x: 633, endPoint y: 163, distance: 245.1
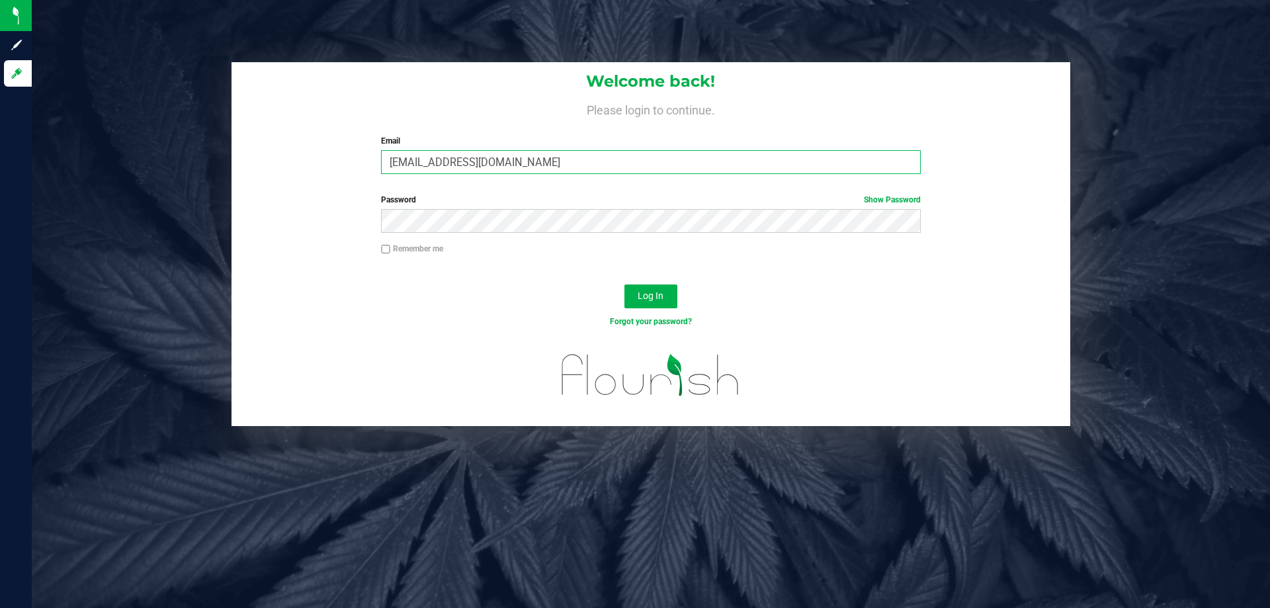
click at [645, 167] on input "[EMAIL_ADDRESS][DOMAIN_NAME]" at bounding box center [650, 162] width 539 height 24
drag, startPoint x: 570, startPoint y: 151, endPoint x: 373, endPoint y: 142, distance: 197.3
click at [373, 142] on div "Email [EMAIL_ADDRESS][DOMAIN_NAME] Required Please format your email correctly." at bounding box center [650, 154] width 559 height 39
click at [890, 202] on link "Show Password" at bounding box center [892, 199] width 57 height 9
click at [378, 222] on div "Password Hide Password" at bounding box center [650, 213] width 559 height 39
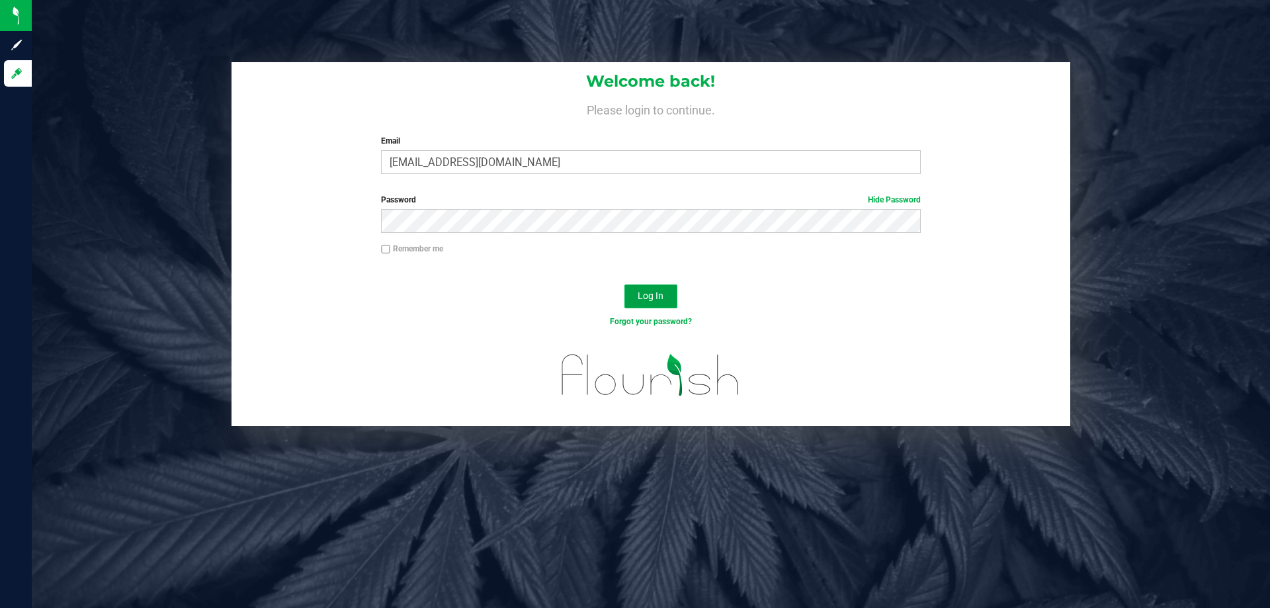
click at [638, 292] on span "Log In" at bounding box center [651, 295] width 26 height 11
